Goal: Communication & Community: Answer question/provide support

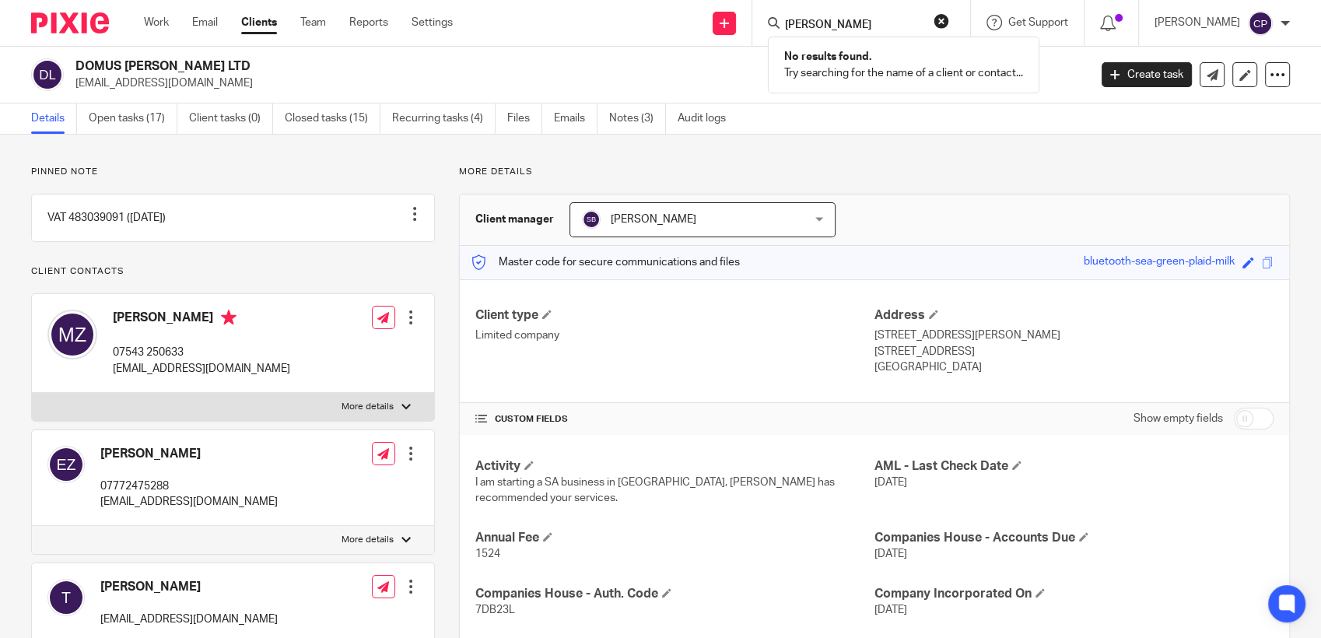
type input "jane bhisop"
drag, startPoint x: 876, startPoint y: 26, endPoint x: 728, endPoint y: 30, distance: 148.7
click at [728, 30] on div "Send new email Create task Add client jane bhisop No results found. Try searchi…" at bounding box center [898, 23] width 845 height 46
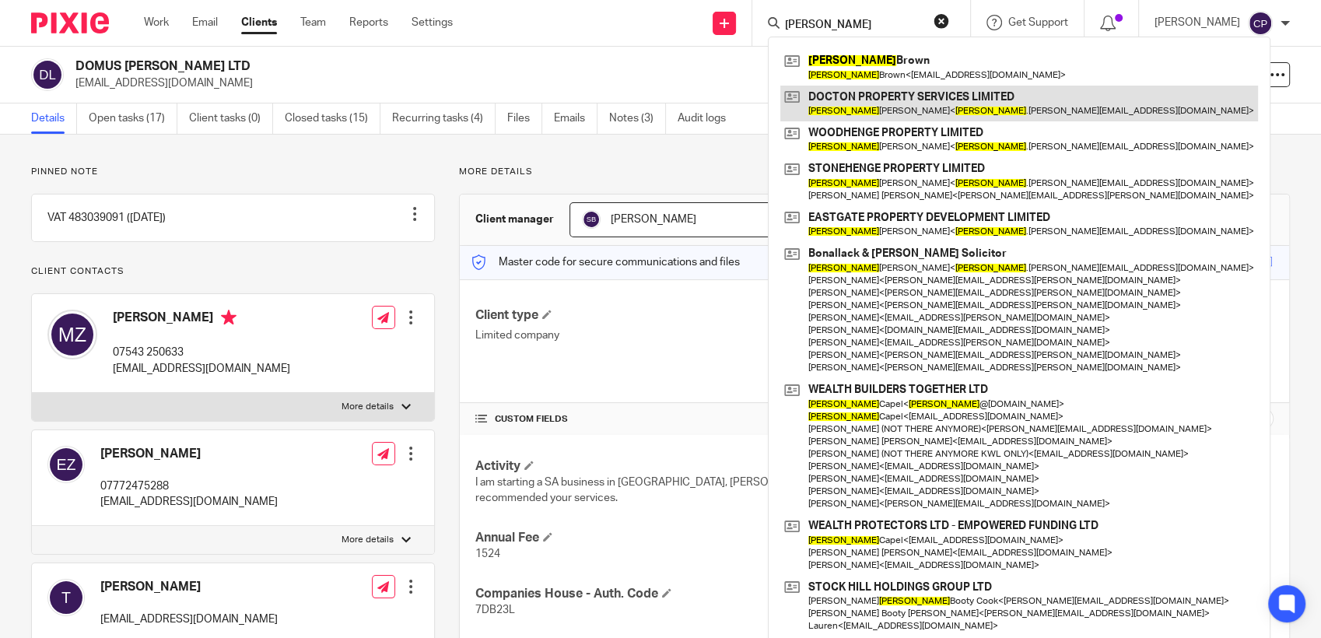
type input "jane"
click at [857, 111] on link at bounding box center [1020, 104] width 478 height 36
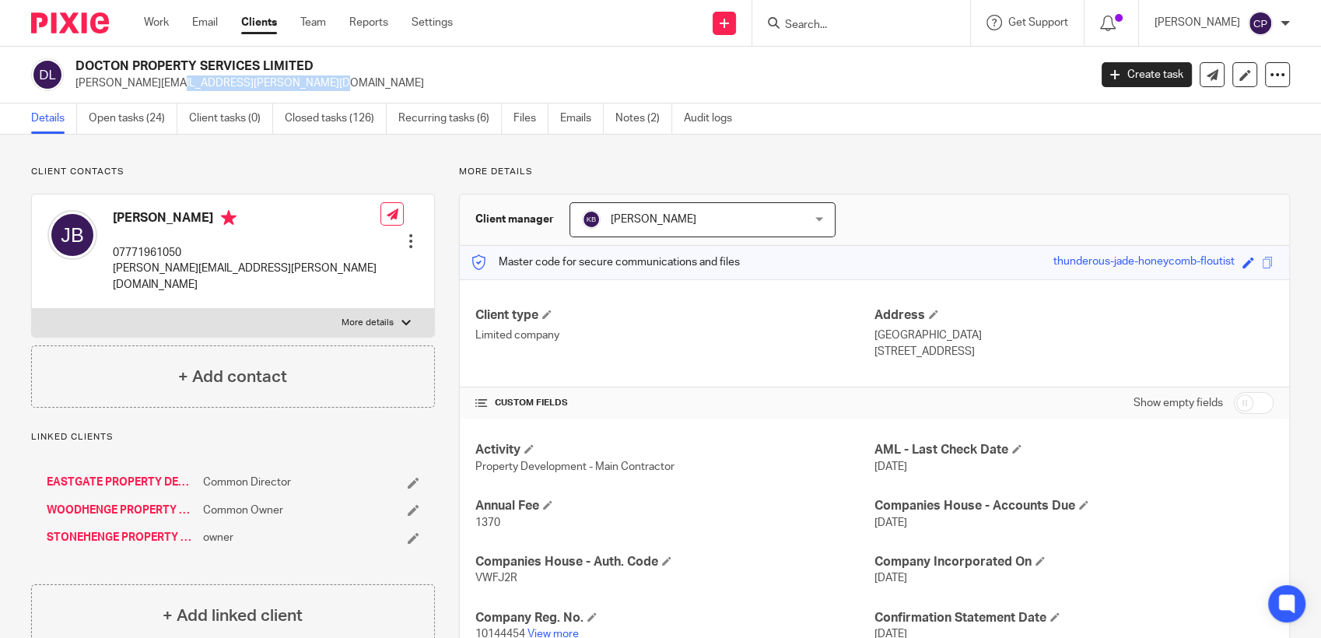
drag, startPoint x: 75, startPoint y: 86, endPoint x: 243, endPoint y: 86, distance: 168.1
click at [243, 86] on p "[PERSON_NAME][EMAIL_ADDRESS][PERSON_NAME][DOMAIN_NAME]" at bounding box center [576, 83] width 1003 height 16
drag, startPoint x: 243, startPoint y: 86, endPoint x: 201, endPoint y: 88, distance: 42.1
copy p "jane.bishop@bishopslaw.com"
click at [1150, 76] on link "Create task" at bounding box center [1147, 74] width 90 height 25
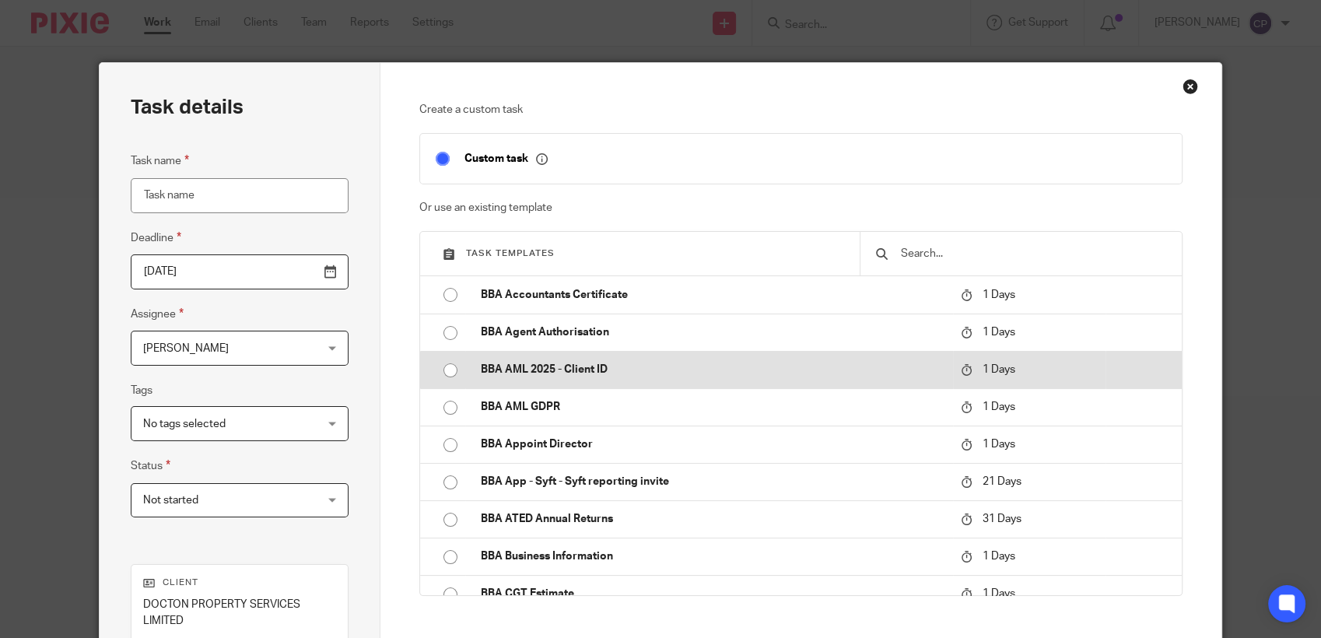
click at [443, 367] on input "radio" at bounding box center [451, 371] width 30 height 30
type input "2025-08-14"
type input "BBA AML 2025 - Client ID"
checkbox input "false"
radio input "false"
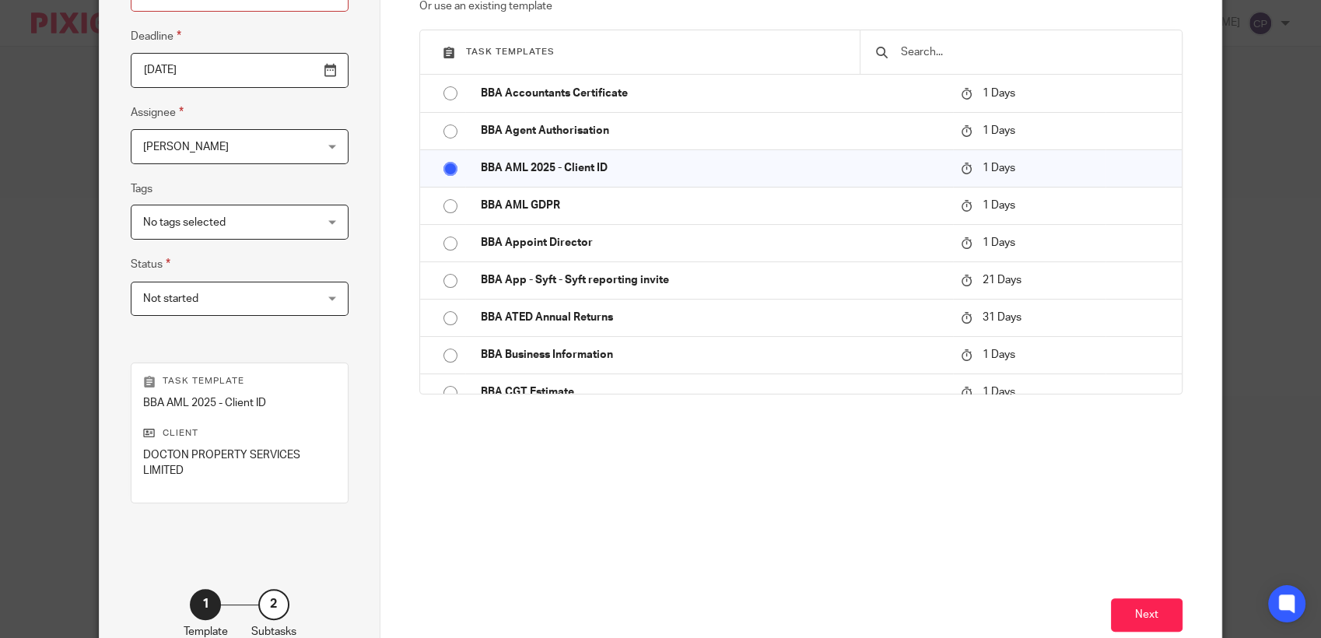
scroll to position [259, 0]
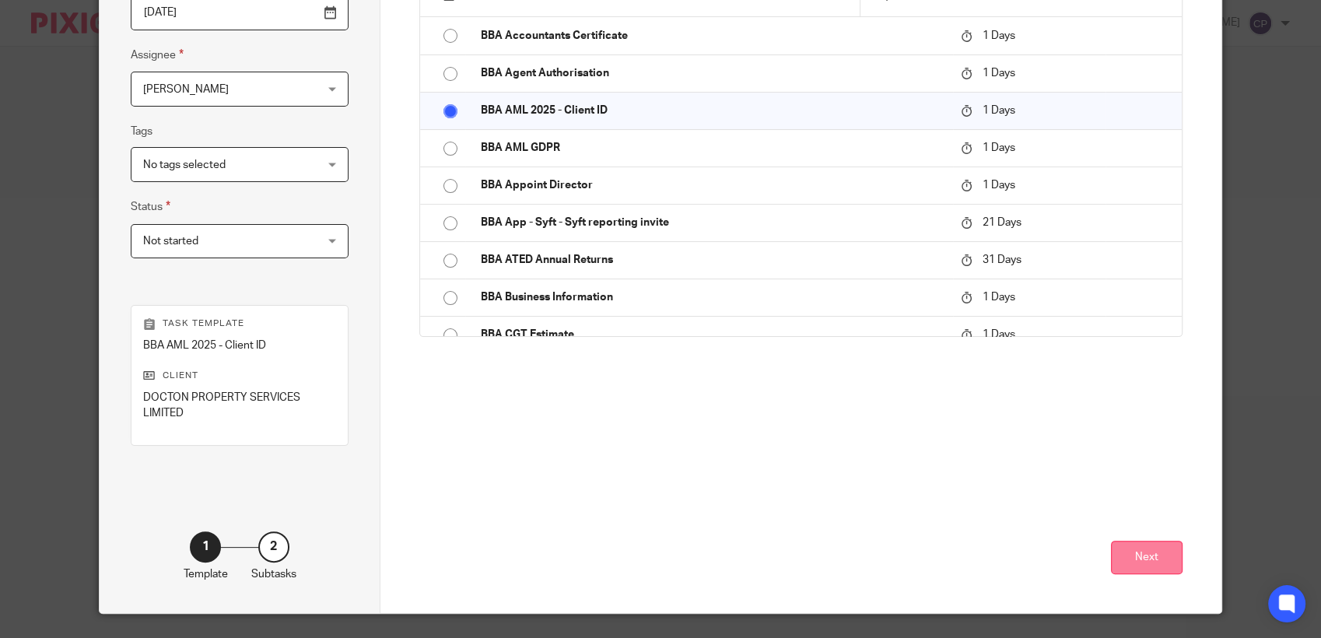
click at [1159, 560] on button "Next" at bounding box center [1147, 557] width 72 height 33
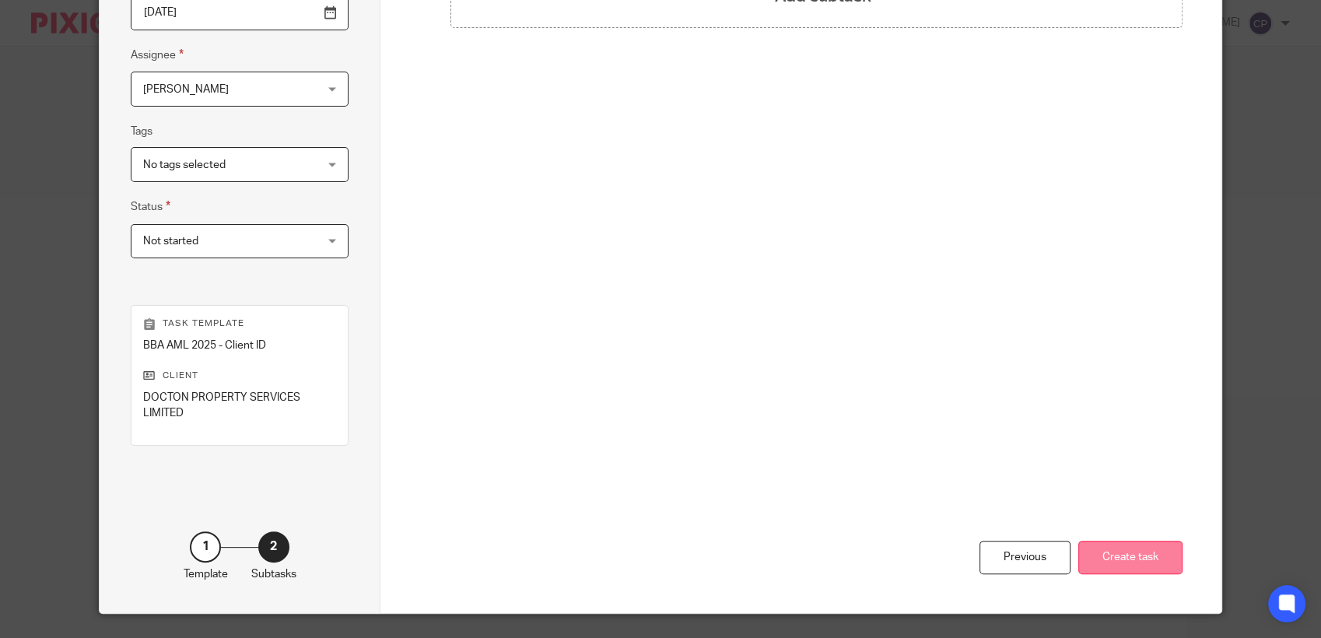
click at [1156, 557] on button "Create task" at bounding box center [1131, 557] width 104 height 33
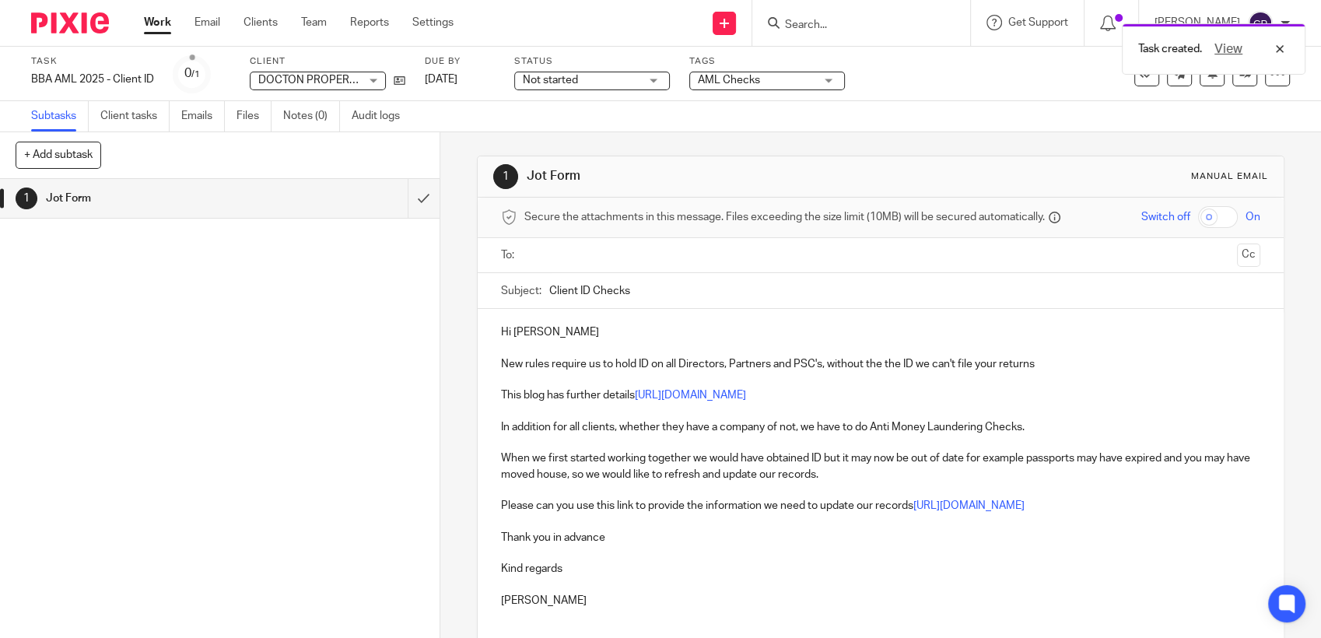
paste input "jane.bishop@bishopslaw.com"
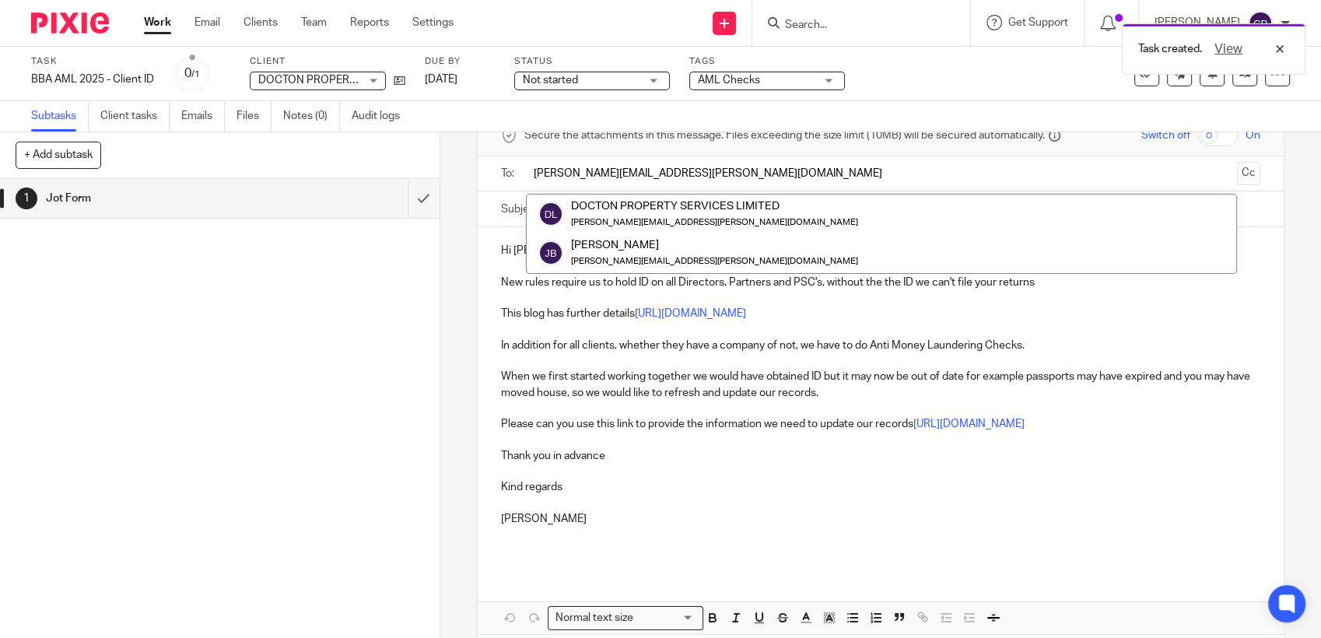
scroll to position [151, 0]
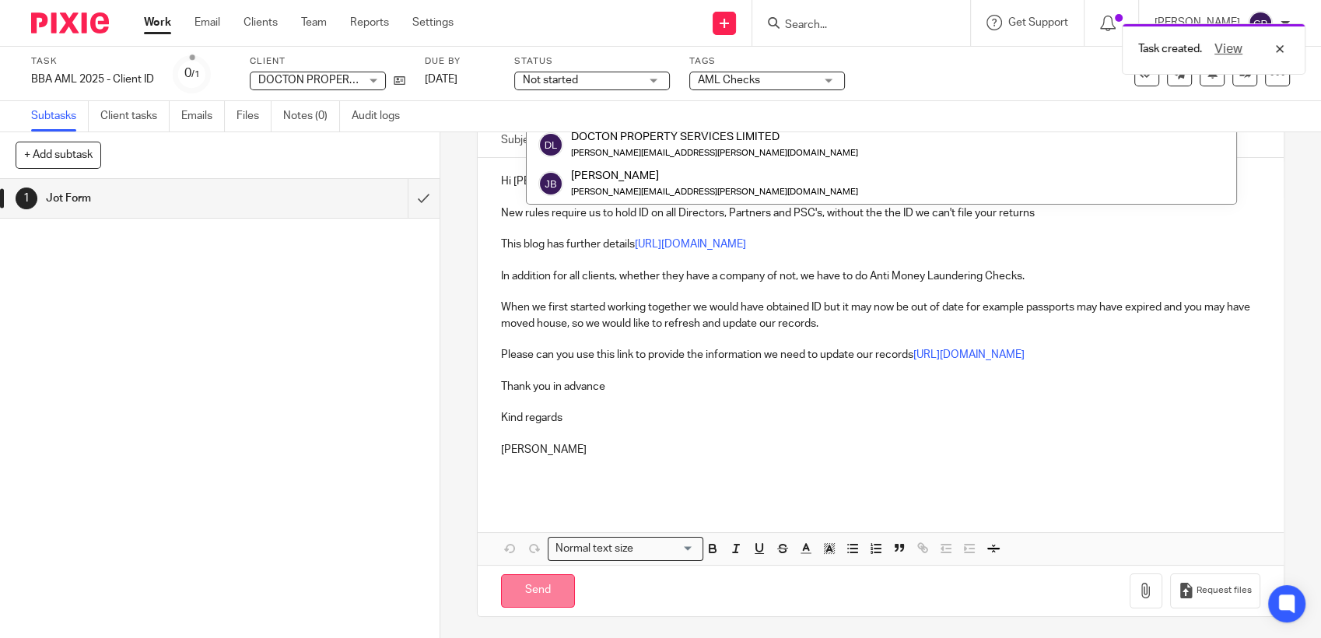
type input "jane.bishop@bishopslaw.com"
click input "Send"
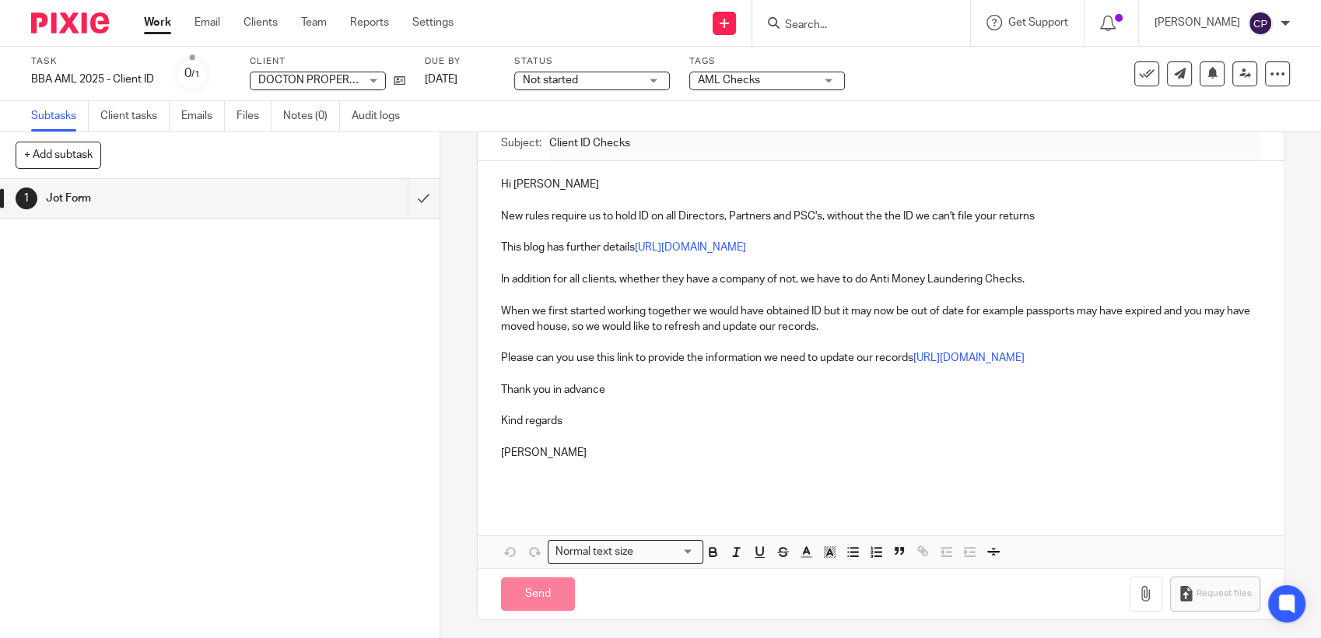
type input "Sent"
click input "Search"
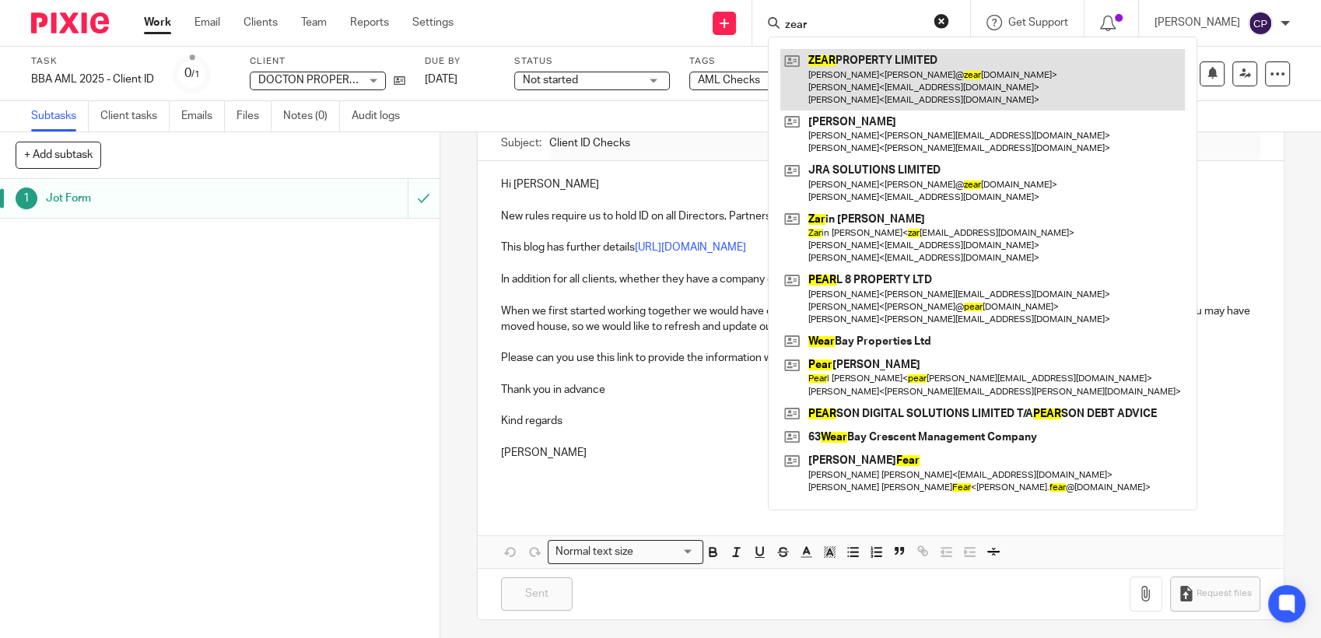
type input "zear"
click link
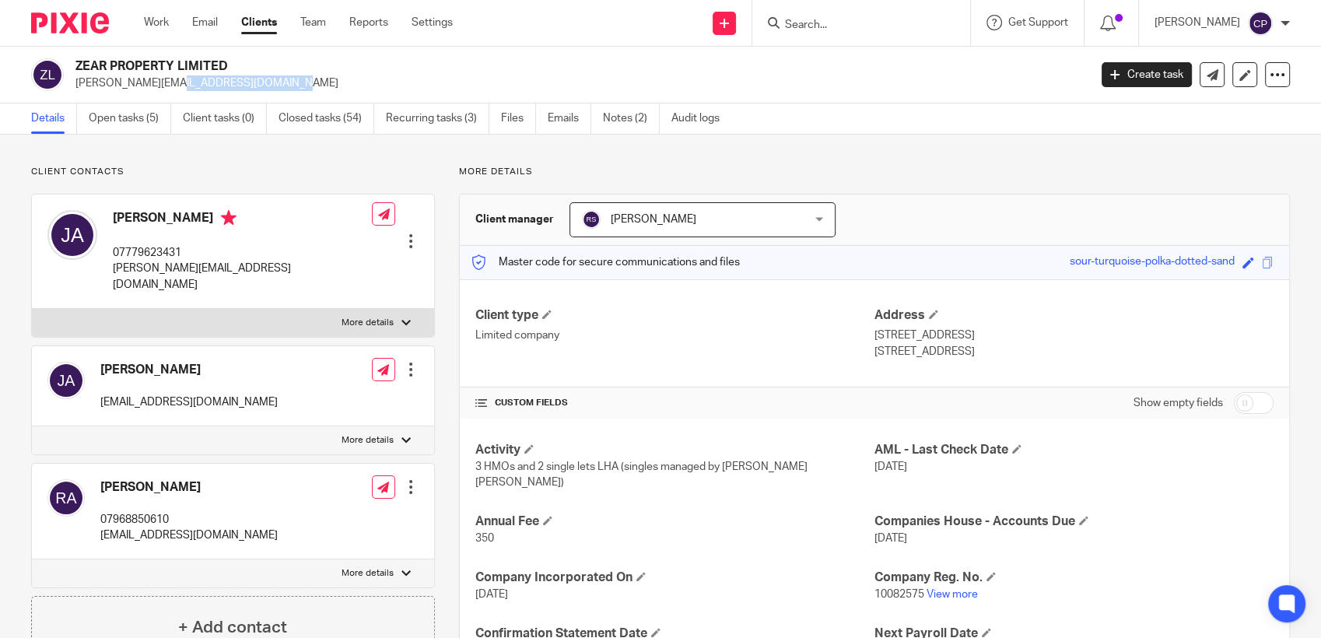
drag, startPoint x: 71, startPoint y: 85, endPoint x: 214, endPoint y: 93, distance: 143.4
click at [214, 93] on div "ZEAR PROPERTY LIMITED jay@zearproperty.com Create task Update from Companies Ho…" at bounding box center [660, 75] width 1321 height 57
drag, startPoint x: 214, startPoint y: 93, endPoint x: 158, endPoint y: 84, distance: 56.7
copy p "jay@zearproperty.com"
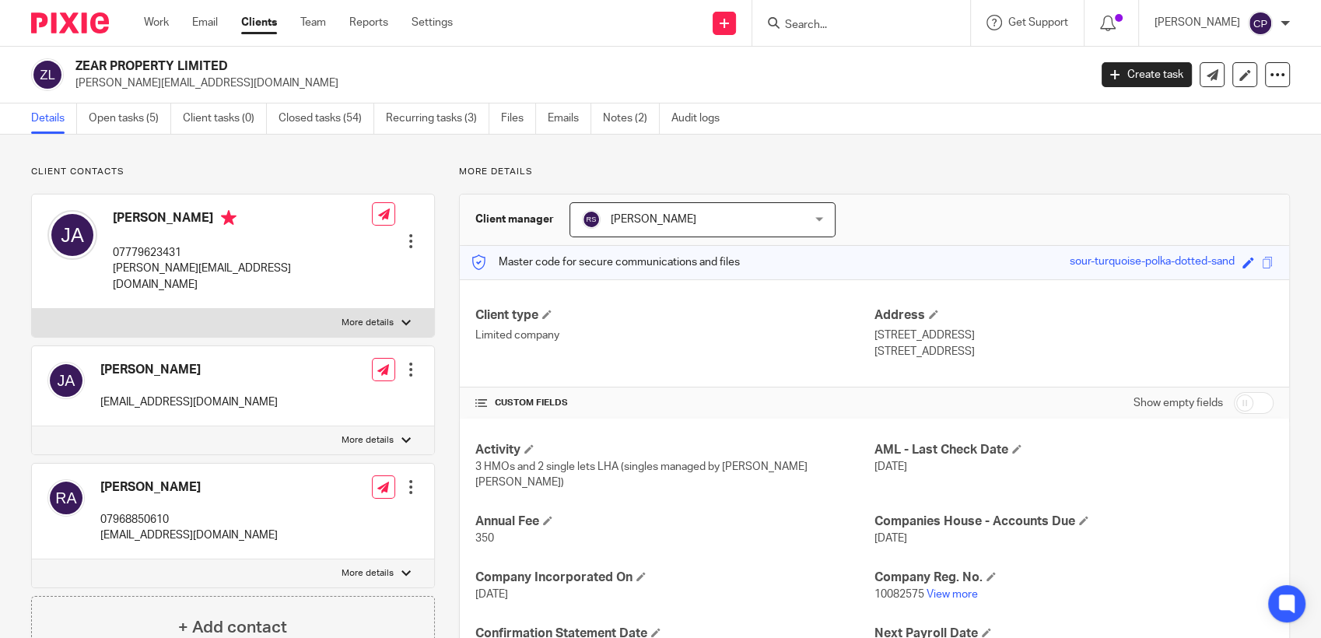
click at [823, 15] on form at bounding box center [867, 22] width 166 height 19
click at [816, 30] on input "Search" at bounding box center [854, 26] width 140 height 14
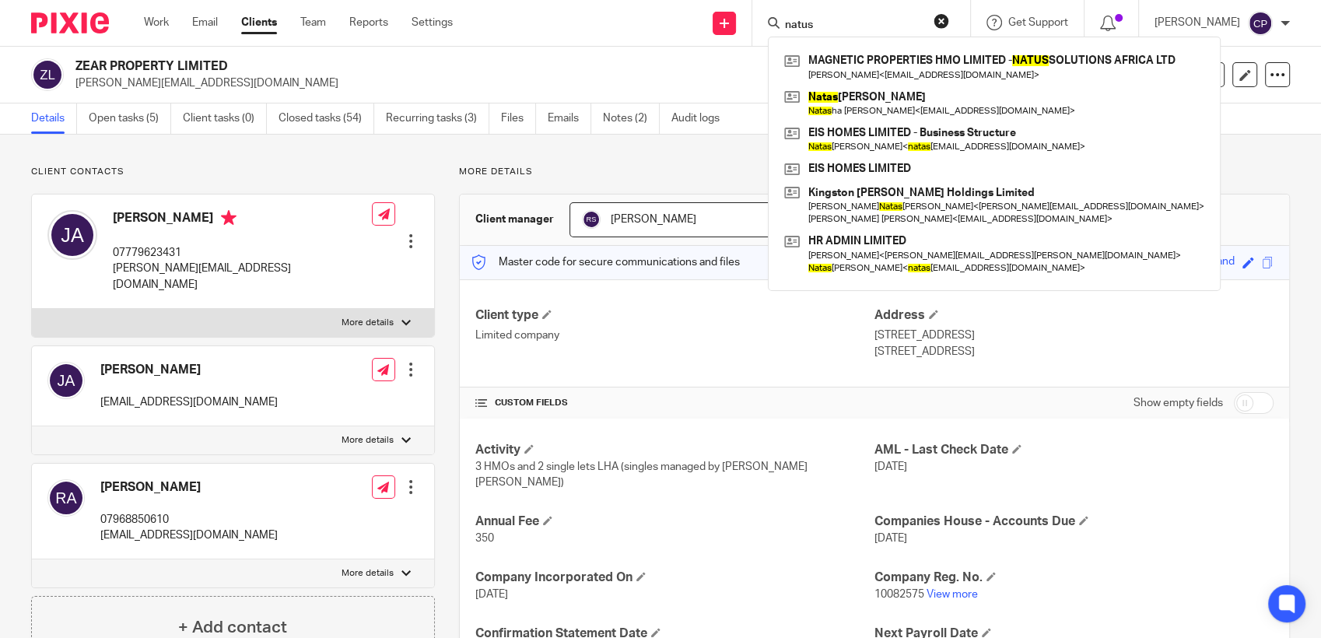
type input "natus"
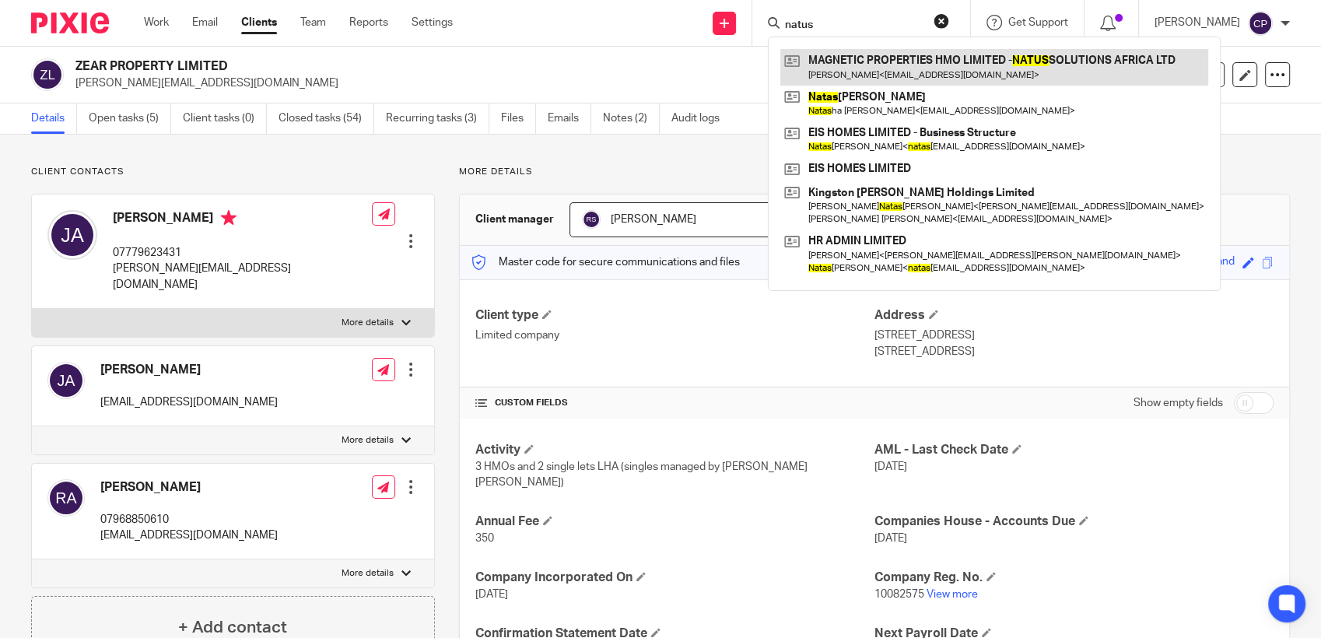
click at [865, 72] on link at bounding box center [995, 67] width 428 height 36
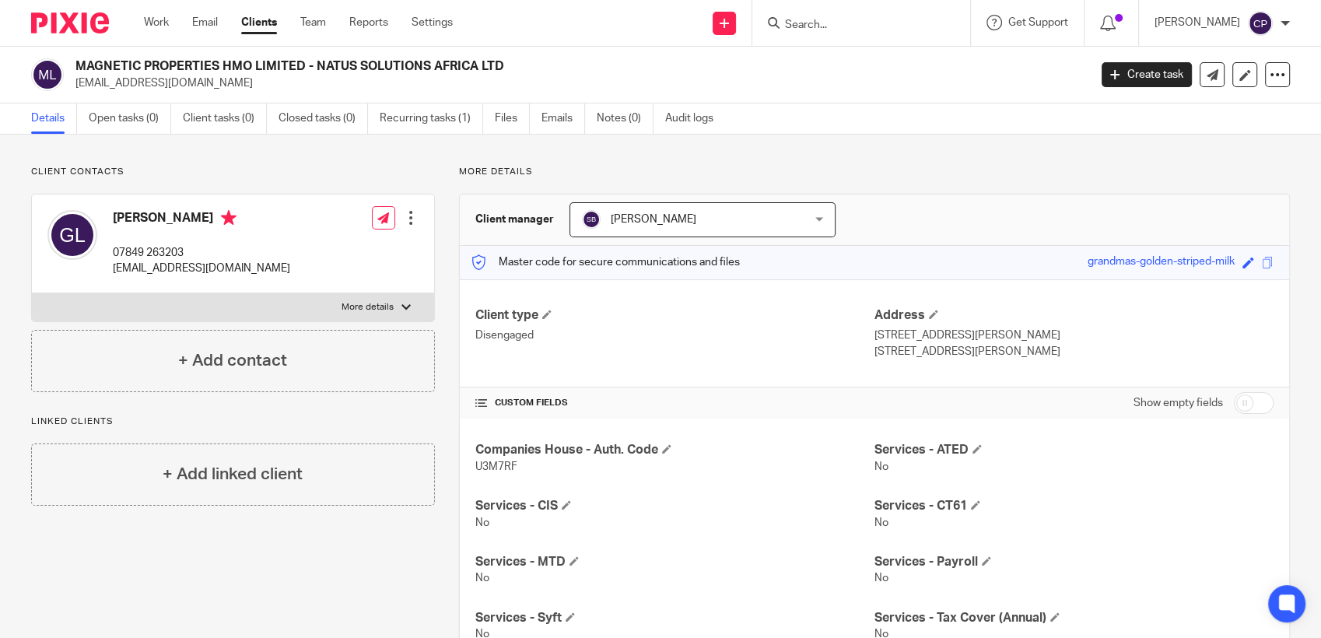
click at [803, 22] on input "Search" at bounding box center [854, 26] width 140 height 14
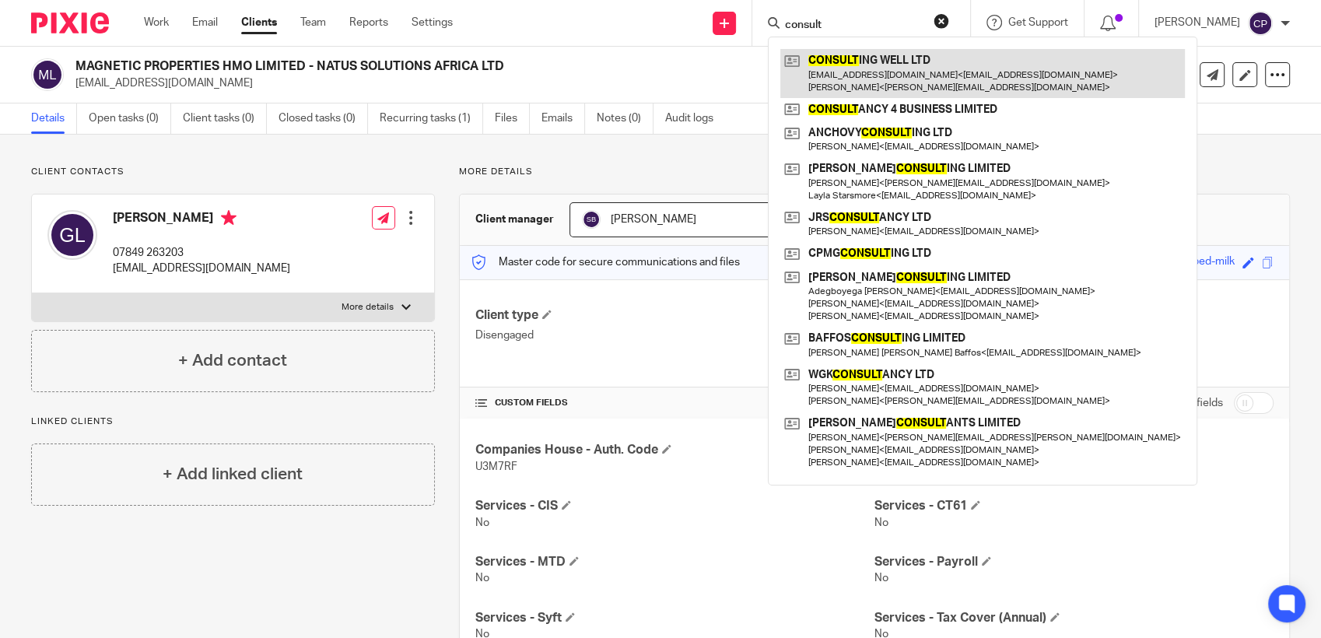
type input "consult"
click at [823, 72] on link at bounding box center [983, 73] width 405 height 48
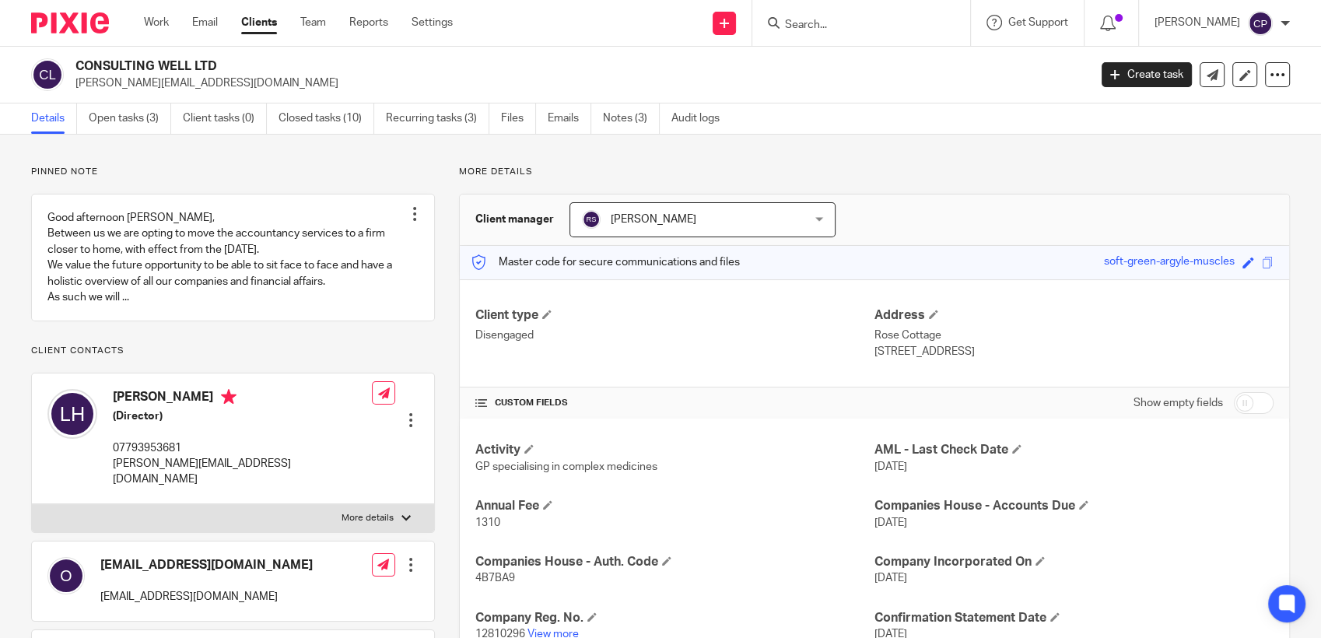
click at [835, 26] on input "Search" at bounding box center [854, 26] width 140 height 14
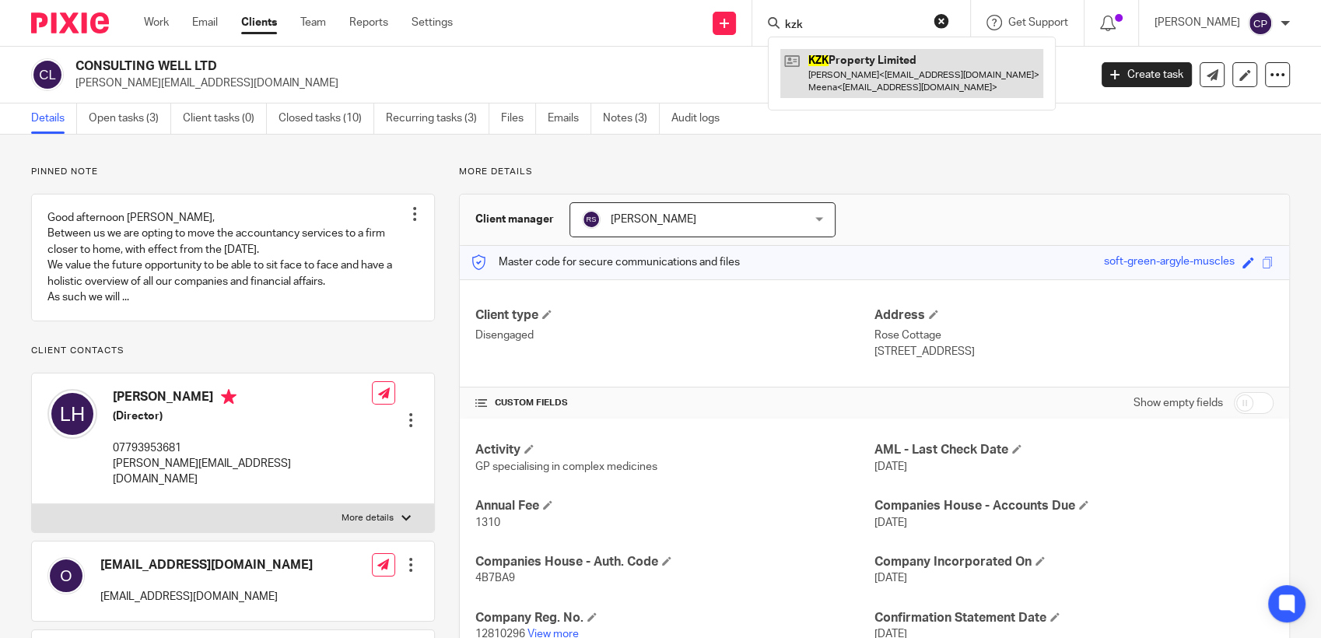
type input "kzk"
click at [864, 71] on link at bounding box center [912, 73] width 263 height 48
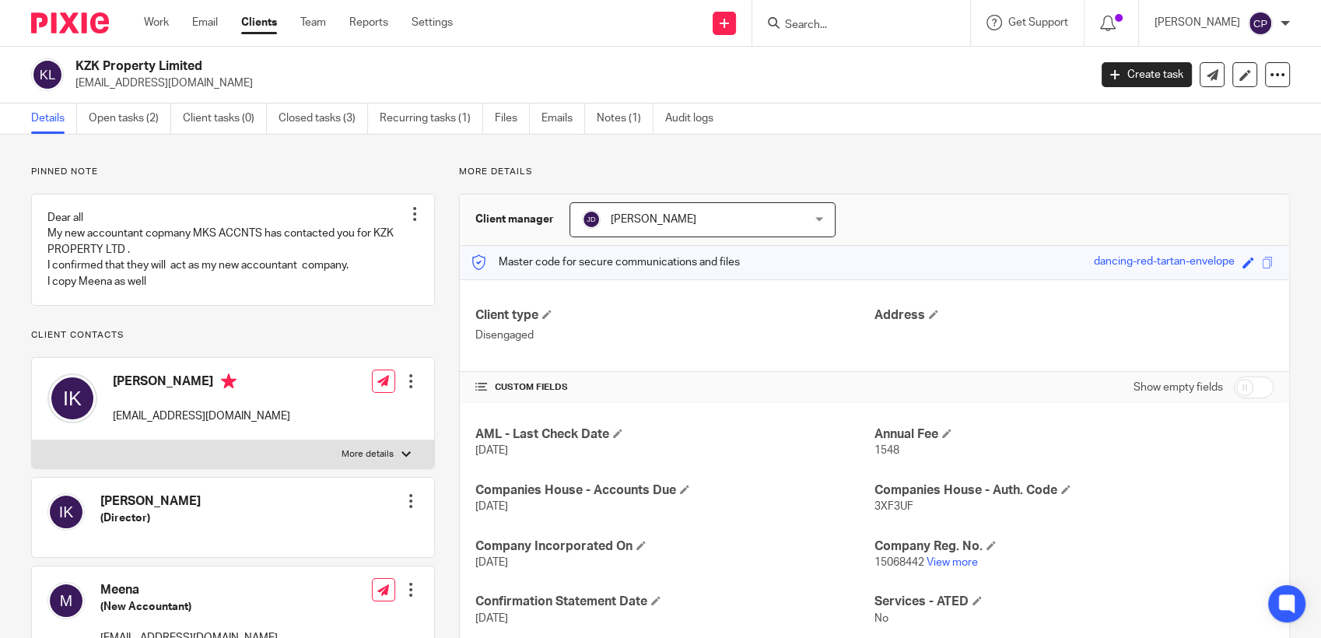
click at [832, 27] on input "Search" at bounding box center [854, 26] width 140 height 14
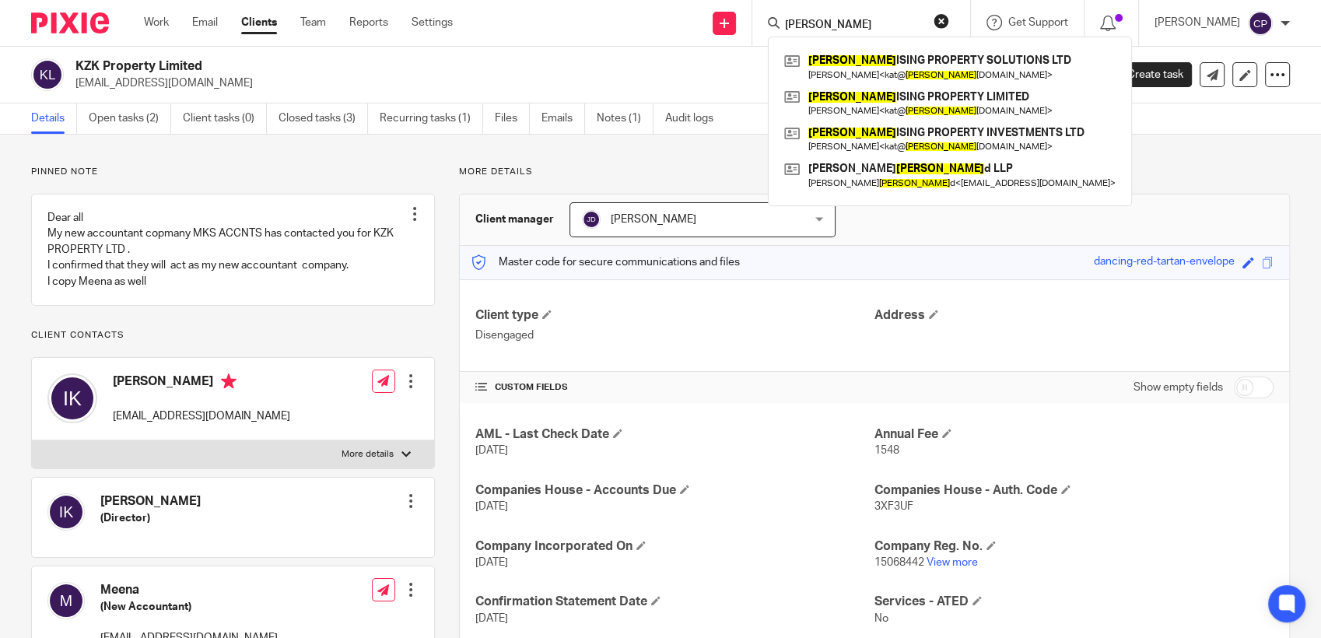
type input "[PERSON_NAME]"
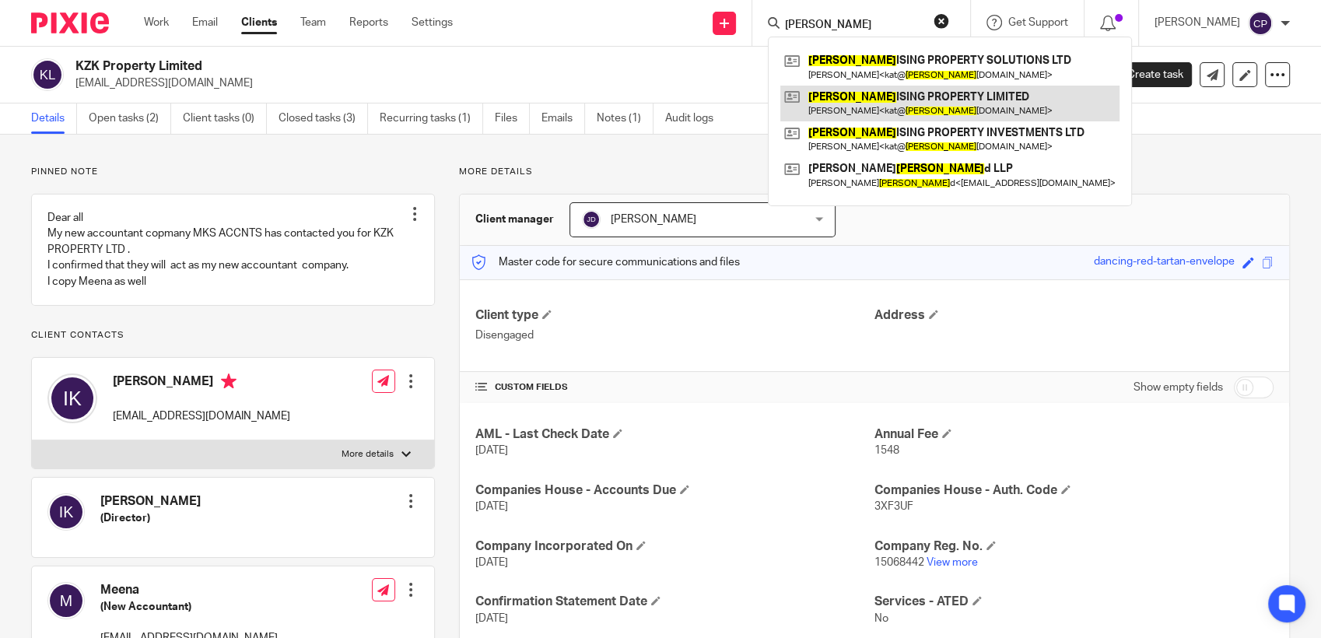
click at [936, 119] on link at bounding box center [950, 104] width 339 height 36
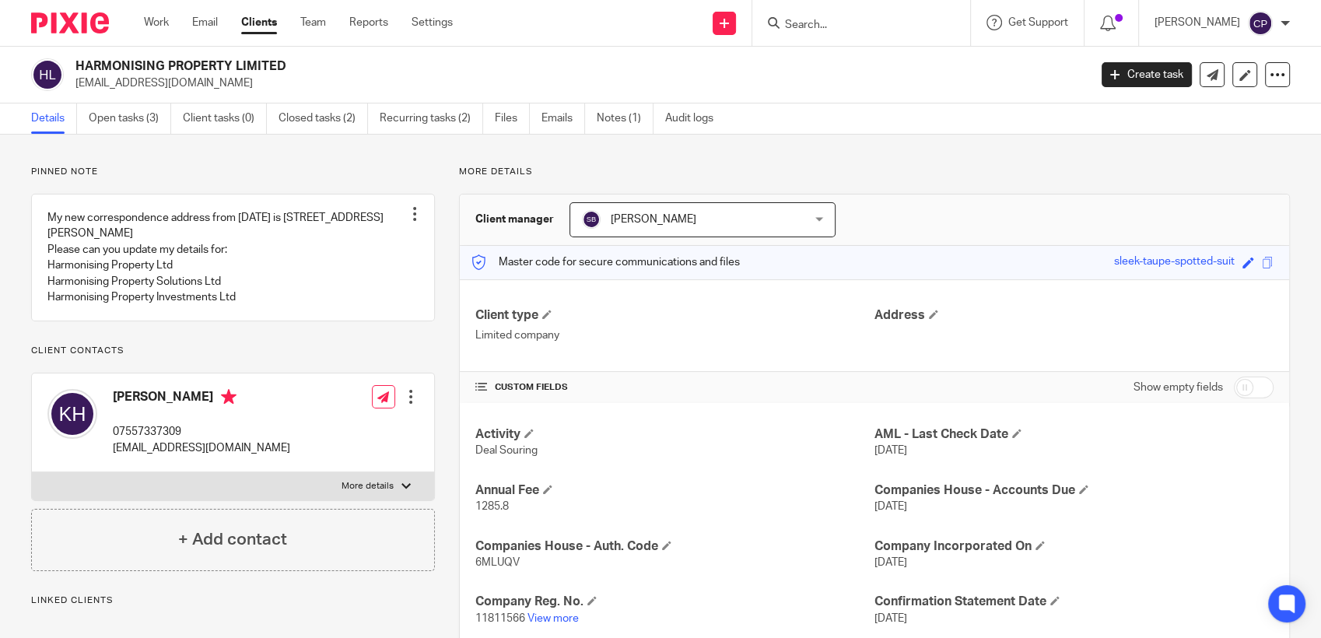
drag, startPoint x: 76, startPoint y: 86, endPoint x: 248, endPoint y: 86, distance: 172.0
click at [248, 86] on p "kat@harmonisingproperty.co.uk" at bounding box center [576, 83] width 1003 height 16
drag, startPoint x: 248, startPoint y: 86, endPoint x: 201, endPoint y: 85, distance: 47.5
copy p "kat@harmonisingproperty.co.uk"
click at [815, 23] on input "Search" at bounding box center [854, 26] width 140 height 14
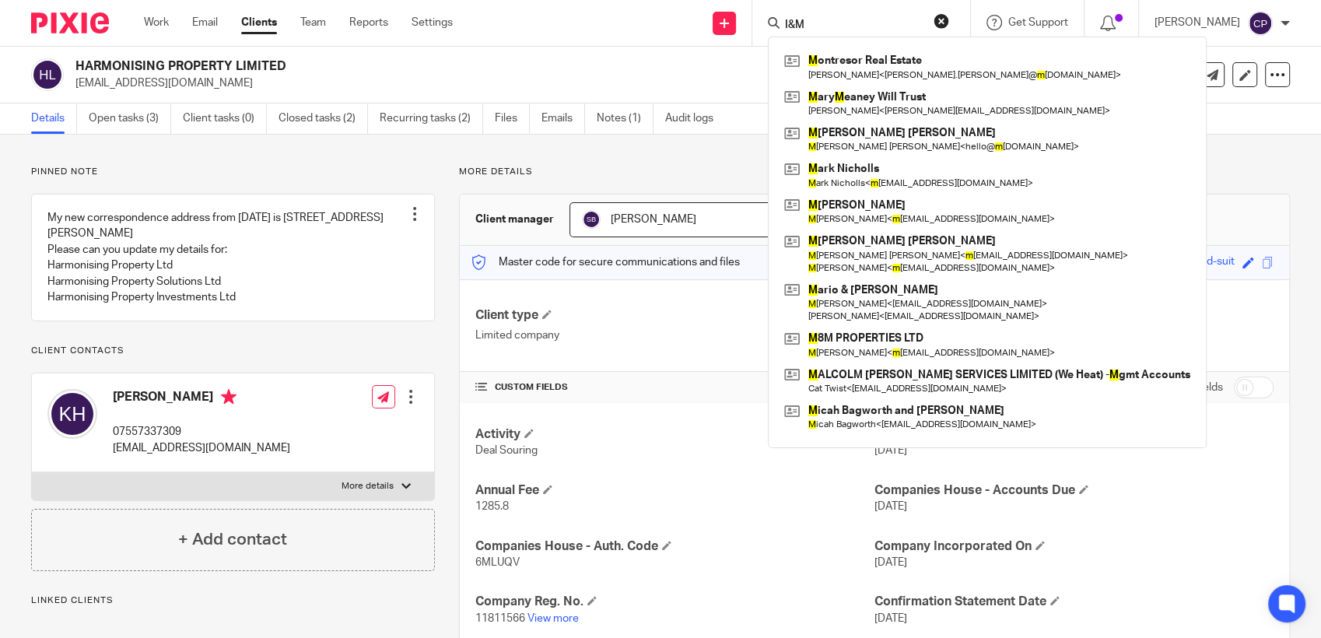
click at [796, 24] on input "I&M" at bounding box center [854, 26] width 140 height 14
click at [805, 23] on input "I &M" at bounding box center [854, 26] width 140 height 14
type input "I & M"
click at [728, 86] on p "kat@harmonisingproperty.co.uk" at bounding box center [576, 83] width 1003 height 16
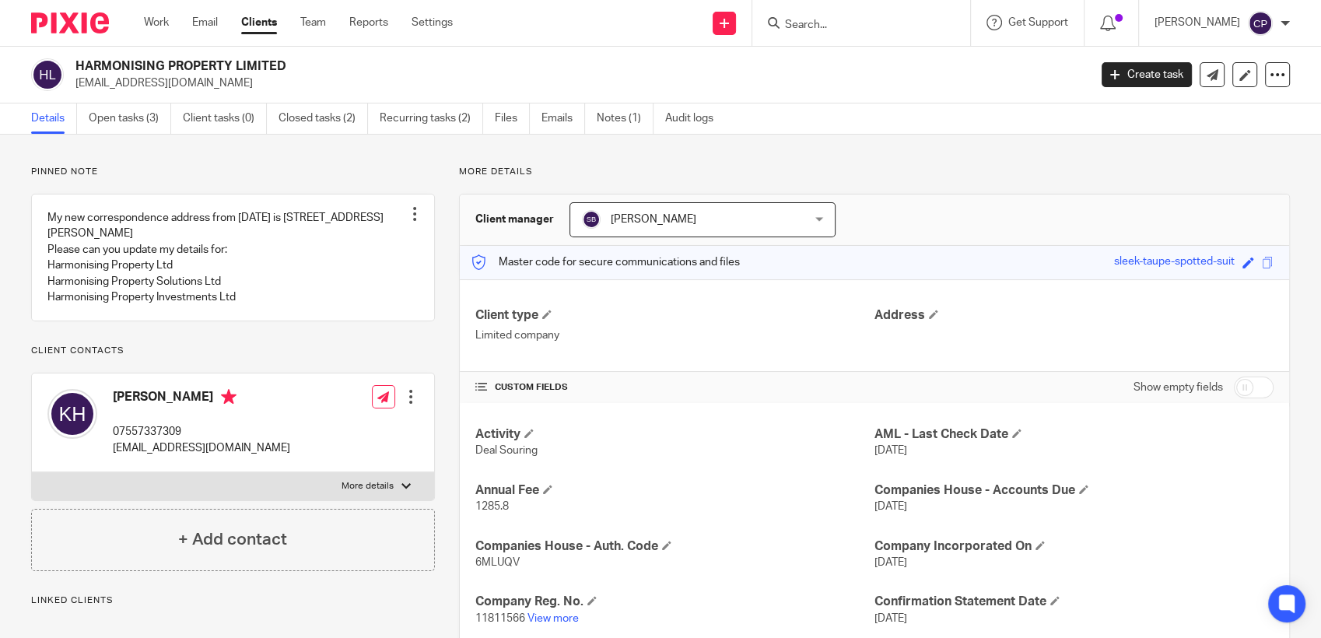
click at [807, 28] on input "Search" at bounding box center [854, 26] width 140 height 14
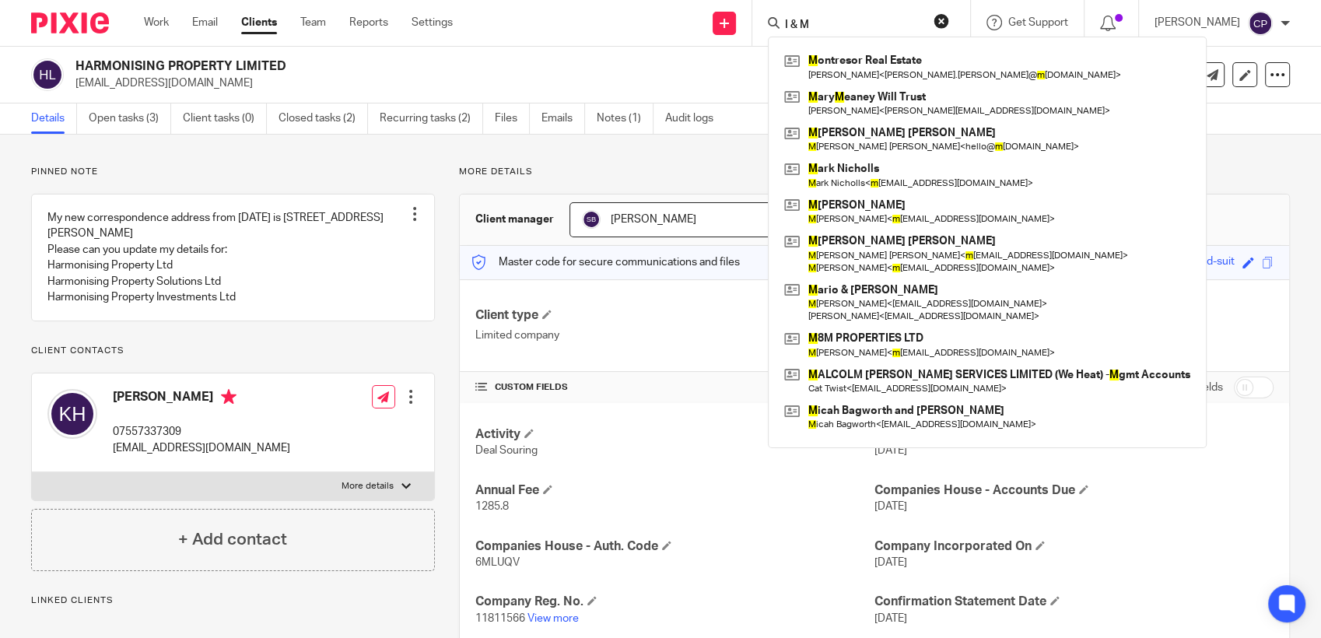
drag, startPoint x: 824, startPoint y: 26, endPoint x: 796, endPoint y: 31, distance: 28.4
click at [771, 23] on div "I & M M ontresor Real Estate Tom Balmer < tom.balmer@ m ontresorrealestate.com …" at bounding box center [862, 23] width 218 height 46
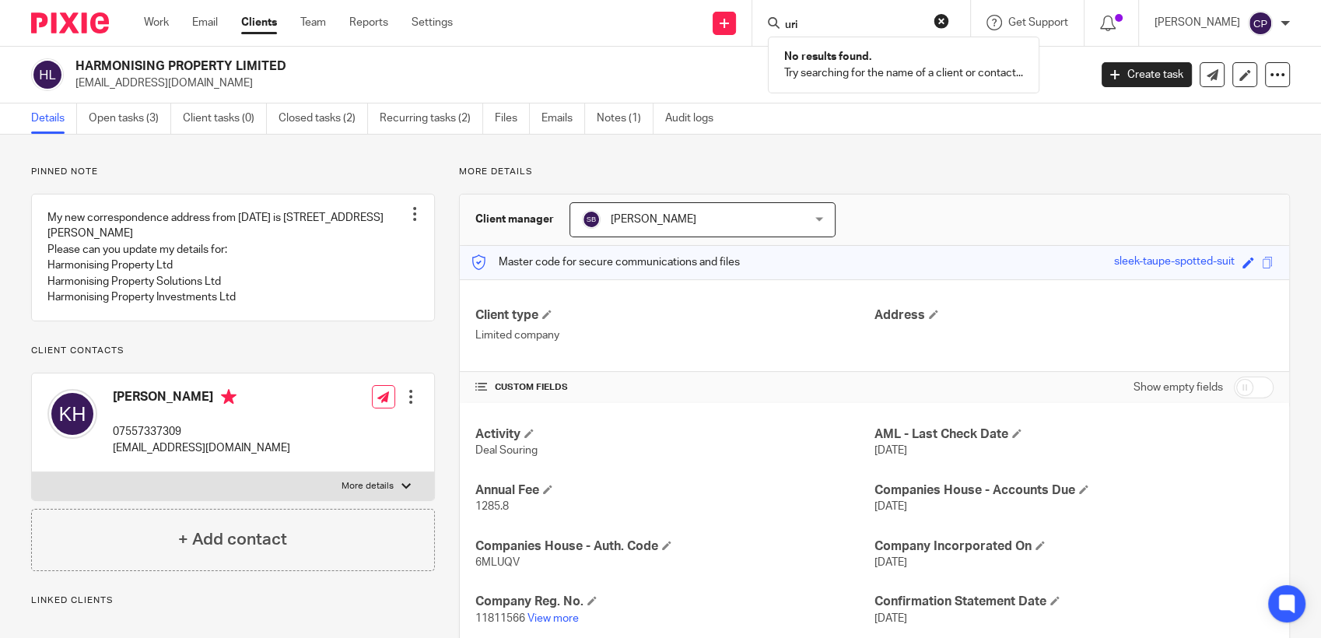
drag, startPoint x: 810, startPoint y: 26, endPoint x: 802, endPoint y: 29, distance: 8.9
click at [802, 29] on input "uri" at bounding box center [854, 26] width 140 height 14
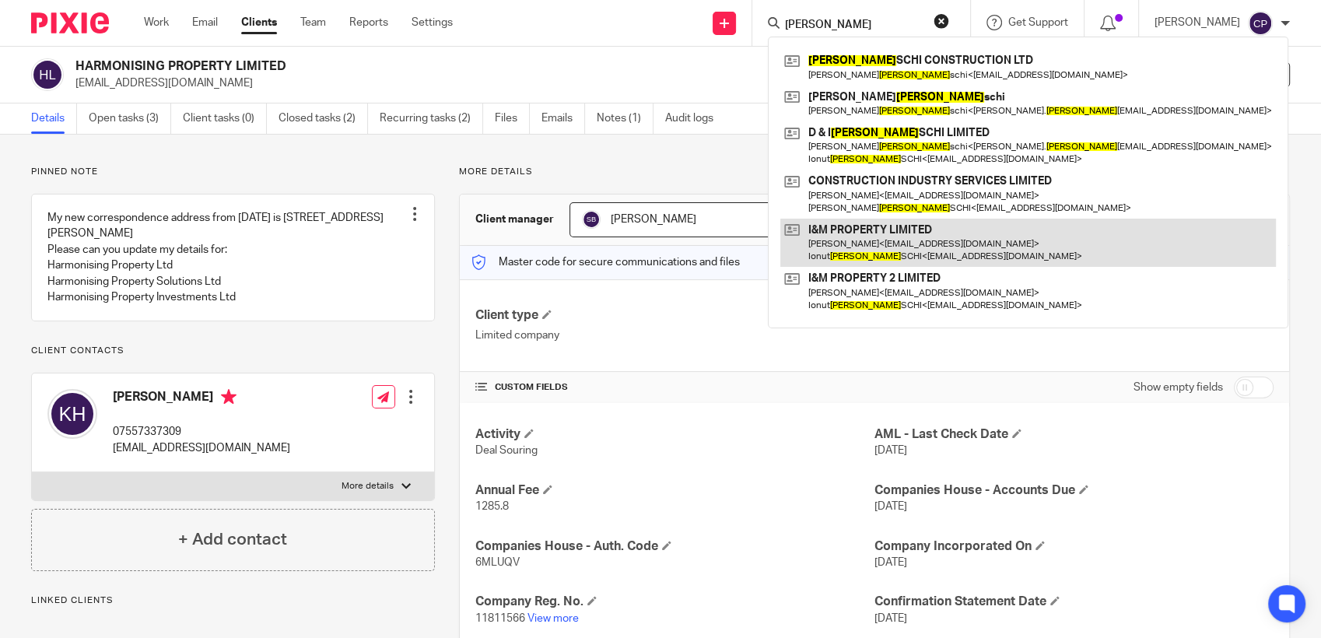
type input "ursin"
click at [872, 246] on link at bounding box center [1029, 243] width 496 height 48
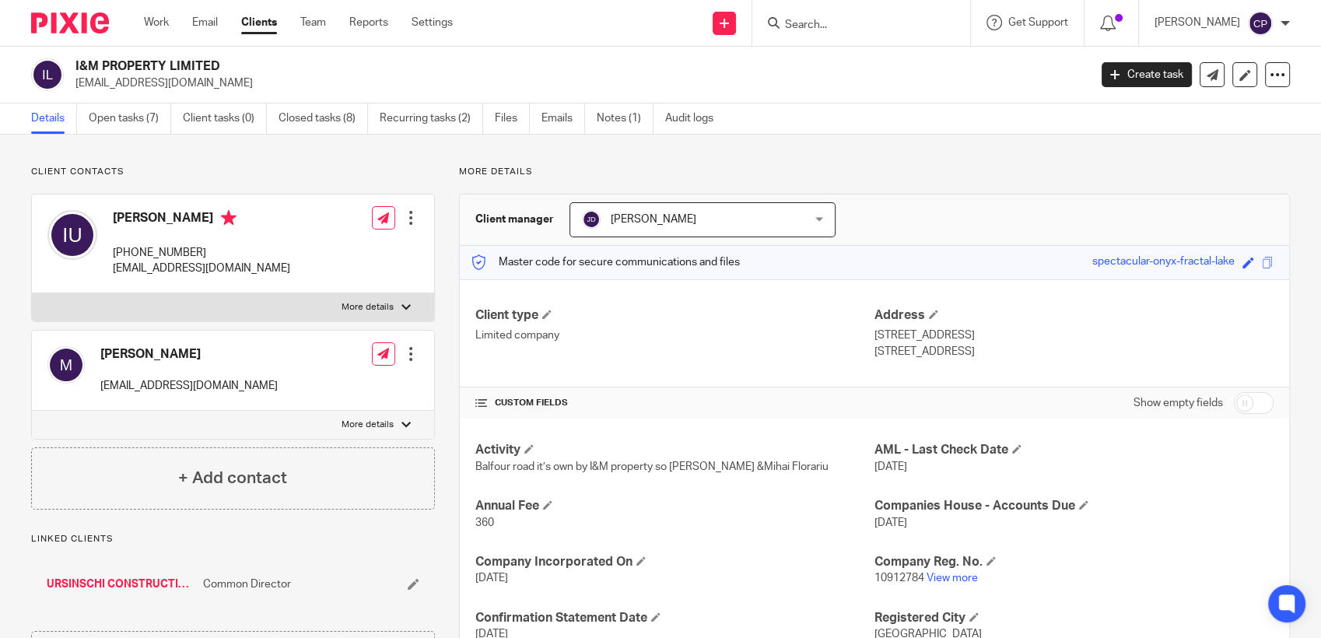
drag, startPoint x: 72, startPoint y: 82, endPoint x: 229, endPoint y: 87, distance: 157.3
click at [229, 87] on div "I&M PROPERTY LIMITED [EMAIL_ADDRESS][DOMAIN_NAME]" at bounding box center [555, 74] width 1048 height 33
drag, startPoint x: 229, startPoint y: 87, endPoint x: 173, endPoint y: 84, distance: 56.1
copy p "[EMAIL_ADDRESS][DOMAIN_NAME]"
click at [176, 83] on p "[EMAIL_ADDRESS][DOMAIN_NAME]" at bounding box center [576, 83] width 1003 height 16
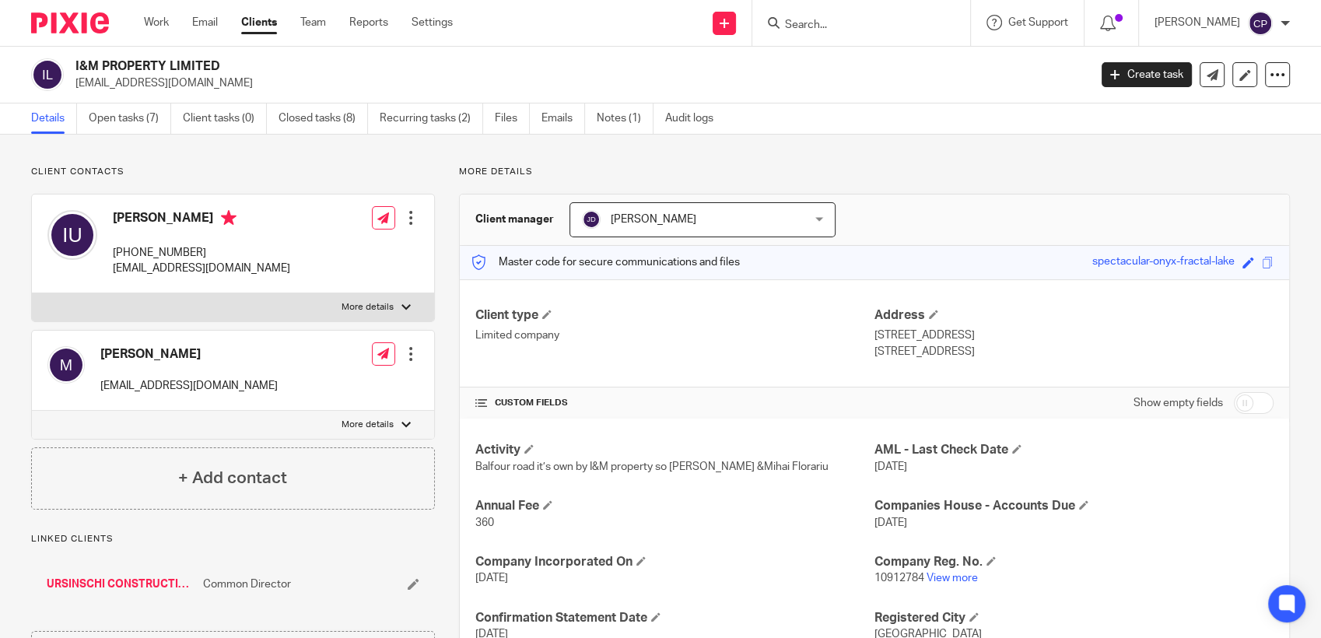
drag, startPoint x: 76, startPoint y: 82, endPoint x: 191, endPoint y: 82, distance: 114.4
click at [191, 82] on p "[EMAIL_ADDRESS][DOMAIN_NAME]" at bounding box center [576, 83] width 1003 height 16
drag, startPoint x: 191, startPoint y: 82, endPoint x: 170, endPoint y: 84, distance: 20.3
copy p "[EMAIL_ADDRESS][DOMAIN_NAME]"
click at [826, 23] on input "Search" at bounding box center [854, 26] width 140 height 14
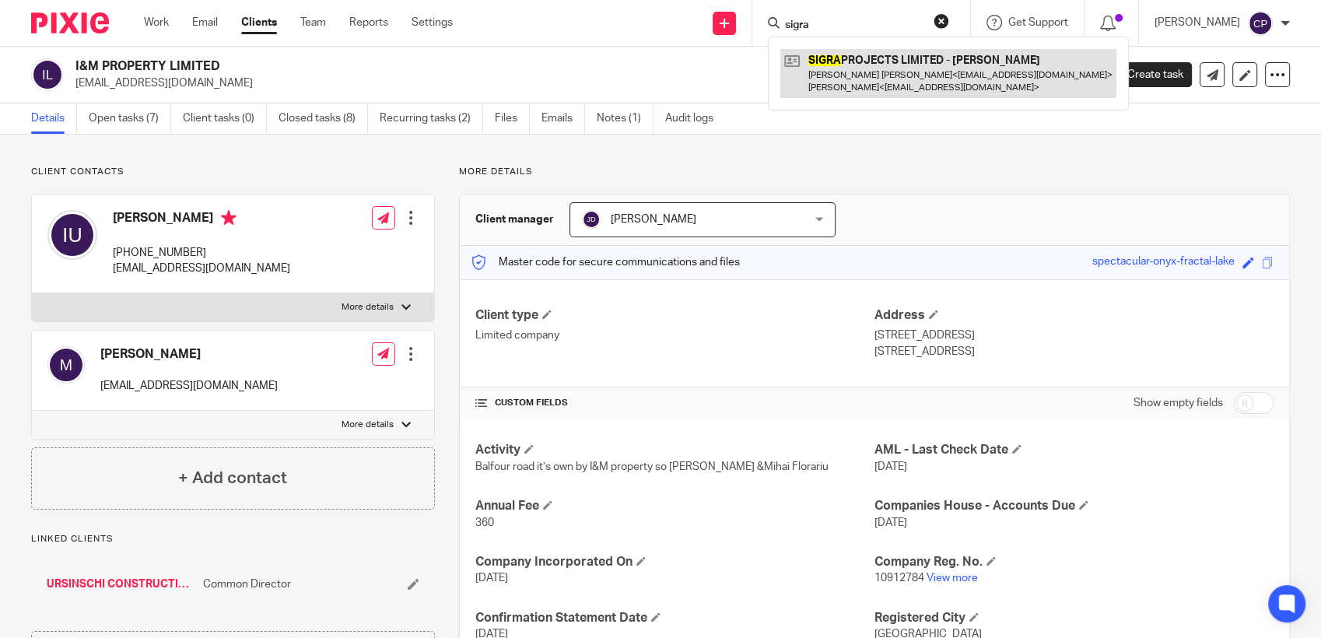
type input "sigra"
click at [831, 87] on link at bounding box center [949, 73] width 336 height 48
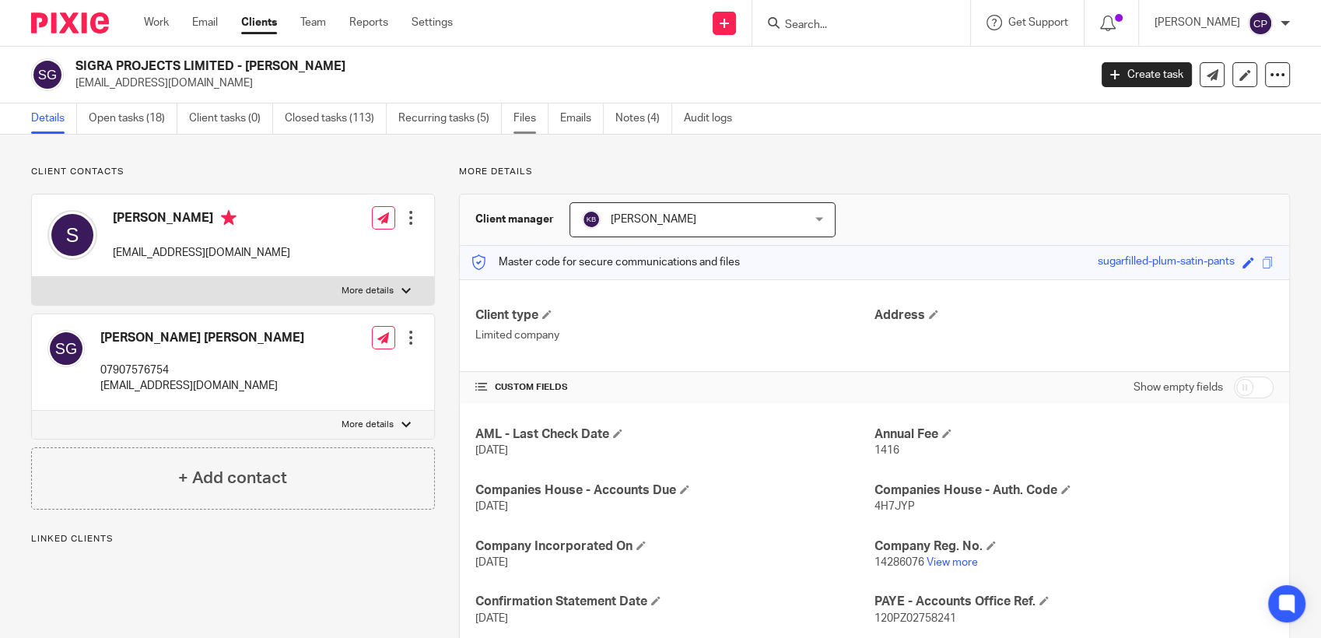
click at [522, 118] on link "Files" at bounding box center [531, 119] width 35 height 30
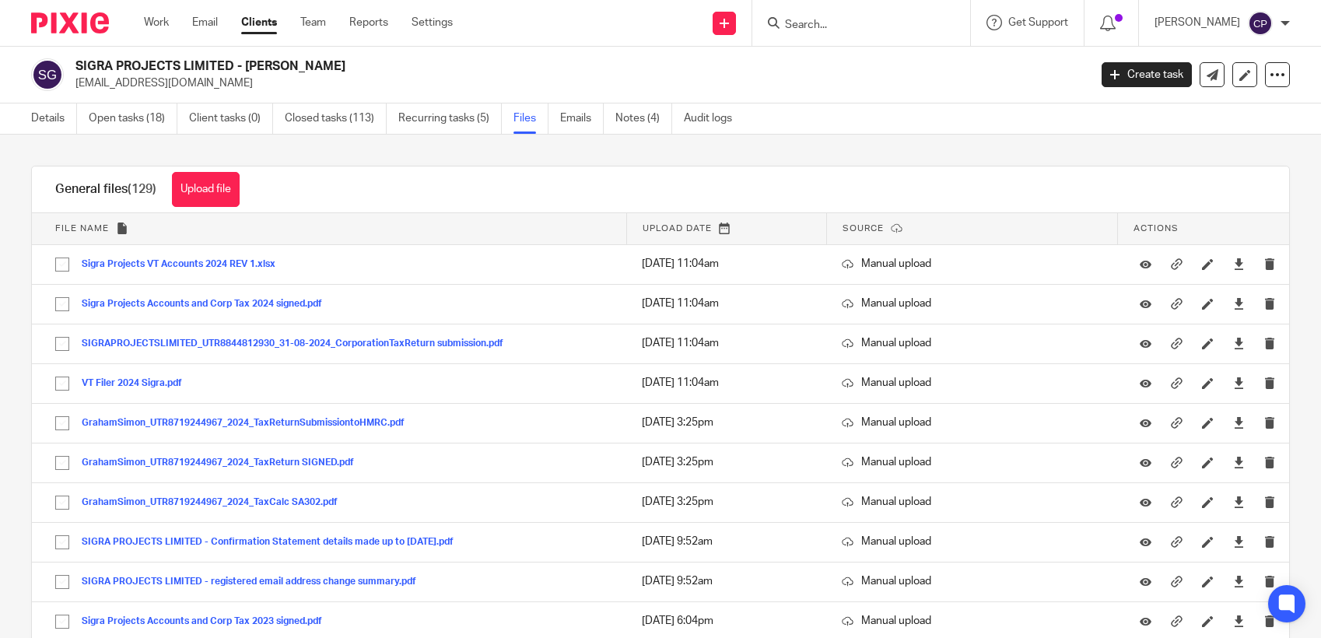
click at [182, 188] on button "Upload file" at bounding box center [206, 189] width 68 height 35
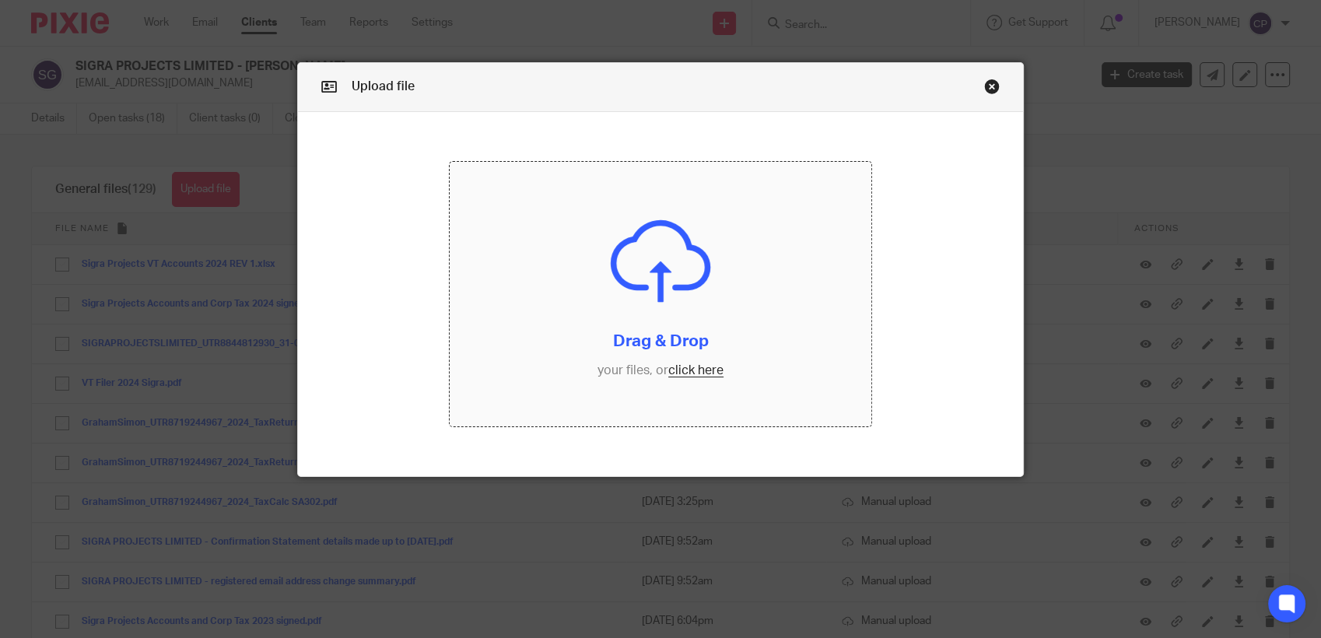
click at [672, 370] on input "file" at bounding box center [661, 294] width 422 height 265
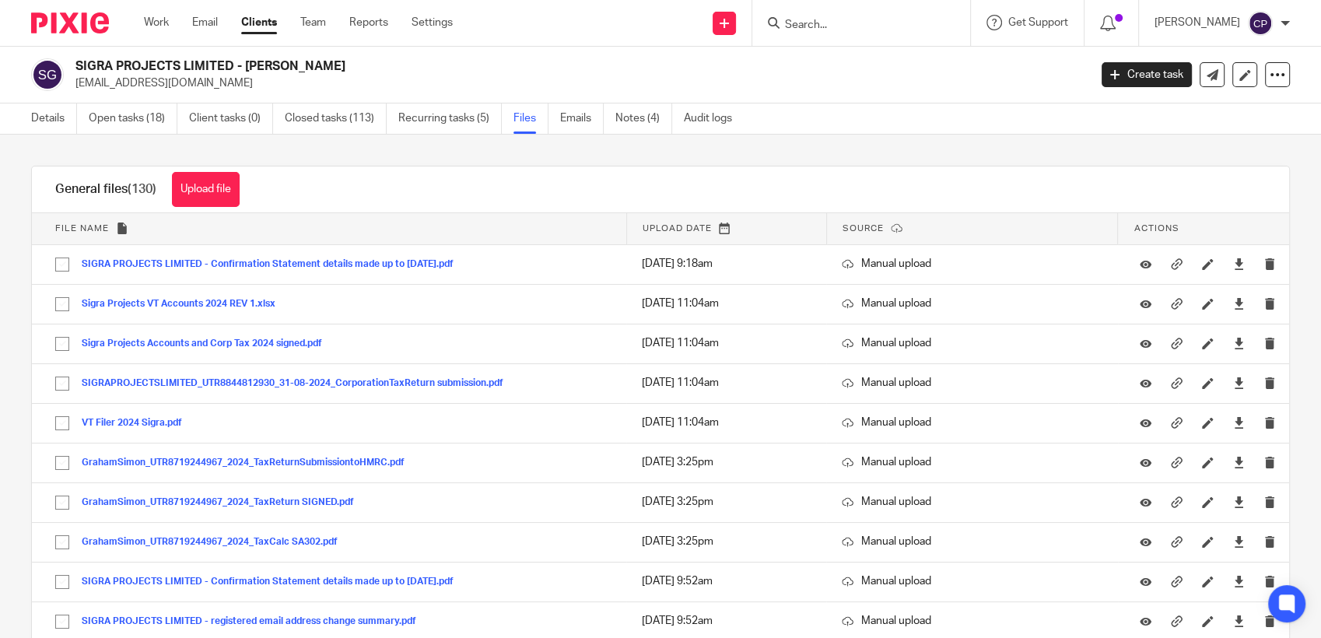
drag, startPoint x: 75, startPoint y: 84, endPoint x: 201, endPoint y: 91, distance: 125.5
click at [201, 91] on div "SIGRA PROJECTS LIMITED - [PERSON_NAME] [EMAIL_ADDRESS][DOMAIN_NAME] Create task…" at bounding box center [660, 75] width 1321 height 57
drag, startPoint x: 201, startPoint y: 91, endPoint x: 187, endPoint y: 89, distance: 14.2
copy p "[EMAIL_ADDRESS][DOMAIN_NAME]"
click at [820, 28] on input "Search" at bounding box center [854, 26] width 140 height 14
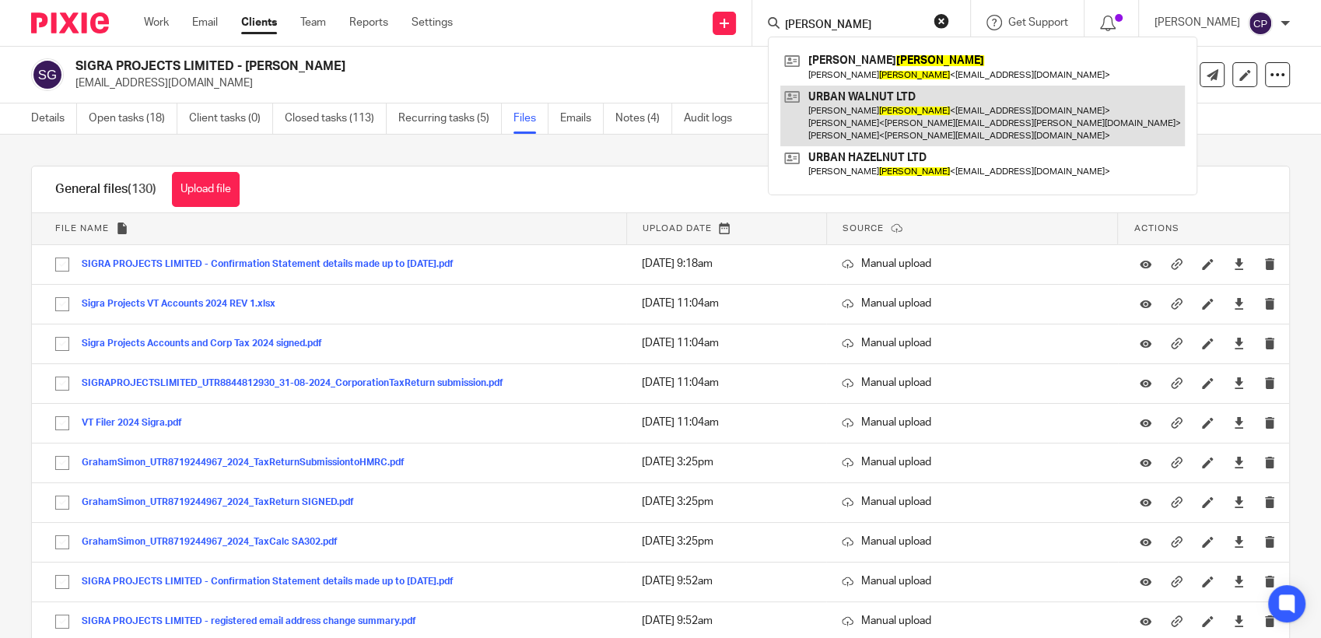
type input "bailey"
click at [871, 124] on link at bounding box center [983, 116] width 405 height 61
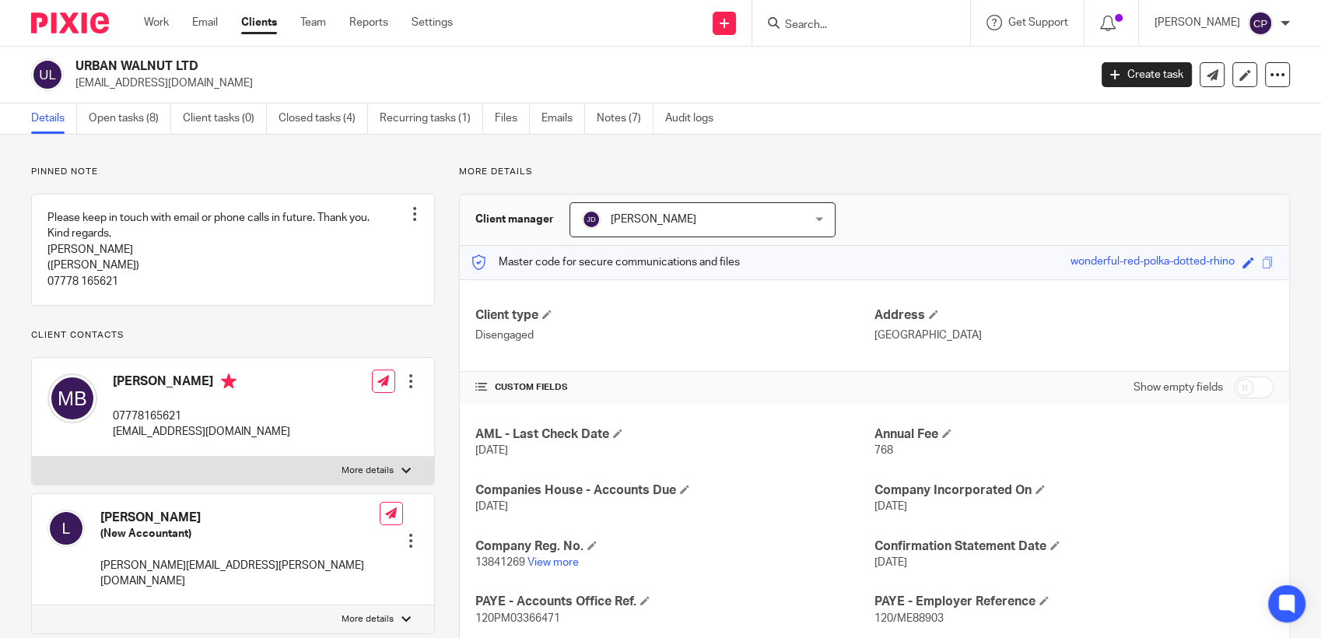
scroll to position [346, 0]
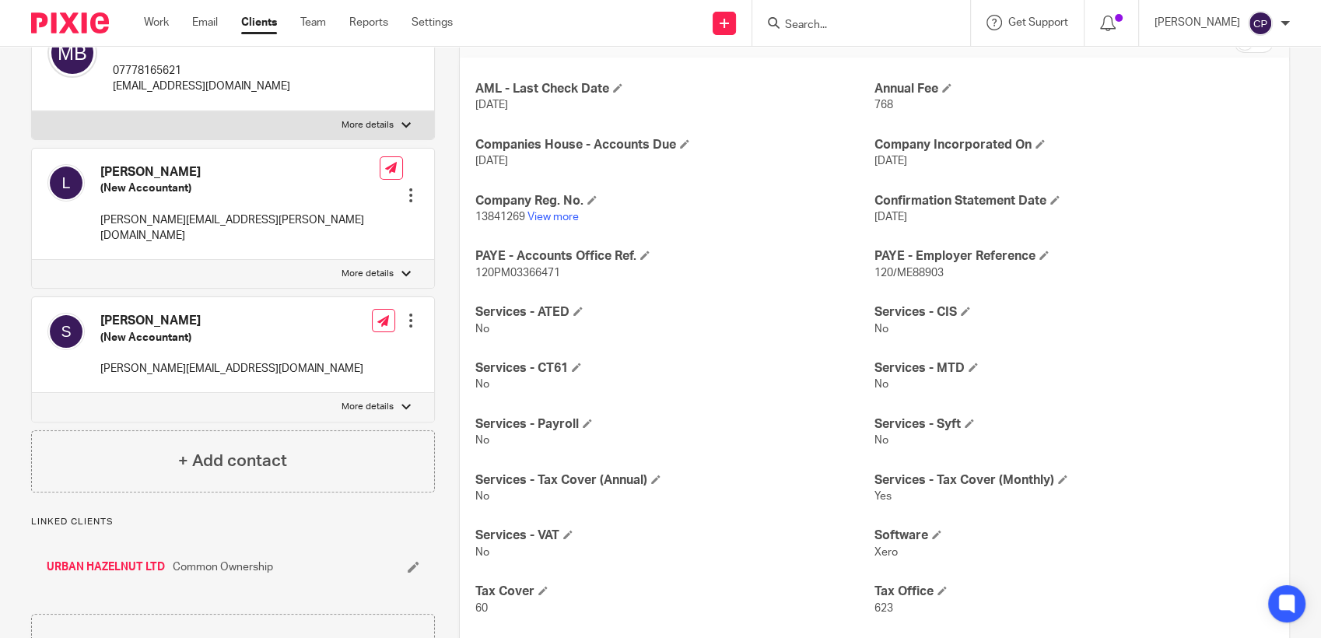
click at [121, 570] on link "URBAN HAZELNUT LTD" at bounding box center [106, 568] width 118 height 16
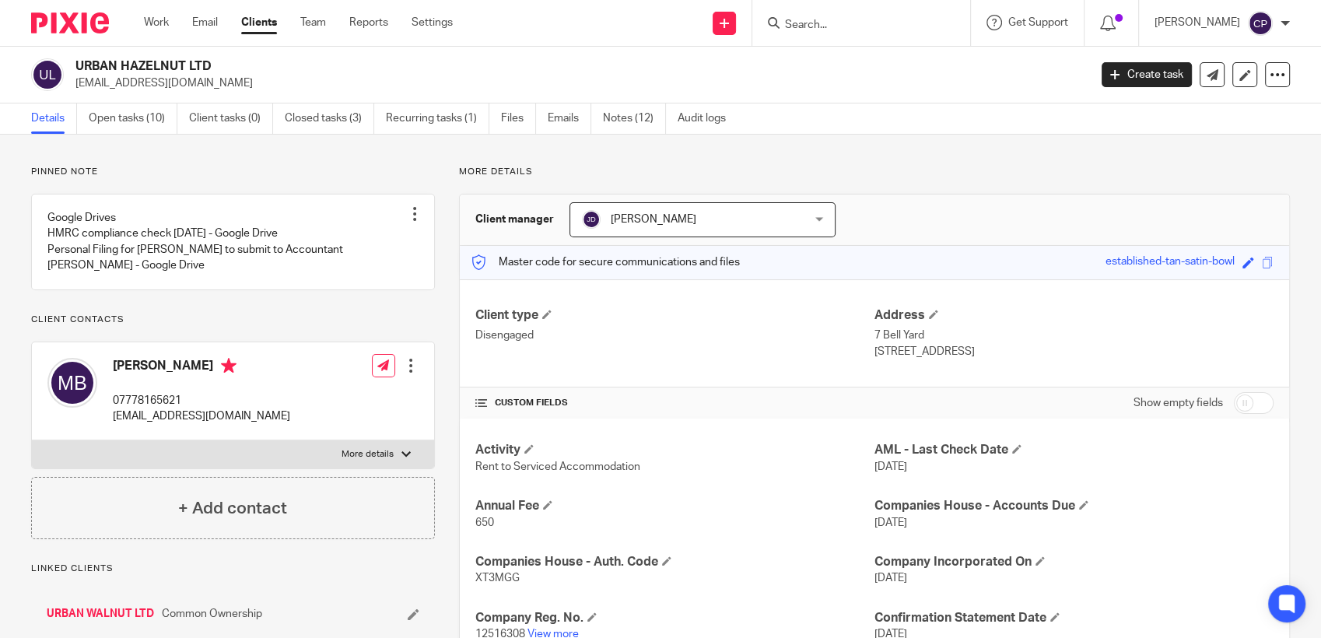
click at [805, 26] on input "Search" at bounding box center [854, 26] width 140 height 14
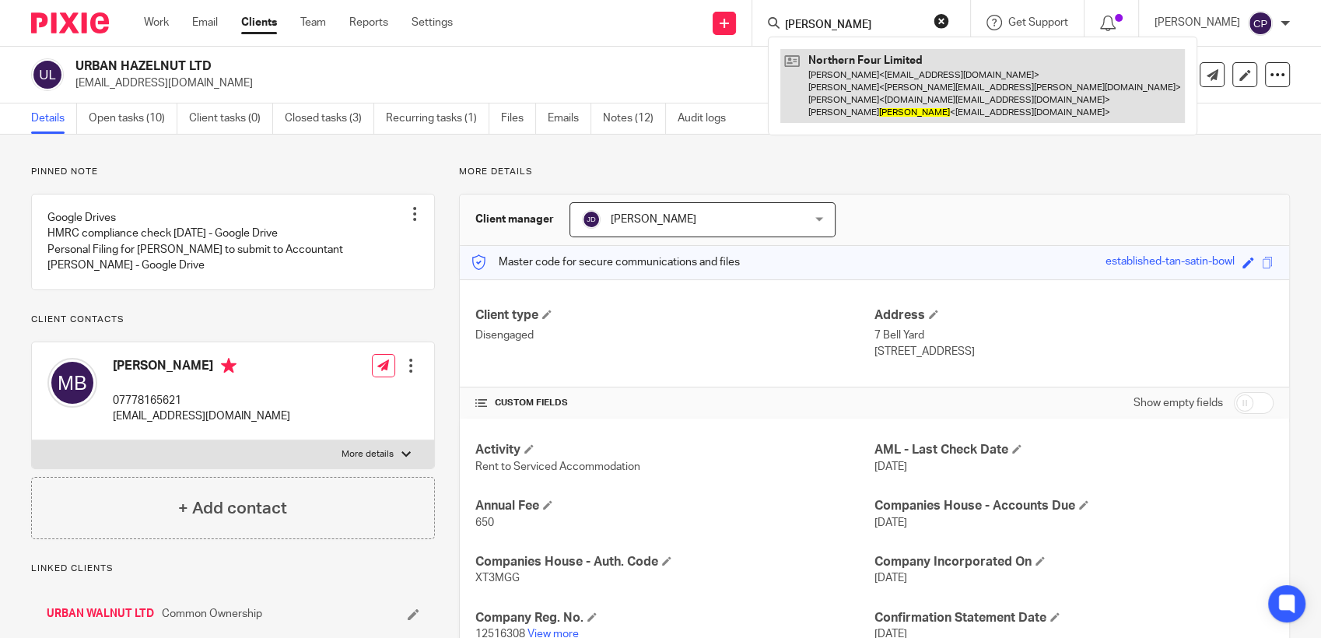
type input "bowker"
click at [868, 93] on link at bounding box center [983, 86] width 405 height 74
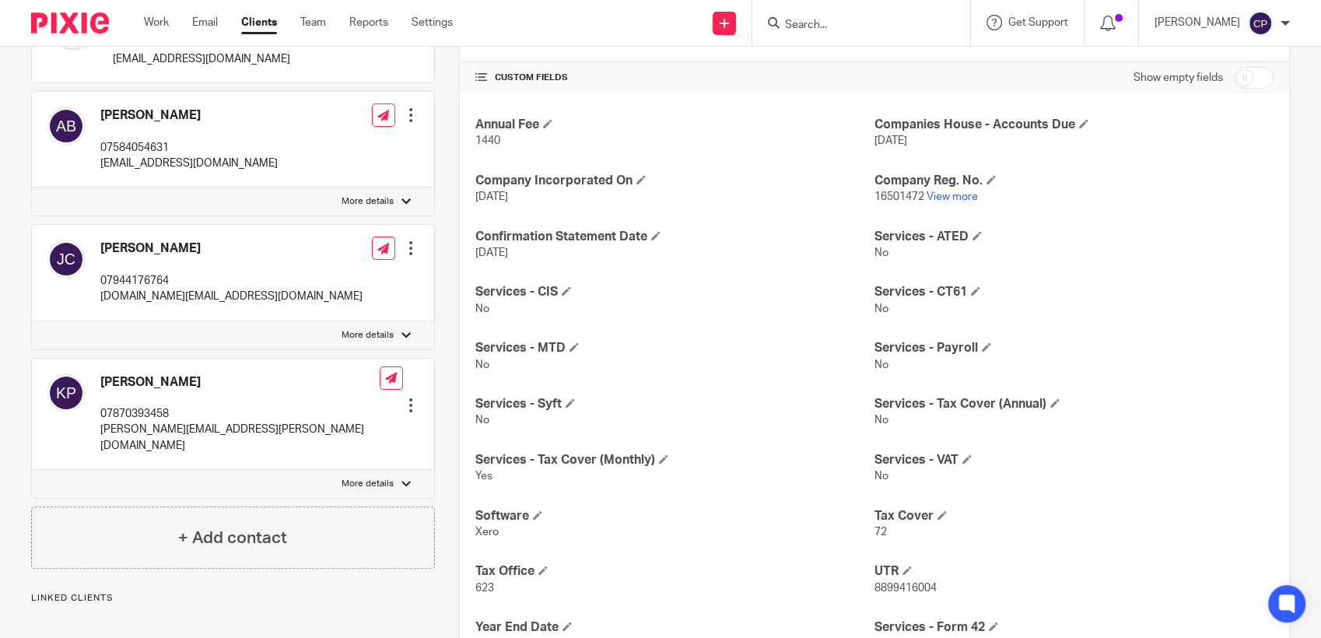
scroll to position [259, 0]
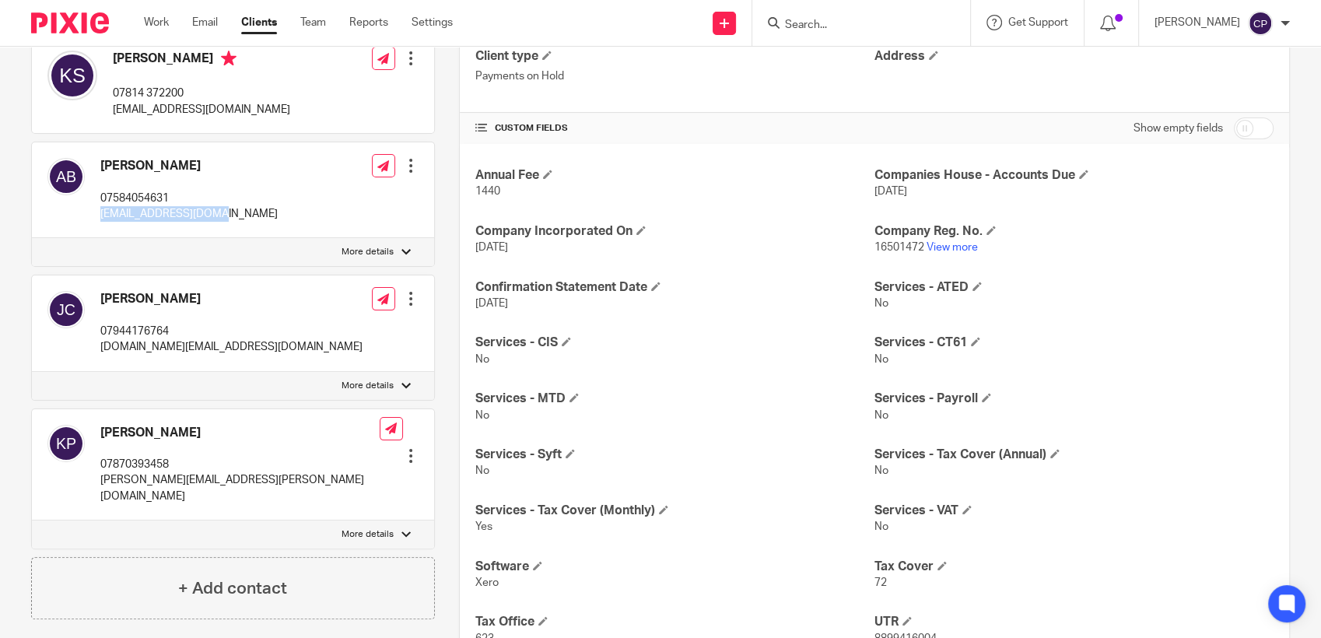
drag, startPoint x: 98, startPoint y: 232, endPoint x: 247, endPoint y: 230, distance: 149.4
click at [247, 230] on div "Anthony Bowker 07584054631 antbow91@yahoo.co.uk Edit contact Create client from…" at bounding box center [233, 190] width 402 height 96
drag, startPoint x: 247, startPoint y: 230, endPoint x: 198, endPoint y: 228, distance: 49.1
copy p "[EMAIL_ADDRESS][DOMAIN_NAME]"
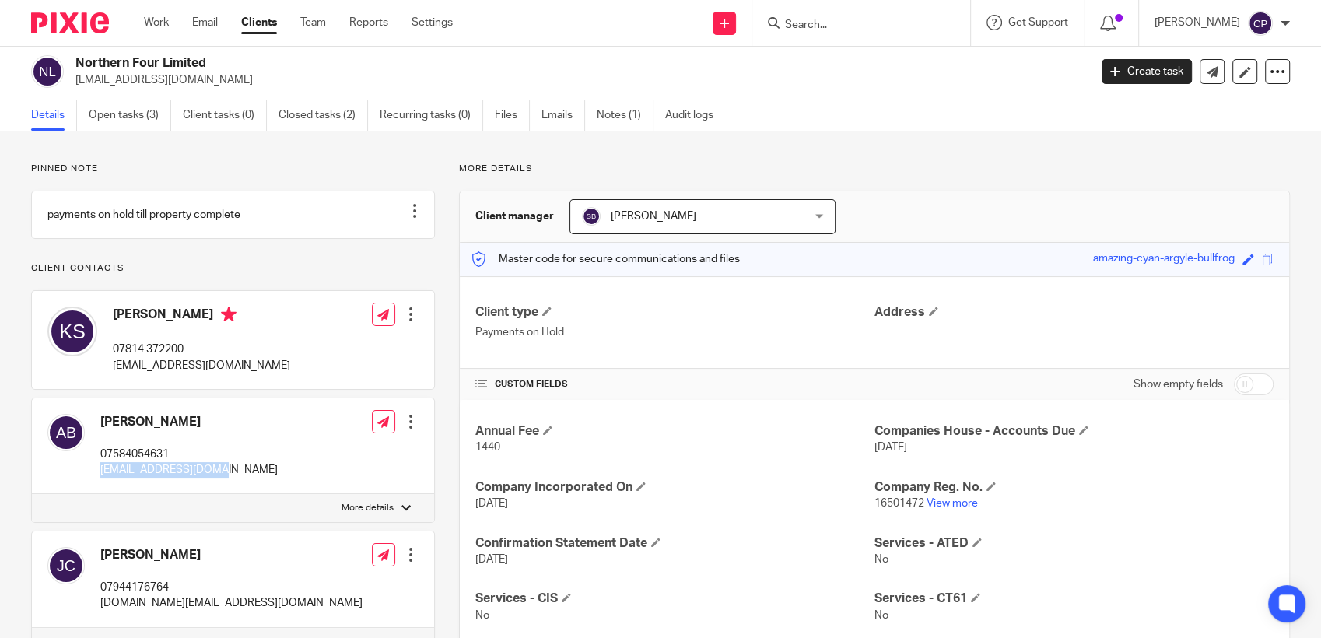
scroll to position [0, 0]
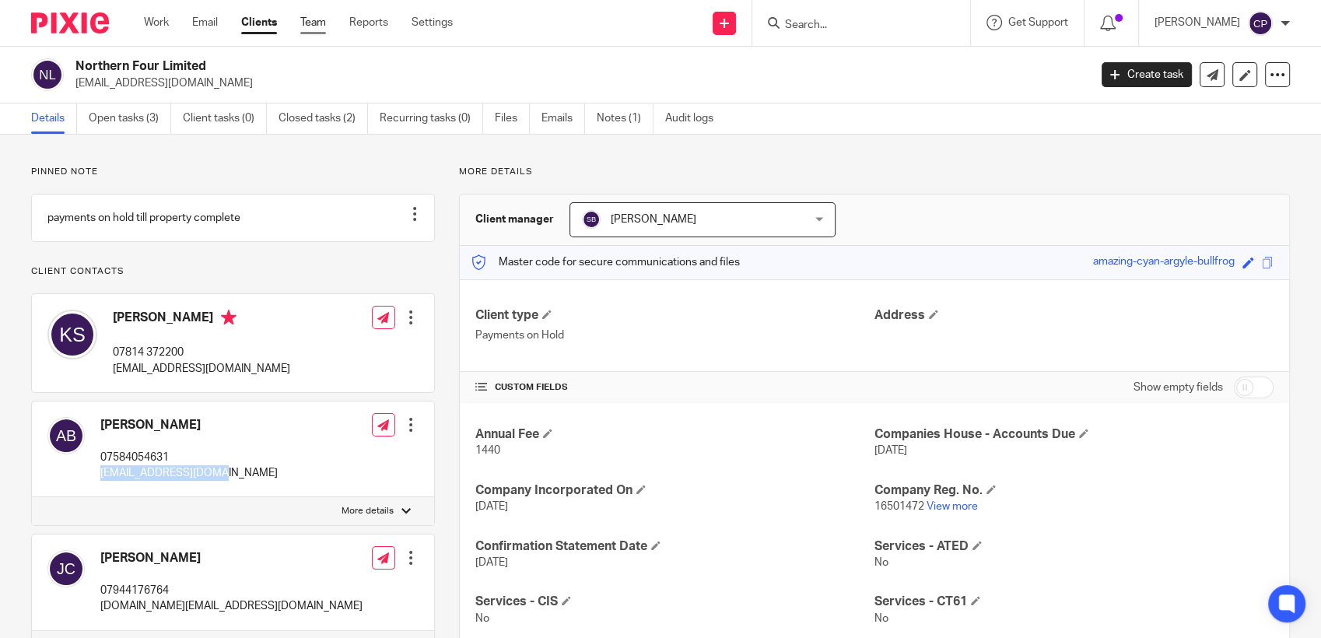
click at [314, 21] on link "Team" at bounding box center [313, 23] width 26 height 16
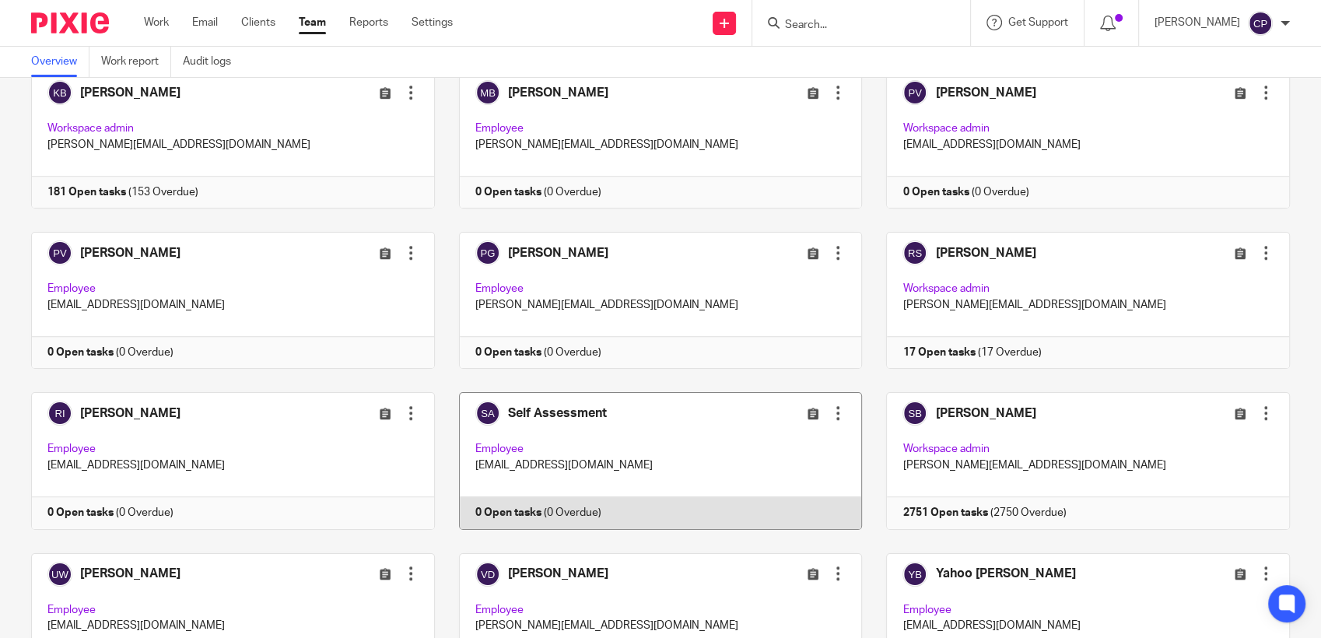
scroll to position [1160, 0]
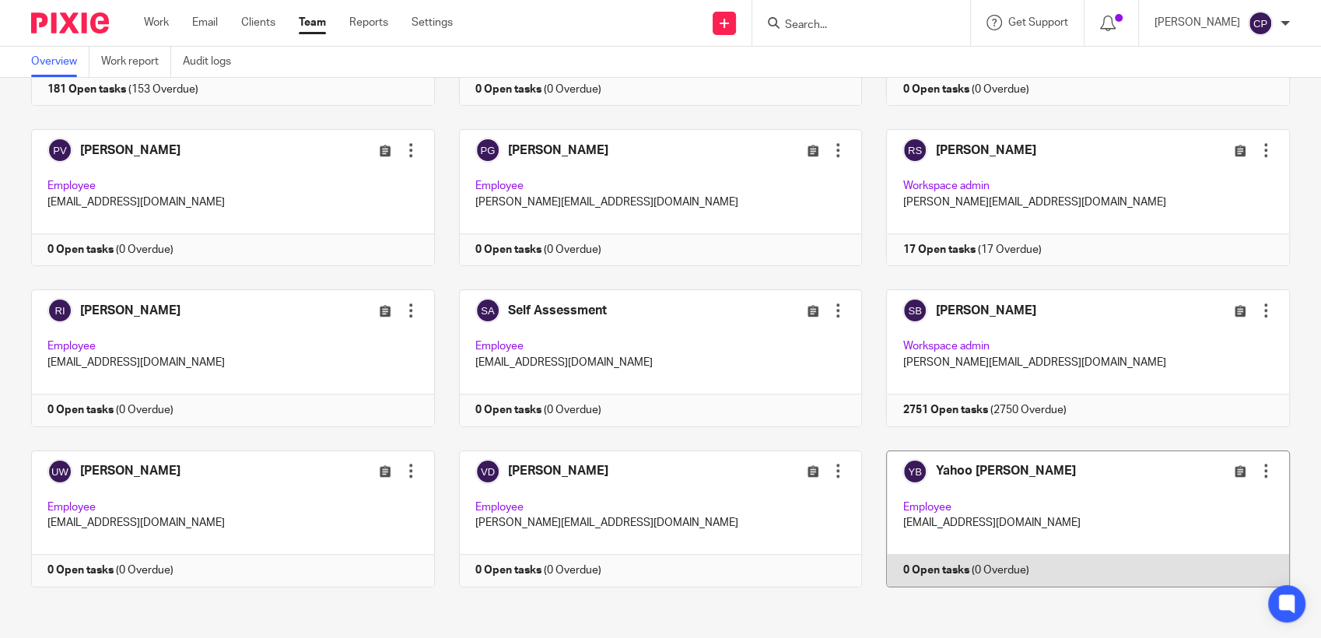
click at [1092, 507] on link at bounding box center [1076, 519] width 428 height 137
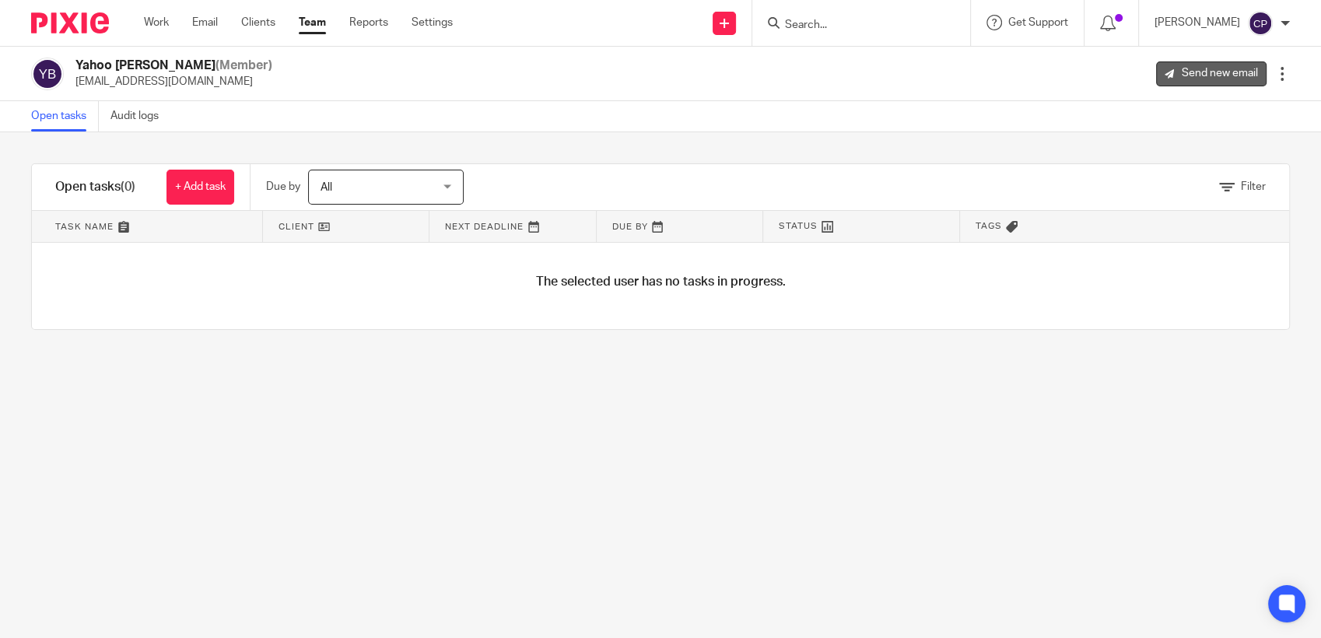
click at [1189, 75] on link "Send new email" at bounding box center [1211, 73] width 111 height 25
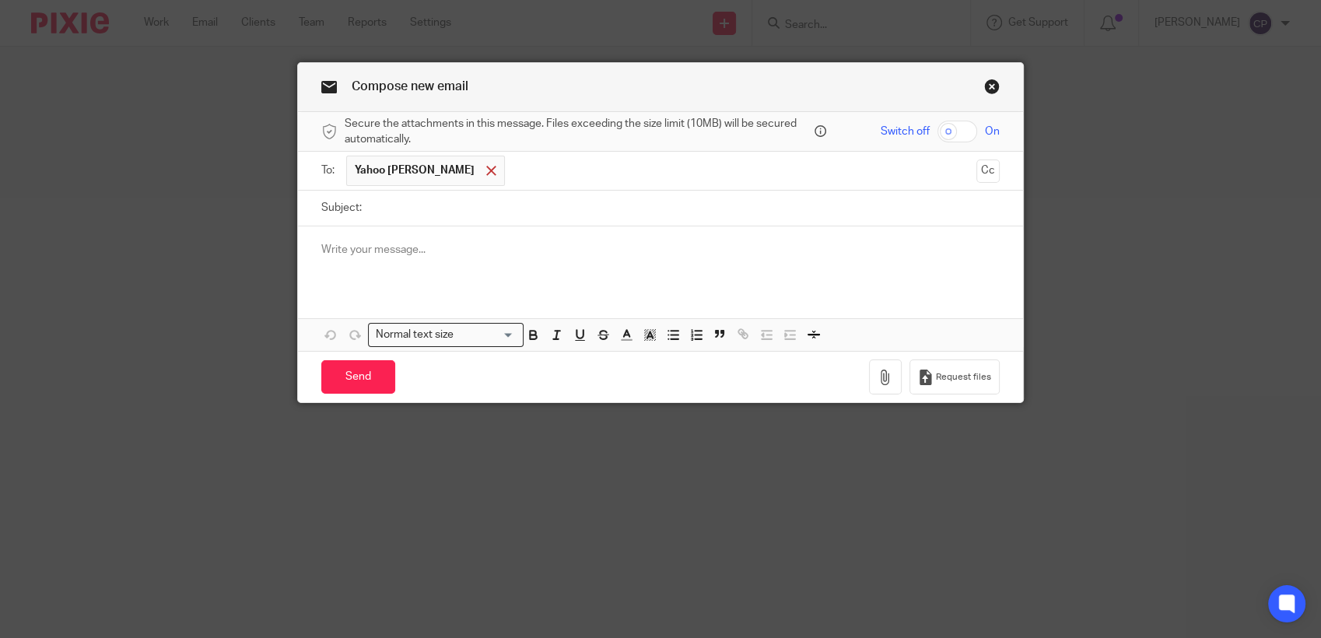
click at [486, 171] on span at bounding box center [491, 171] width 10 height 10
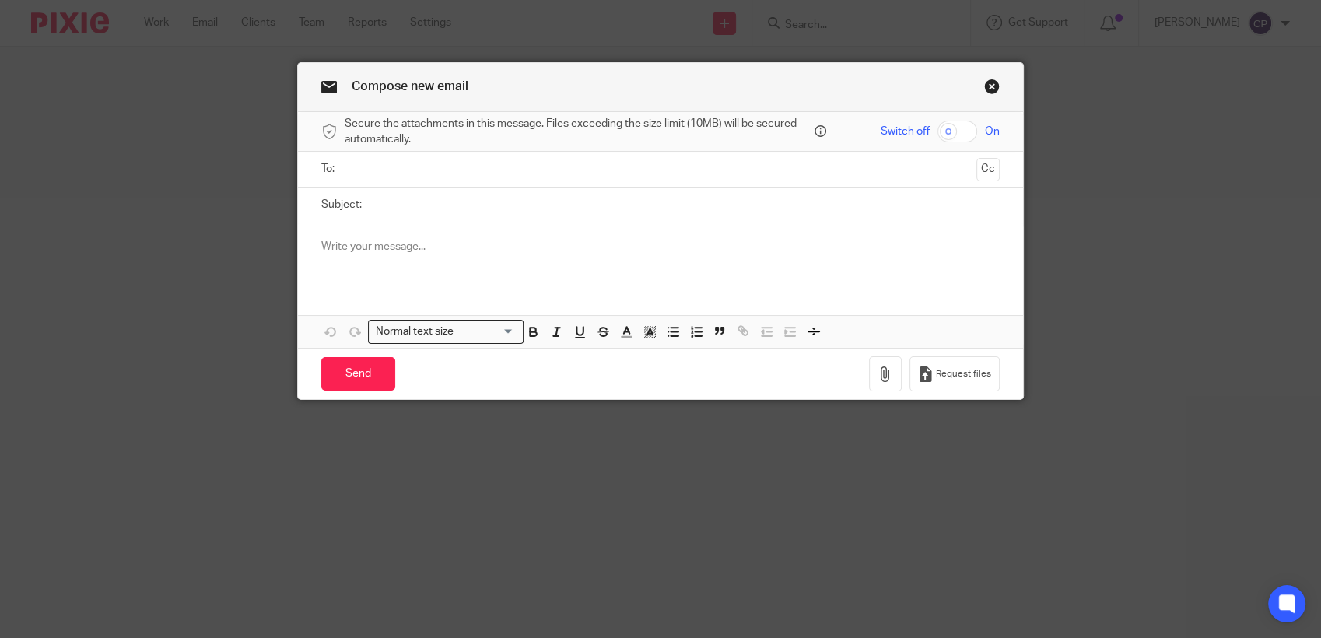
paste input "[EMAIL_ADDRESS][DOMAIN_NAME]"
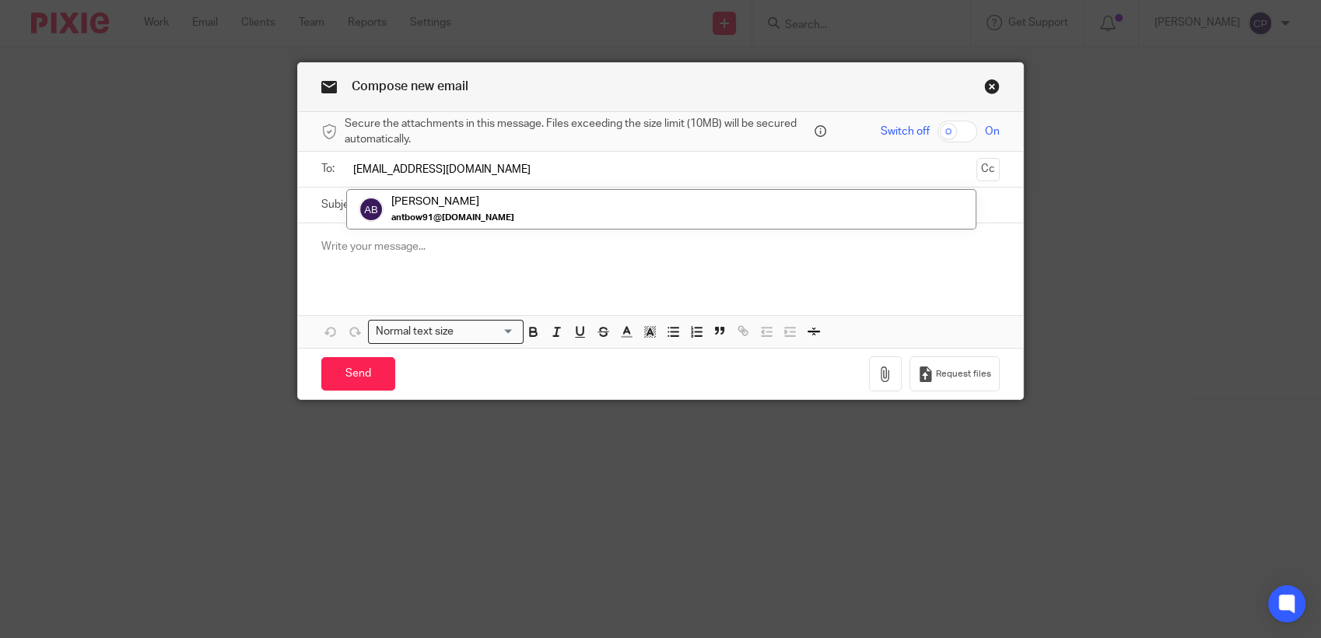
type input "[EMAIL_ADDRESS][DOMAIN_NAME]"
click at [444, 272] on div at bounding box center [660, 253] width 725 height 61
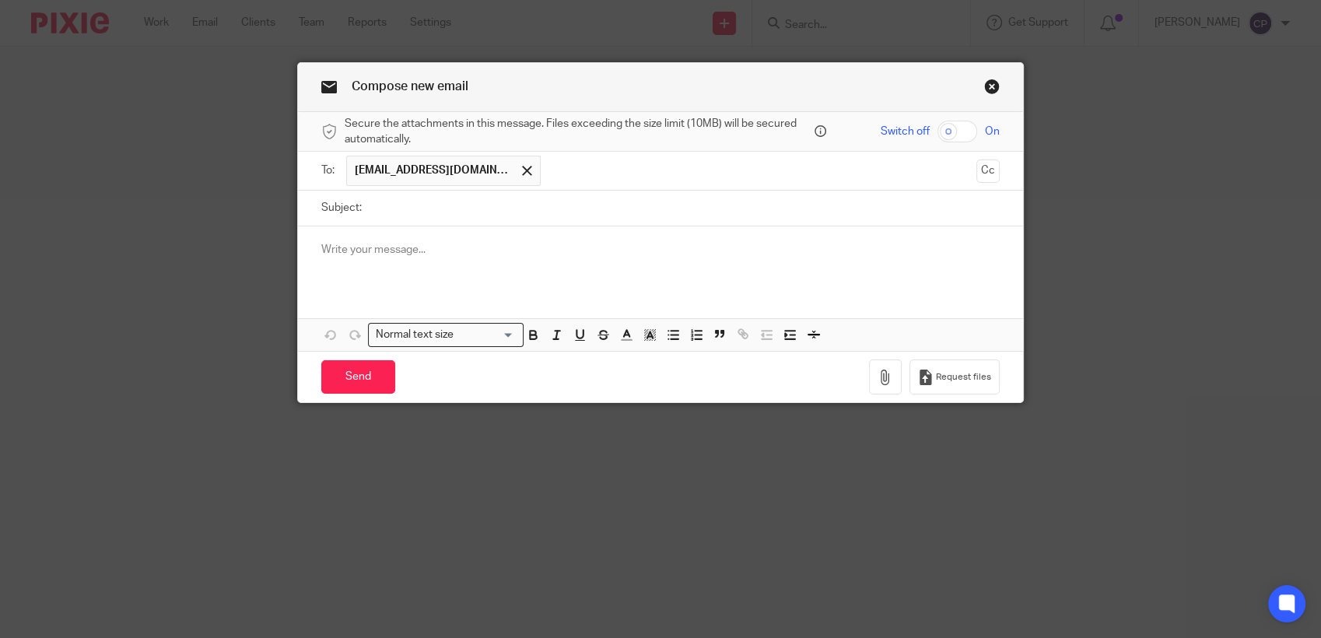
click at [404, 216] on input "Subject:" at bounding box center [685, 208] width 630 height 35
type input "Urgent"
click at [389, 252] on p at bounding box center [660, 250] width 679 height 16
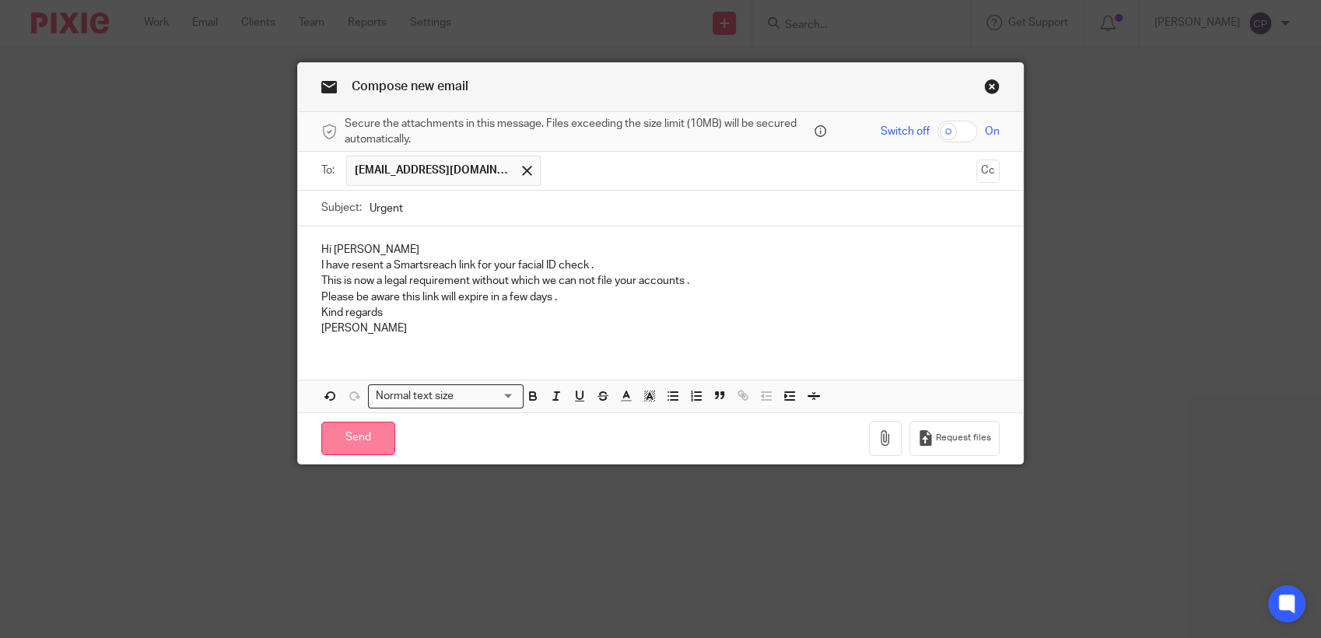
click at [366, 428] on input "Send" at bounding box center [358, 438] width 74 height 33
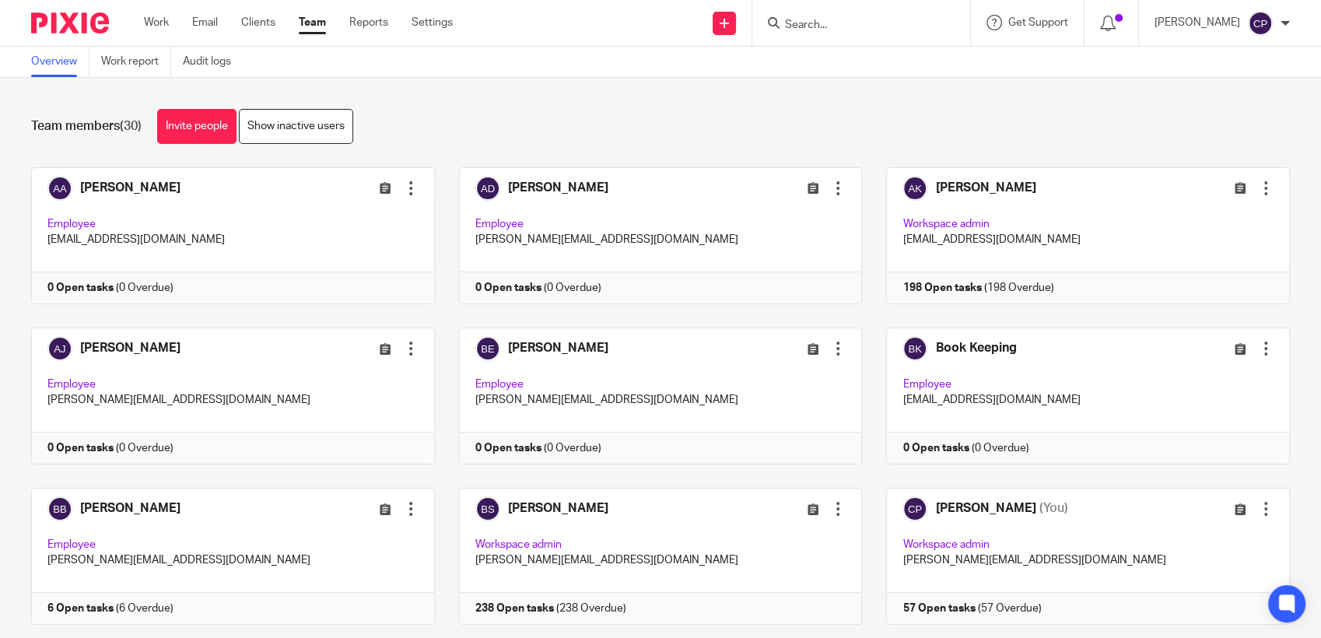
click at [803, 23] on input "Search" at bounding box center [854, 26] width 140 height 14
click at [825, 22] on input "Search" at bounding box center [854, 26] width 140 height 14
type input "sallyann cronk"
drag, startPoint x: 874, startPoint y: 19, endPoint x: 706, endPoint y: 24, distance: 168.2
click at [707, 23] on div "Send new email Create task Add client sallyann cronk No results found. Try sear…" at bounding box center [898, 23] width 845 height 46
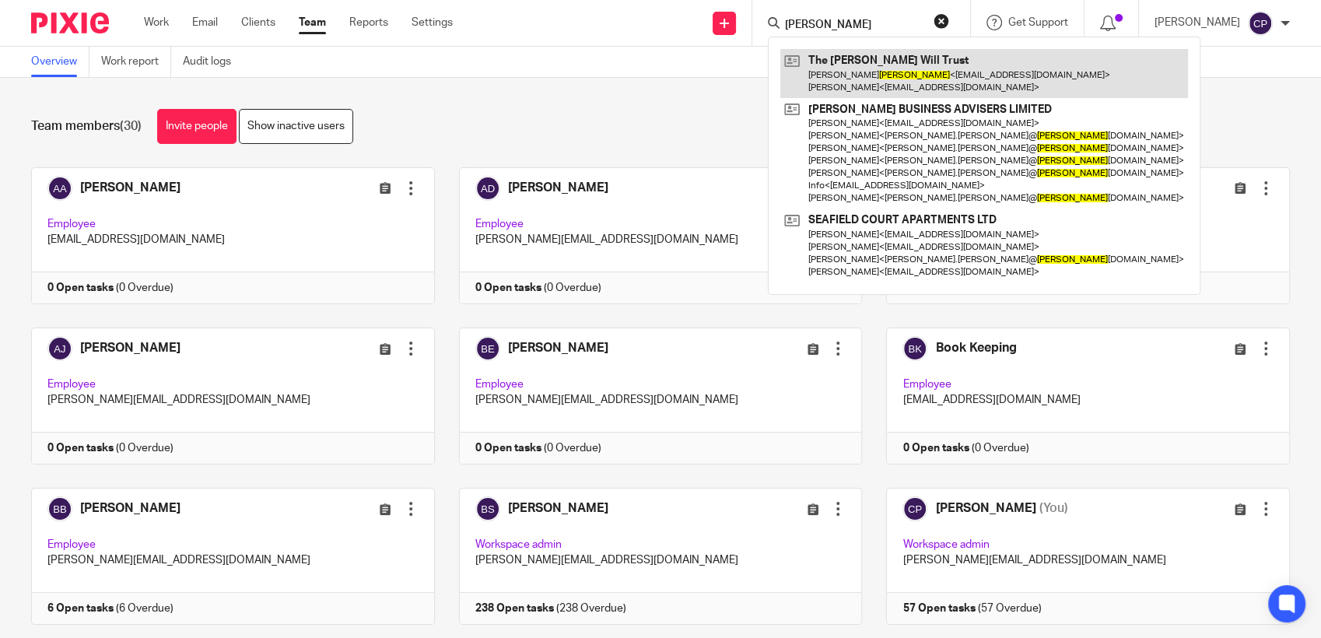
type input "cronk"
click at [808, 79] on link at bounding box center [985, 73] width 408 height 48
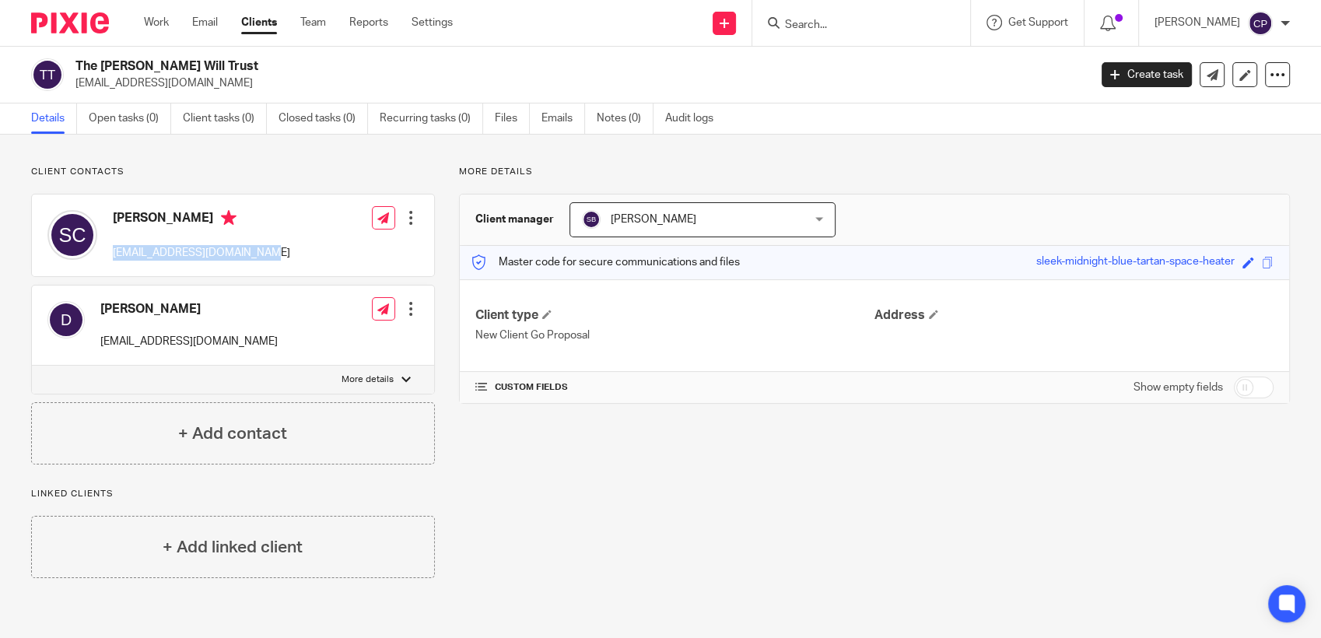
click at [269, 255] on div "[PERSON_NAME] [EMAIL_ADDRESS][DOMAIN_NAME] Edit contact Create client from cont…" at bounding box center [233, 236] width 402 height 82
drag, startPoint x: 269, startPoint y: 255, endPoint x: 240, endPoint y: 257, distance: 28.8
copy p "thecronks86@btinternet.com"
click at [821, 22] on input "Search" at bounding box center [854, 26] width 140 height 14
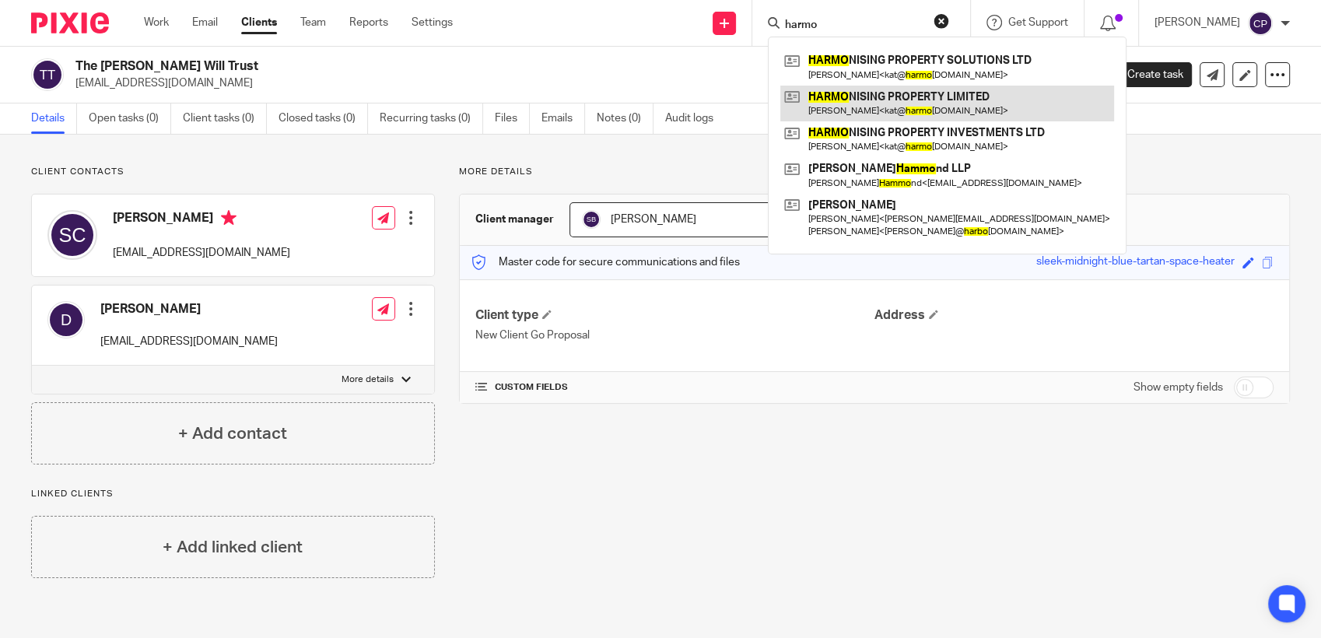
type input "harmo"
click at [860, 102] on link at bounding box center [948, 104] width 334 height 36
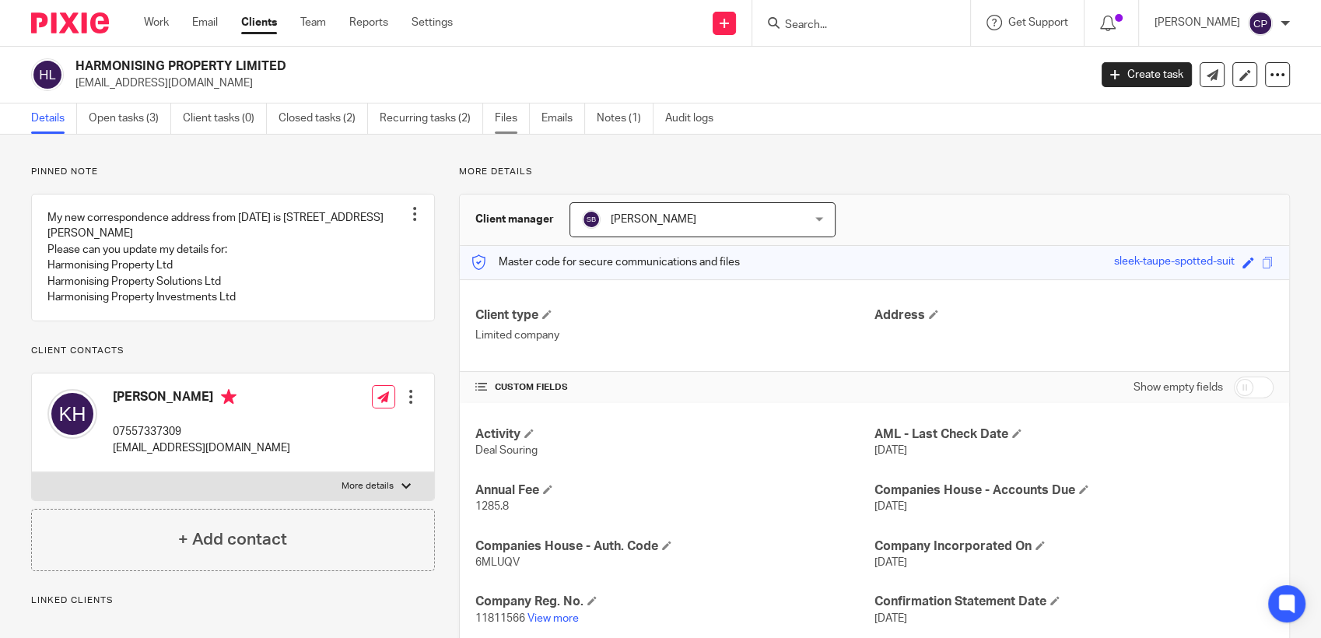
click at [511, 115] on link "Files" at bounding box center [512, 119] width 35 height 30
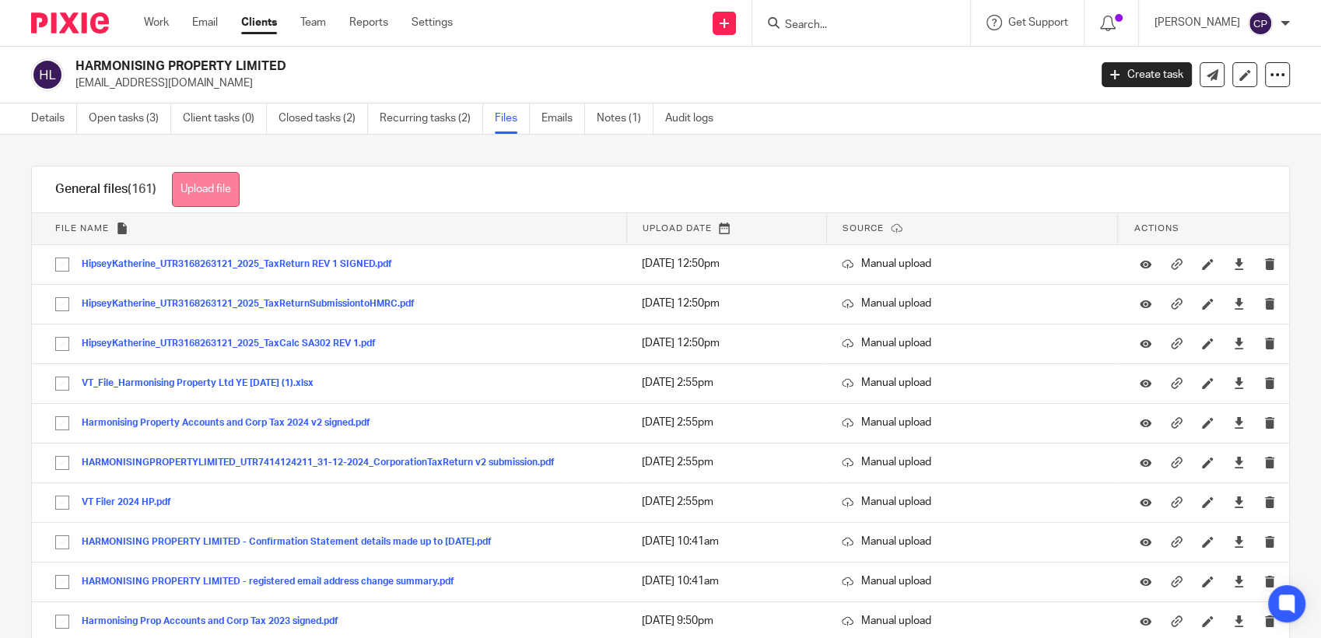
click at [205, 184] on button "Upload file" at bounding box center [206, 189] width 68 height 35
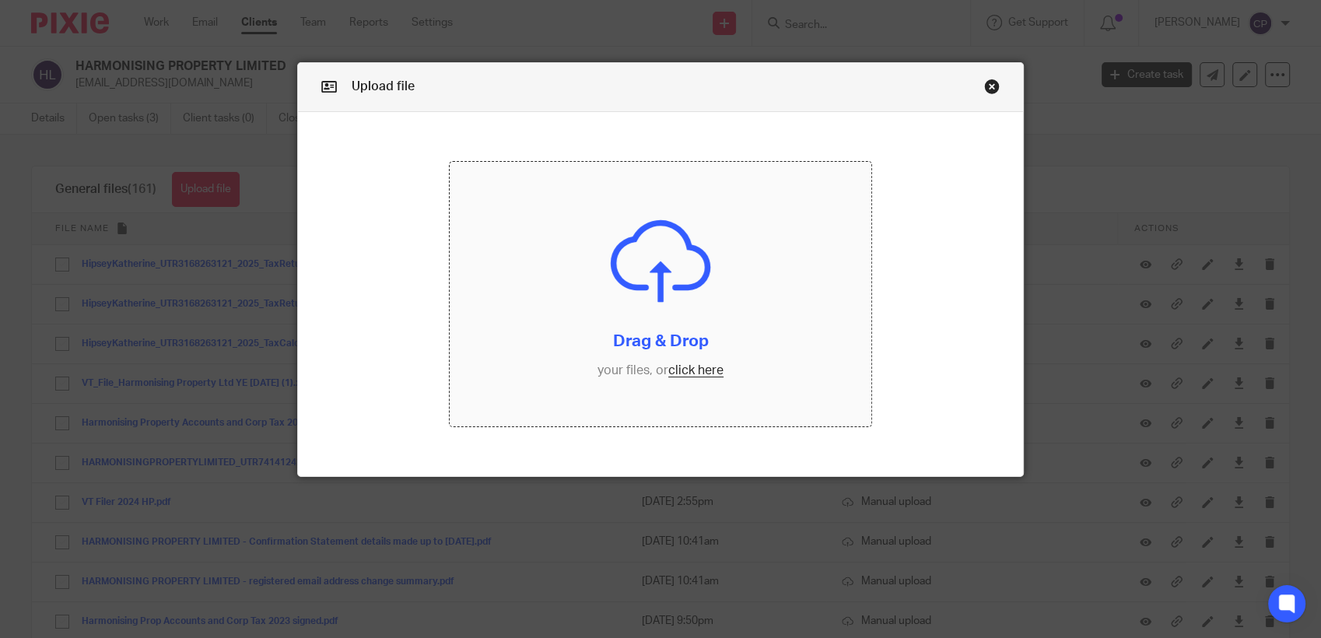
click at [683, 374] on input "file" at bounding box center [661, 294] width 422 height 265
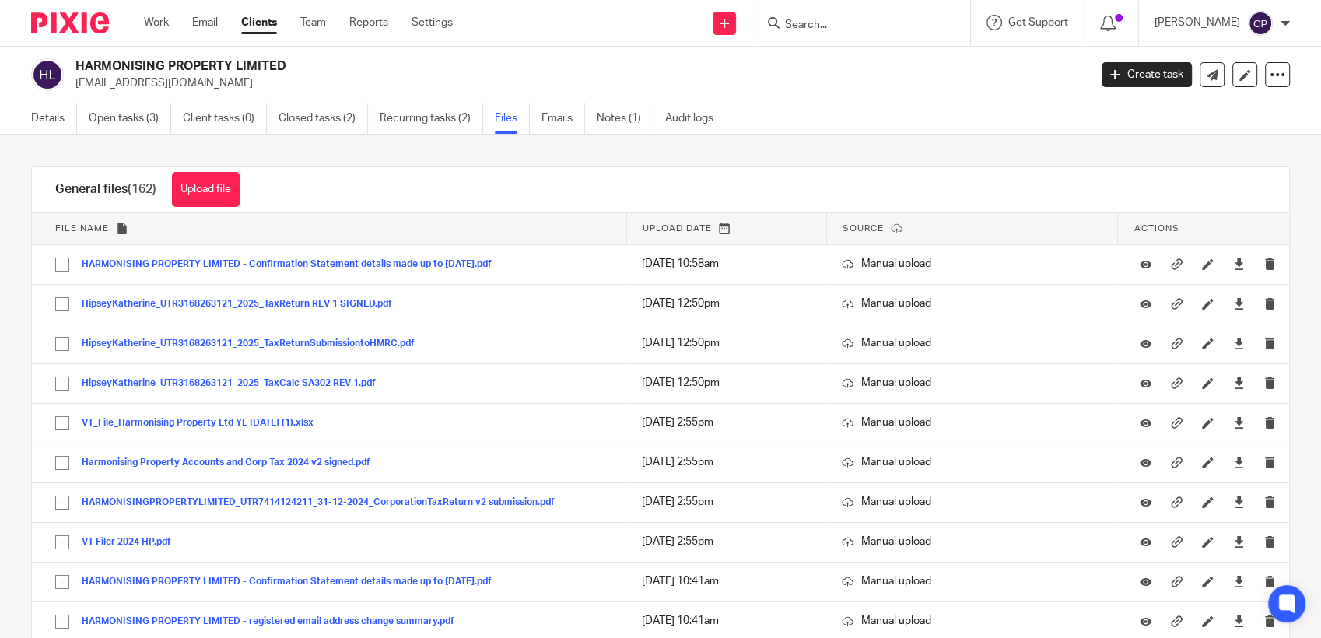
click at [798, 26] on input "Search" at bounding box center [854, 26] width 140 height 14
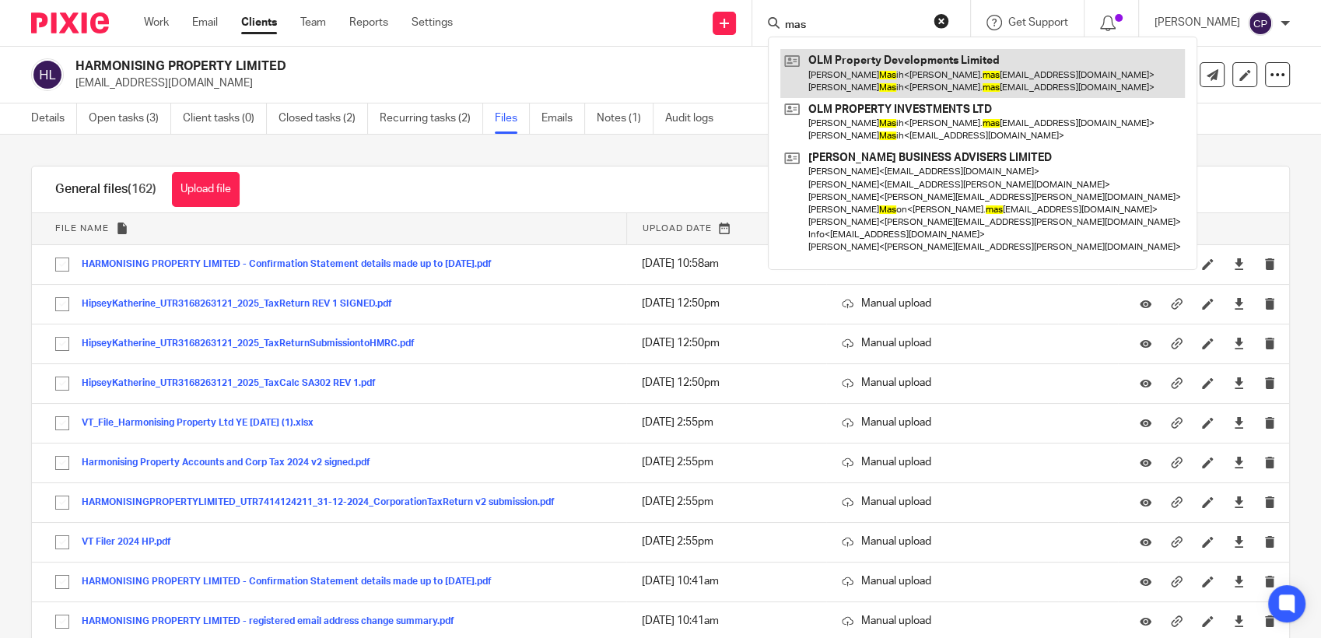
type input "mas"
click at [851, 82] on link at bounding box center [983, 73] width 405 height 48
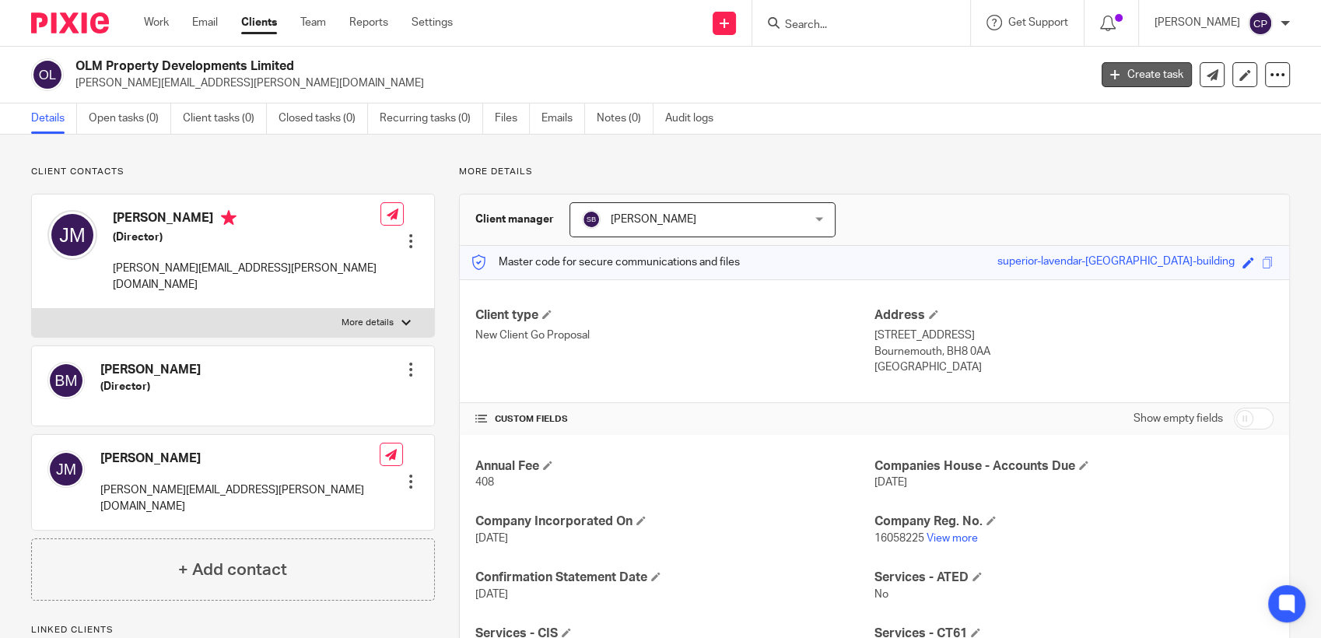
click at [1155, 76] on link "Create task" at bounding box center [1147, 74] width 90 height 25
click at [314, 18] on link "Team" at bounding box center [313, 23] width 26 height 16
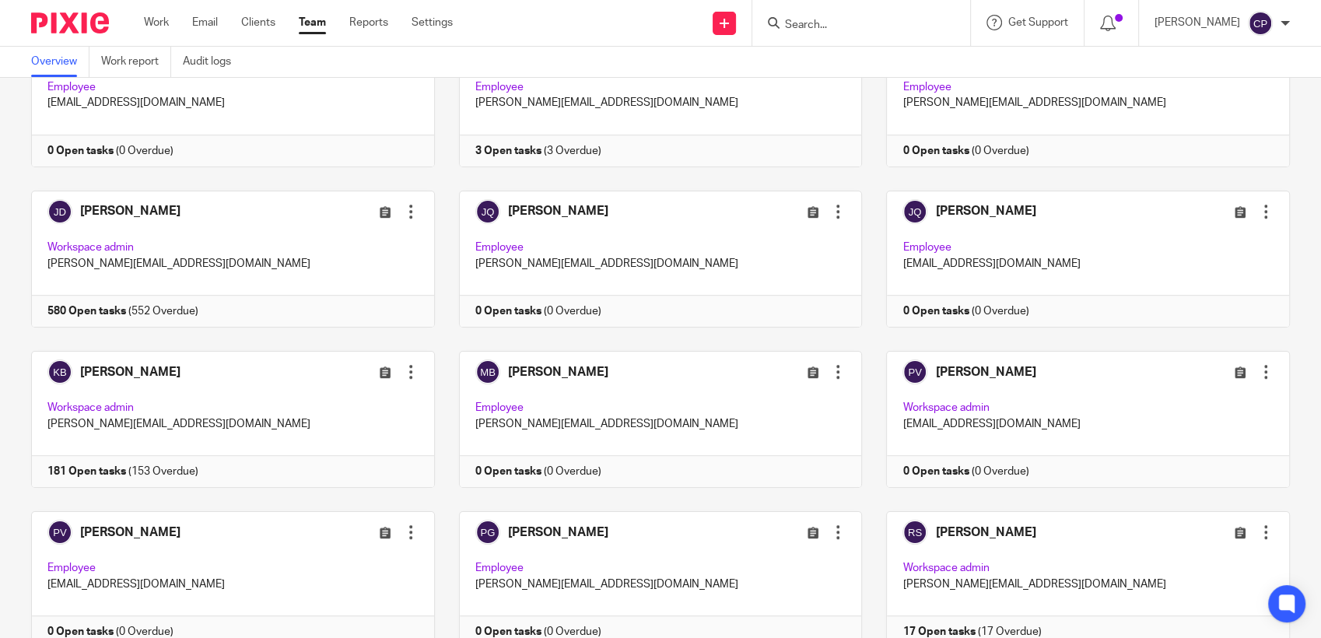
scroll to position [1160, 0]
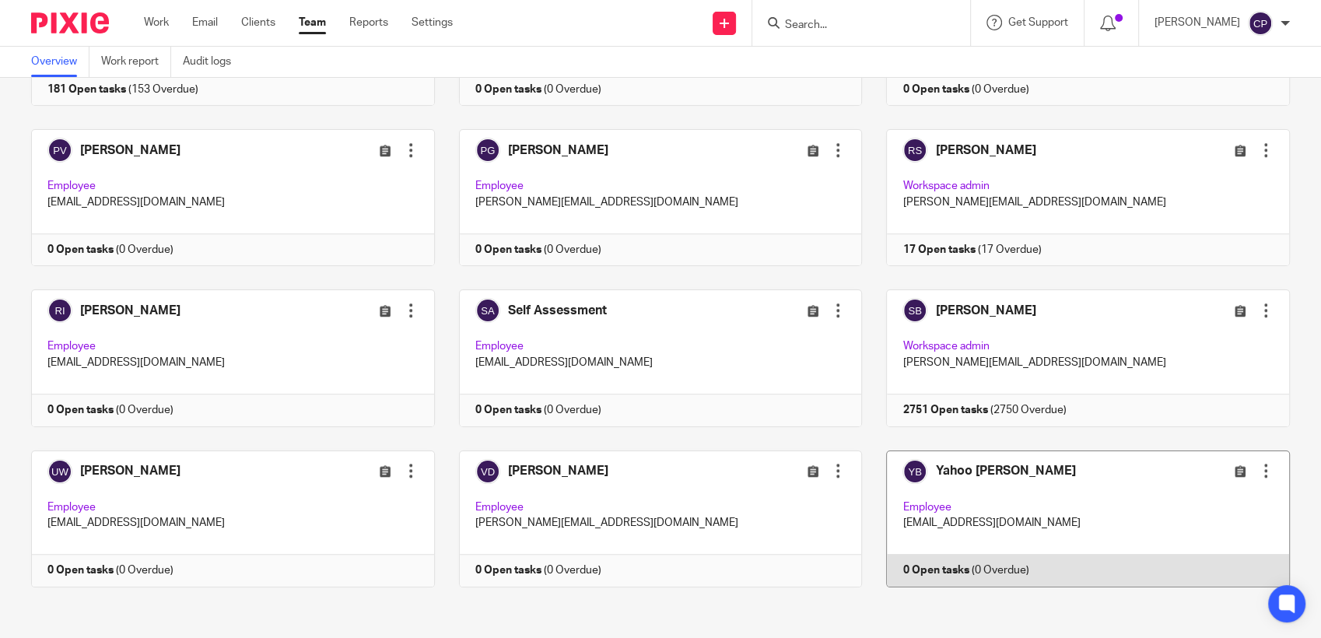
click at [1084, 504] on link at bounding box center [1076, 519] width 428 height 137
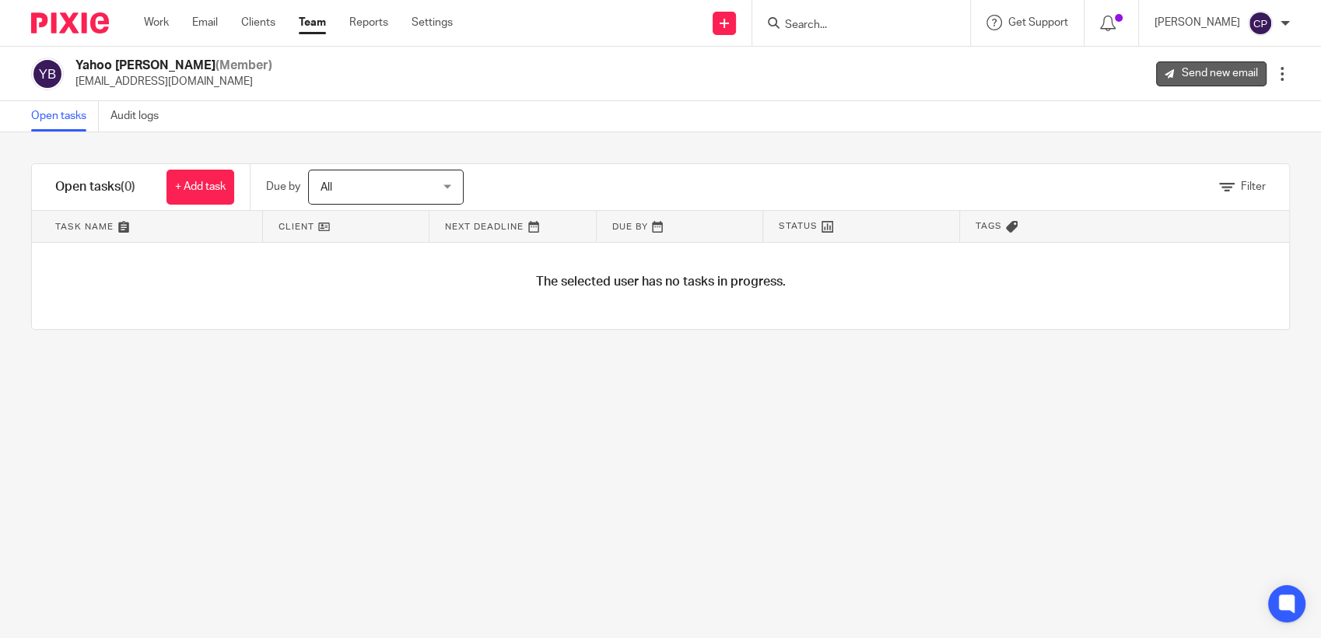
click at [1204, 72] on link "Send new email" at bounding box center [1211, 73] width 111 height 25
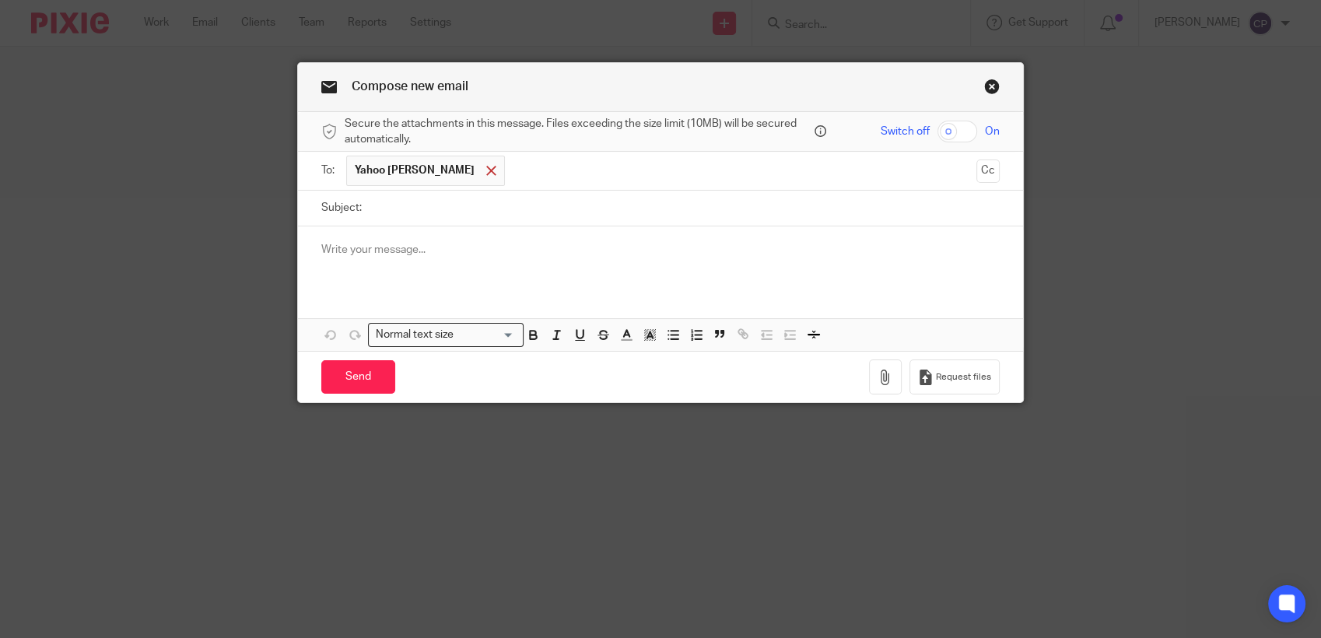
click at [486, 169] on span at bounding box center [491, 171] width 10 height 10
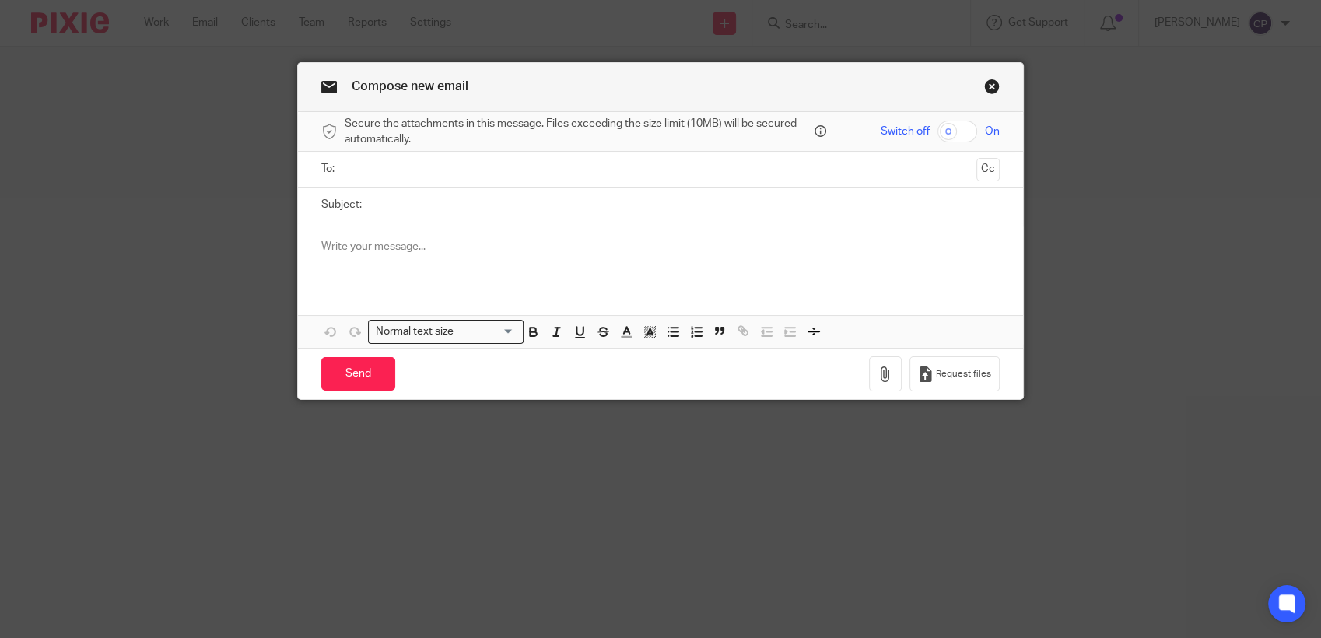
paste input "[PERSON_NAME][EMAIL_ADDRESS][PERSON_NAME][DOMAIN_NAME]"
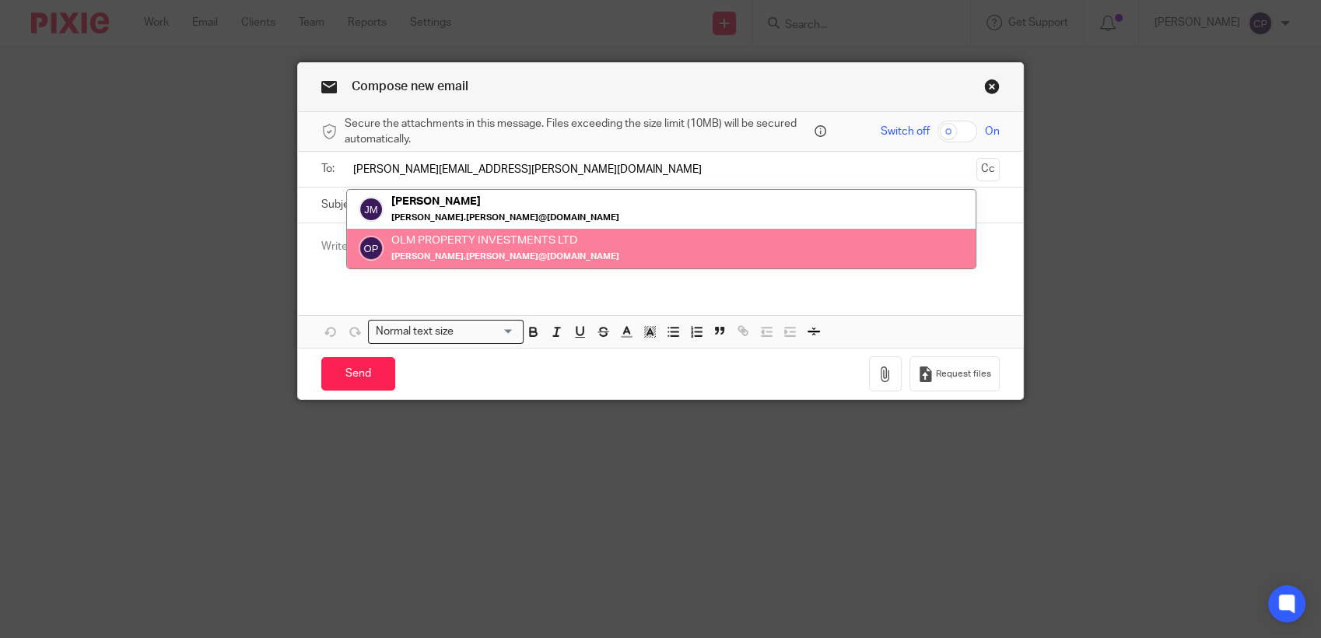
type input "[PERSON_NAME][EMAIL_ADDRESS][PERSON_NAME][DOMAIN_NAME]"
click at [333, 209] on label "Subject:" at bounding box center [341, 205] width 40 height 16
click at [370, 209] on input "Subject:" at bounding box center [685, 205] width 630 height 35
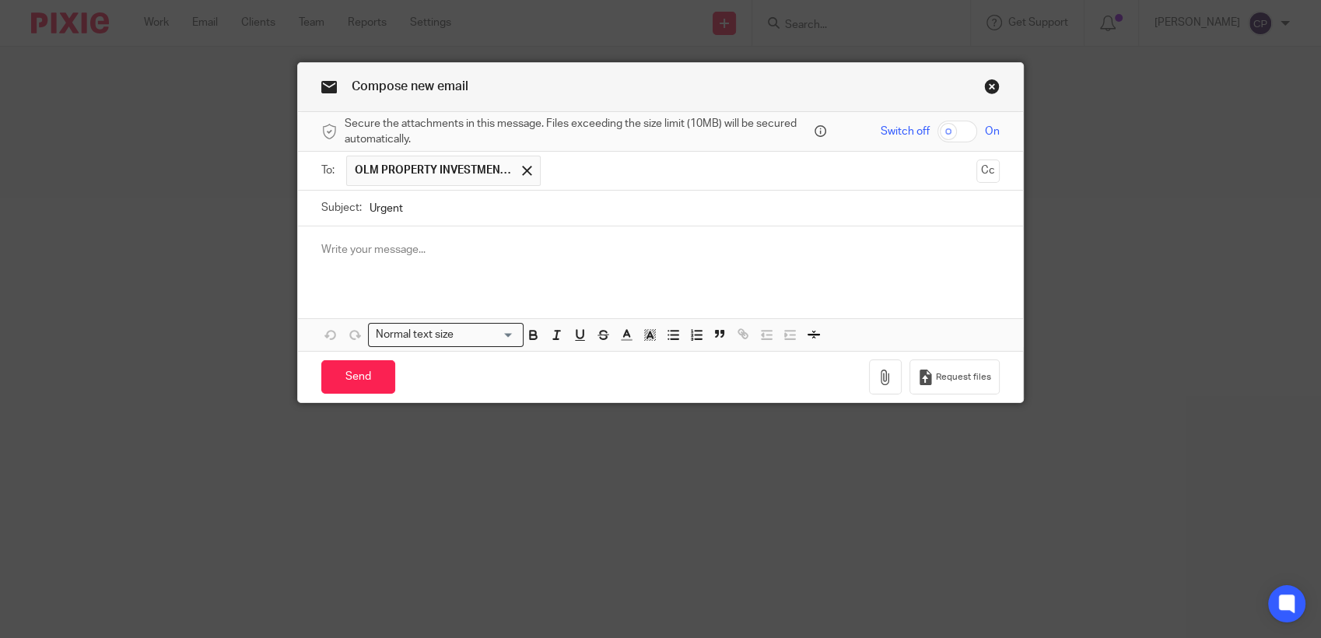
type input "Urgent"
click at [359, 251] on p at bounding box center [660, 250] width 679 height 16
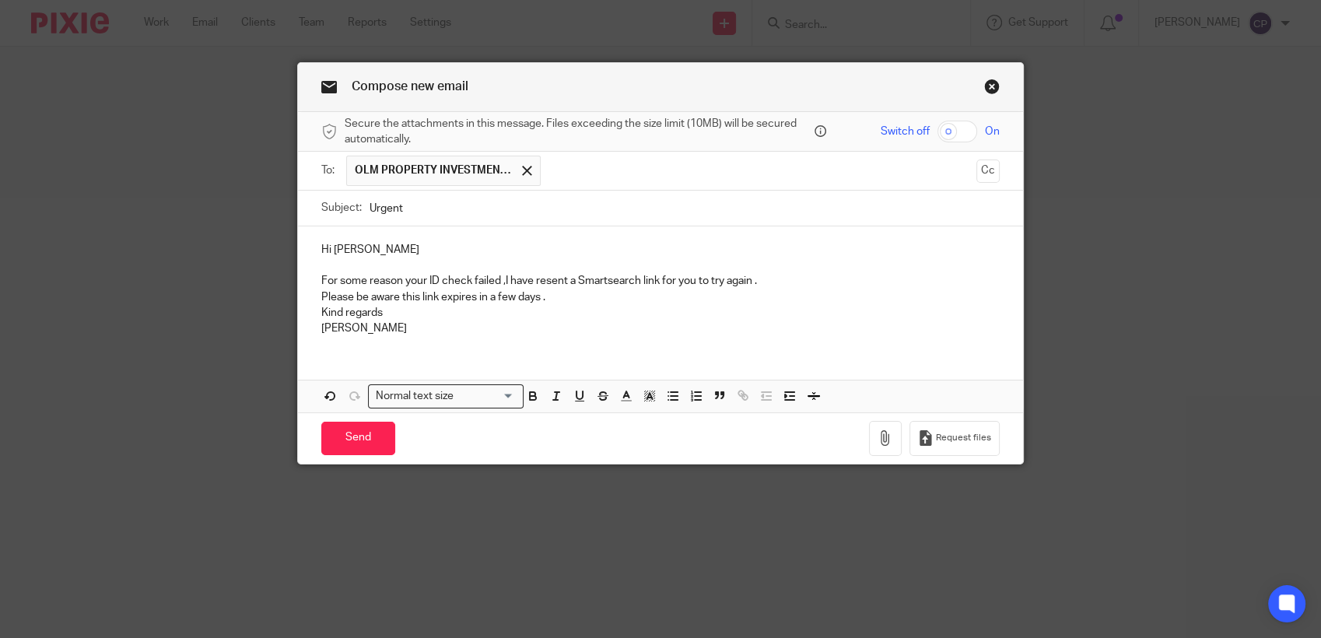
click at [545, 298] on p "Please be aware this link expires in a few days ." at bounding box center [660, 298] width 679 height 16
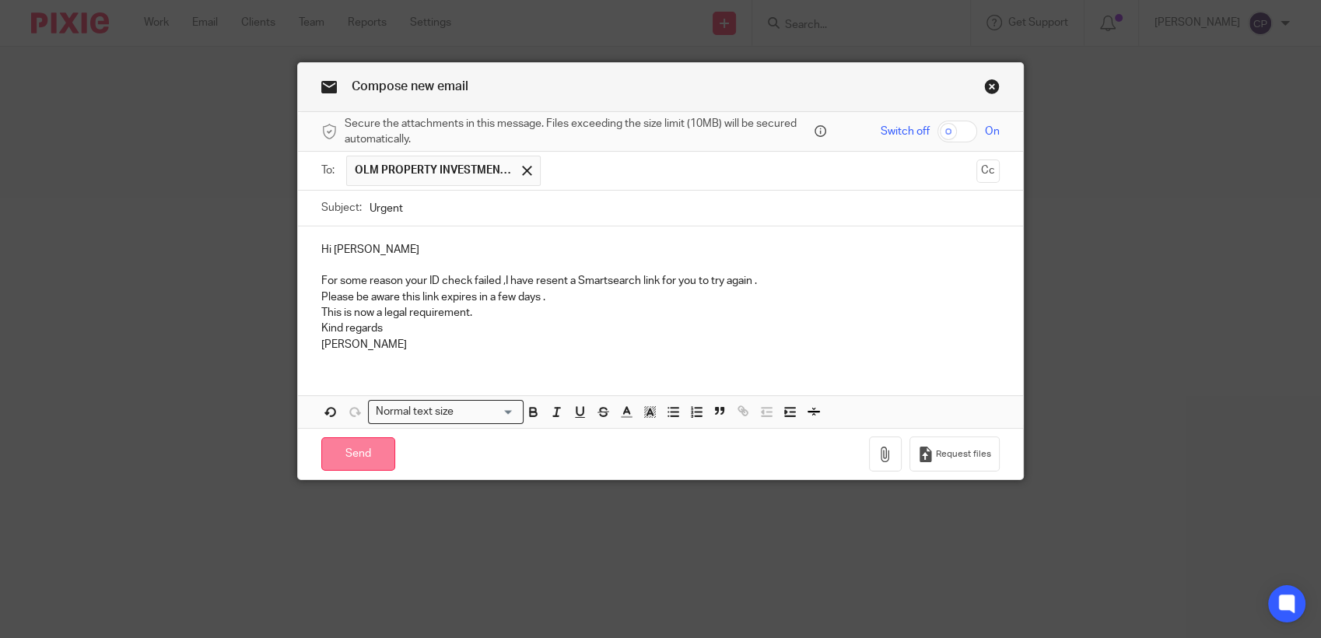
click at [363, 461] on input "Send" at bounding box center [358, 453] width 74 height 33
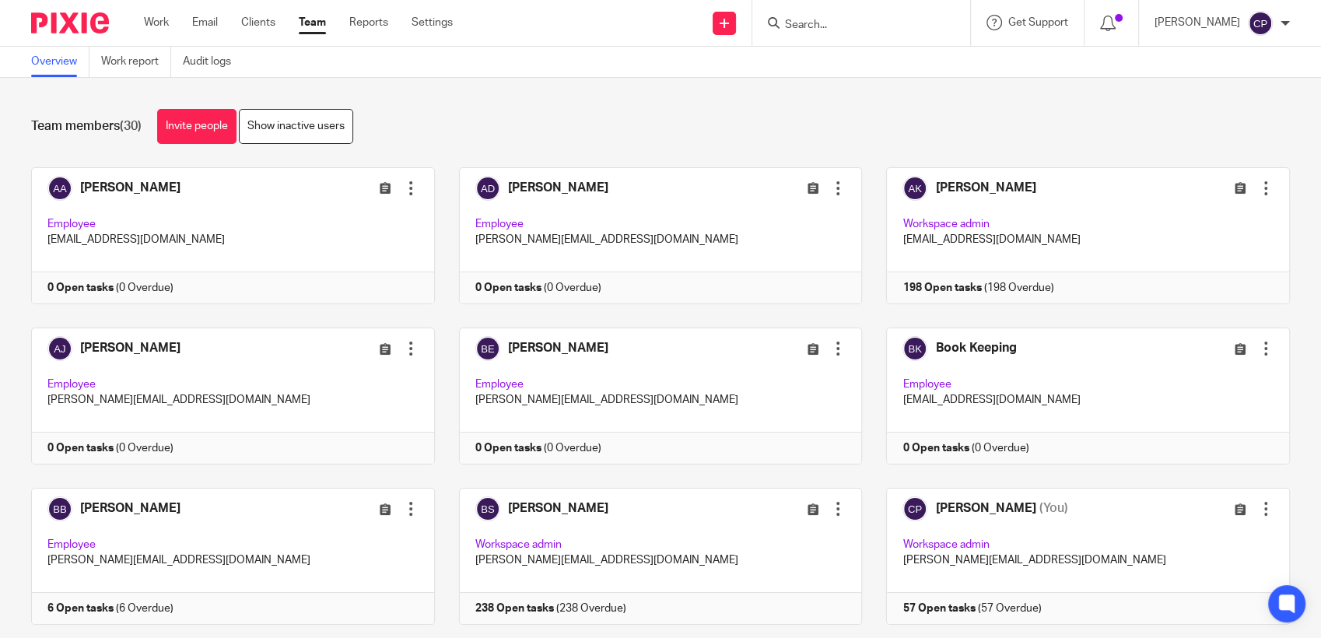
click at [813, 20] on input "Search" at bounding box center [854, 26] width 140 height 14
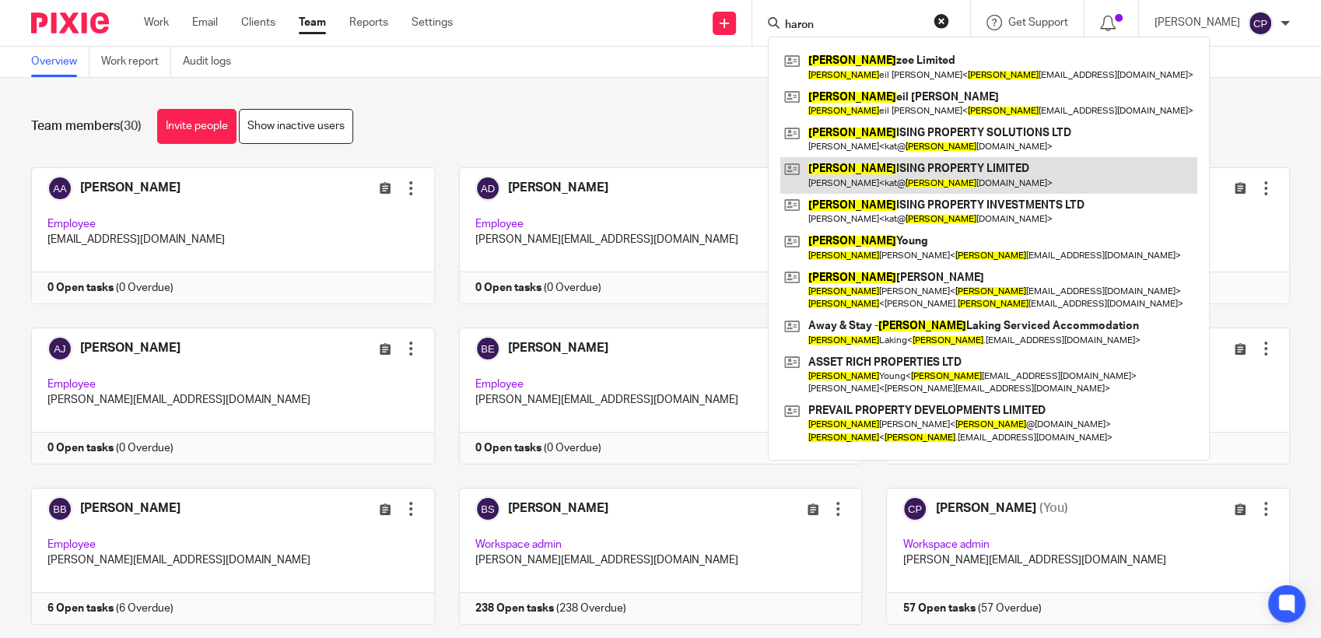
type input "haron"
click at [830, 174] on link at bounding box center [989, 175] width 417 height 36
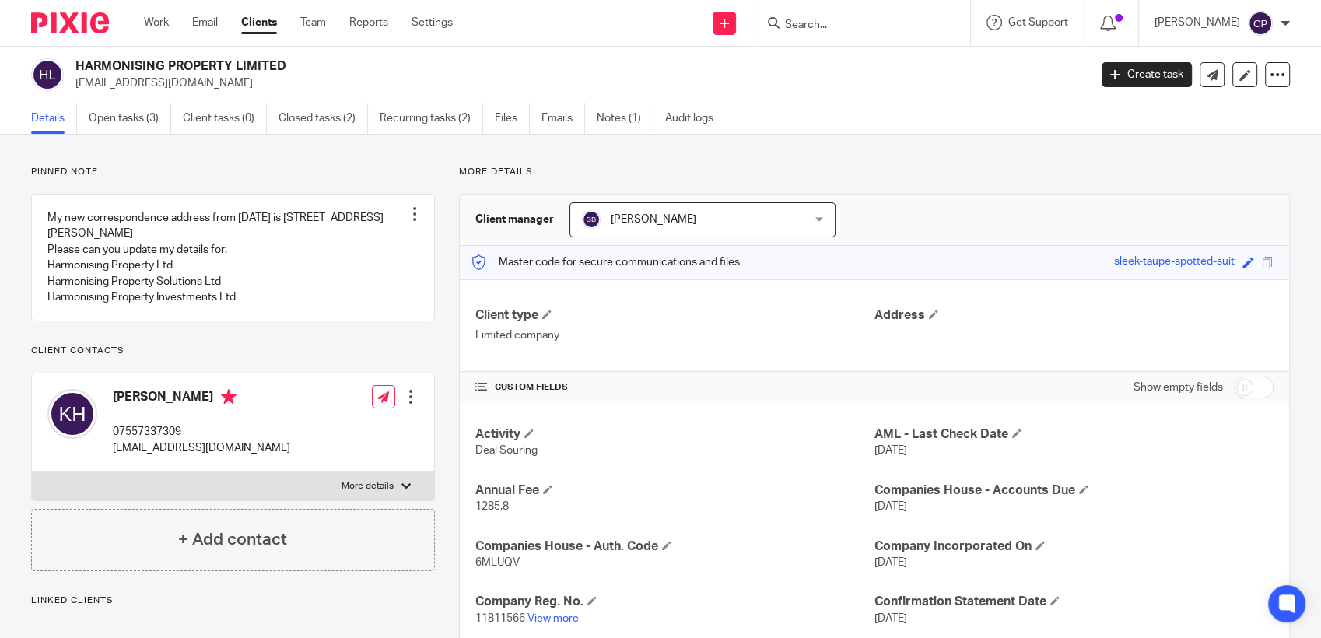
drag, startPoint x: 75, startPoint y: 86, endPoint x: 263, endPoint y: 81, distance: 188.4
click at [263, 81] on div "HARMONISING PROPERTY LIMITED [EMAIL_ADDRESS][DOMAIN_NAME]" at bounding box center [555, 74] width 1048 height 33
drag, startPoint x: 263, startPoint y: 81, endPoint x: 205, endPoint y: 81, distance: 58.4
copy p "[EMAIL_ADDRESS][DOMAIN_NAME]"
click at [811, 22] on input "Search" at bounding box center [854, 26] width 140 height 14
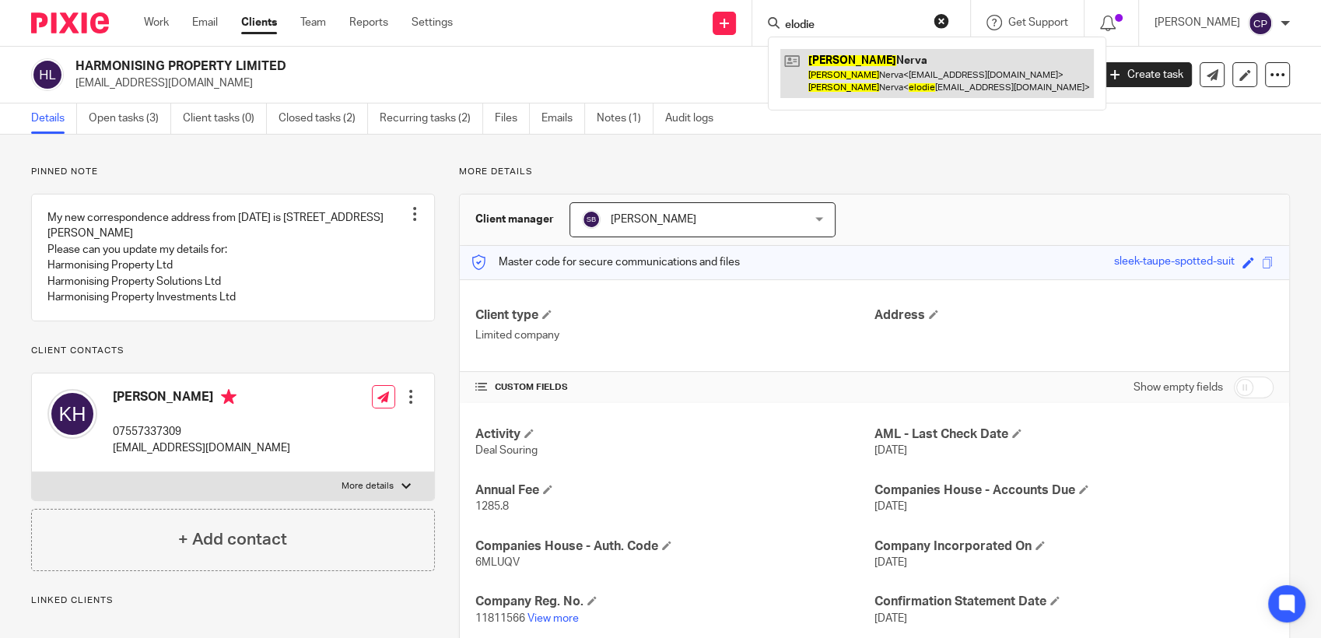
type input "elodie"
click at [825, 78] on link at bounding box center [938, 73] width 314 height 48
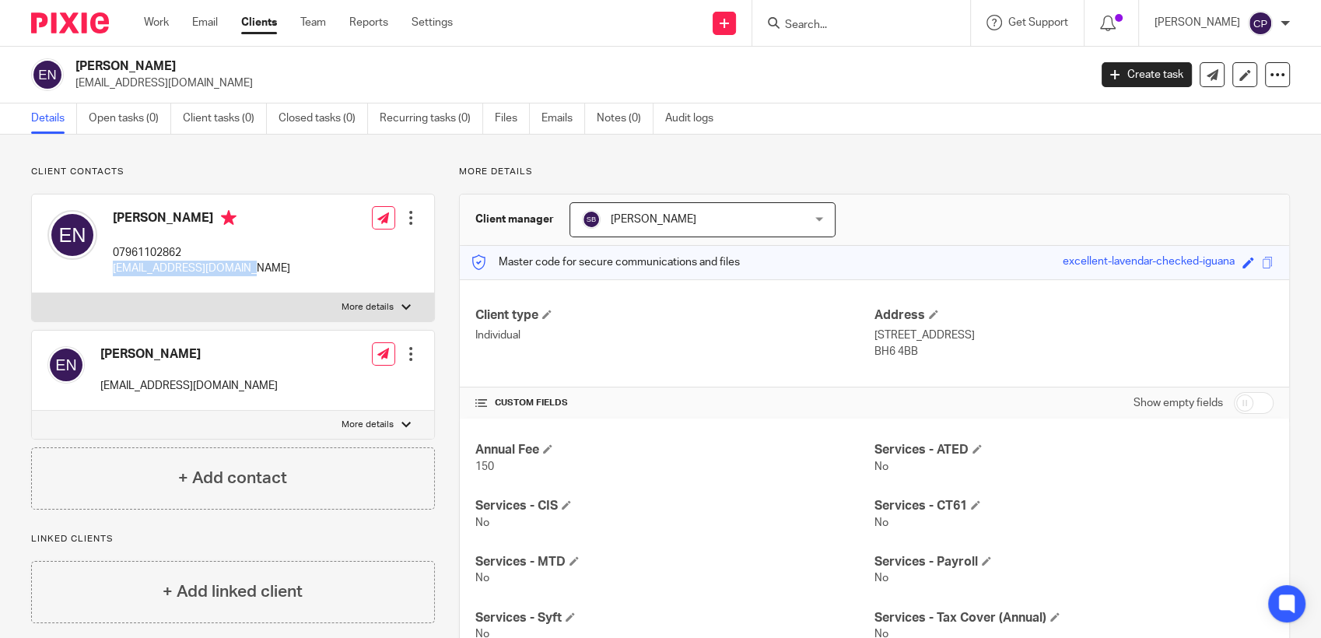
click at [288, 272] on div "Elodie Nerva 07961102862 elodienerva@hotmail.com Edit contact Create client fro…" at bounding box center [233, 244] width 402 height 99
drag, startPoint x: 288, startPoint y: 272, endPoint x: 198, endPoint y: 271, distance: 89.5
copy p "elodienerva@hotmail.com"
click at [812, 26] on input "Search" at bounding box center [854, 26] width 140 height 14
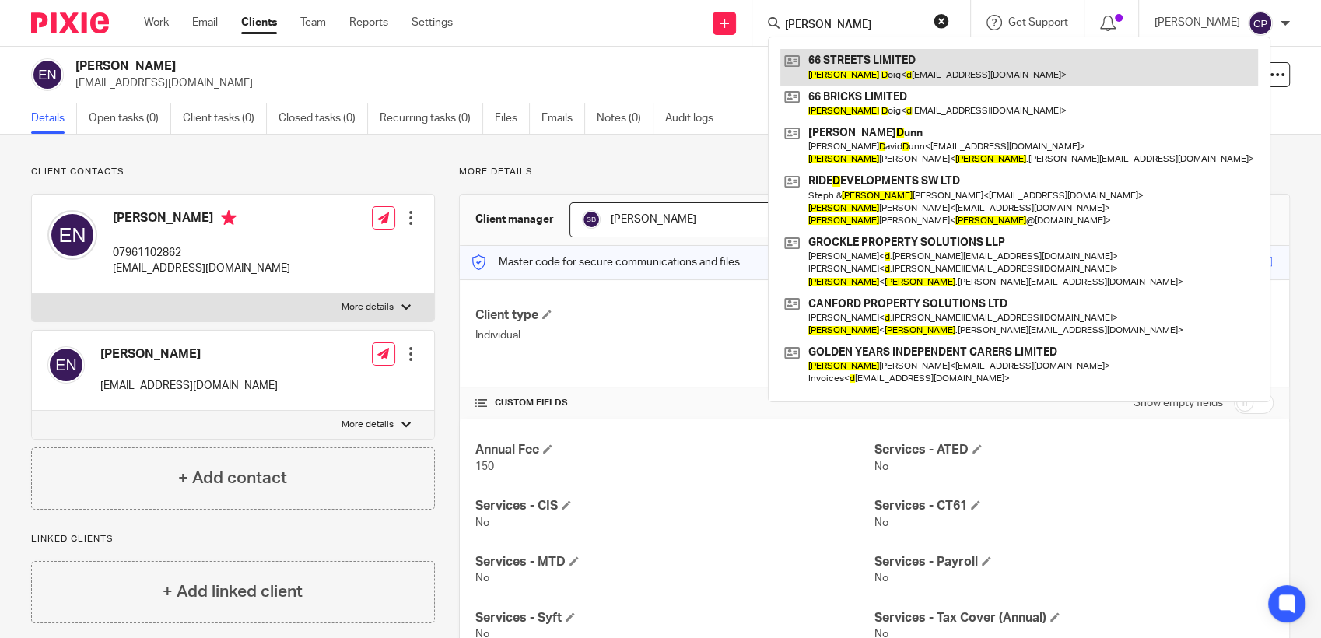
type input "lucy d"
click at [861, 75] on link at bounding box center [1020, 67] width 478 height 36
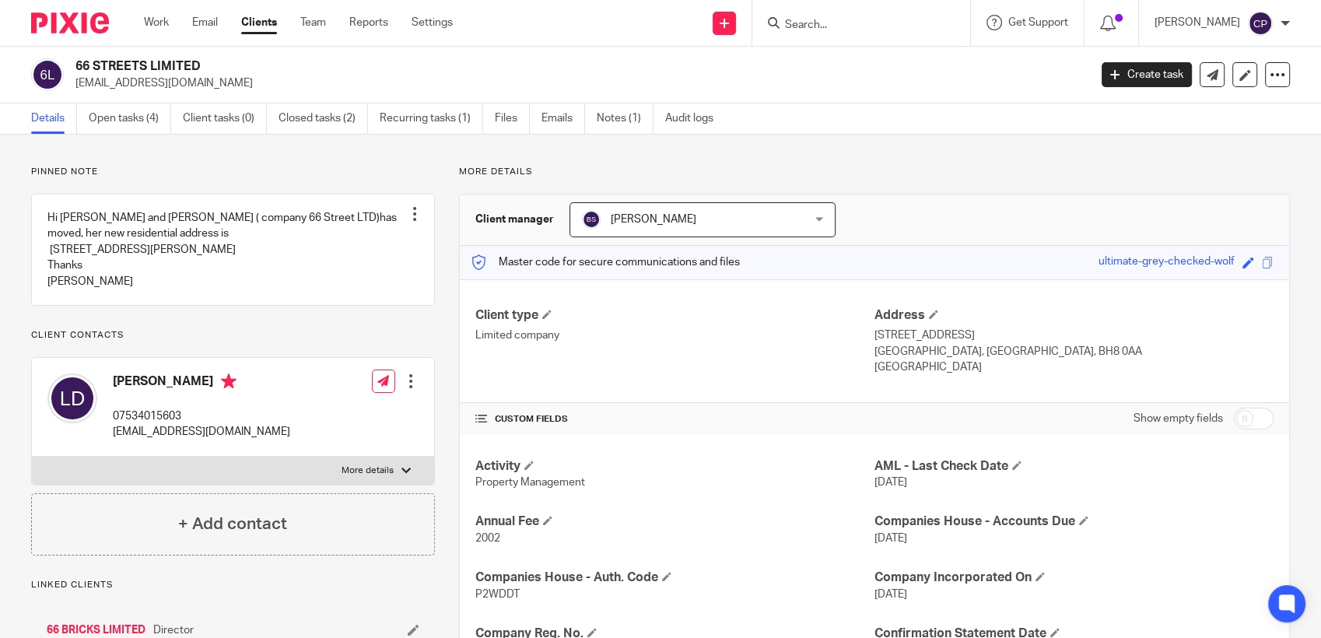
click at [814, 24] on input "Search" at bounding box center [854, 26] width 140 height 14
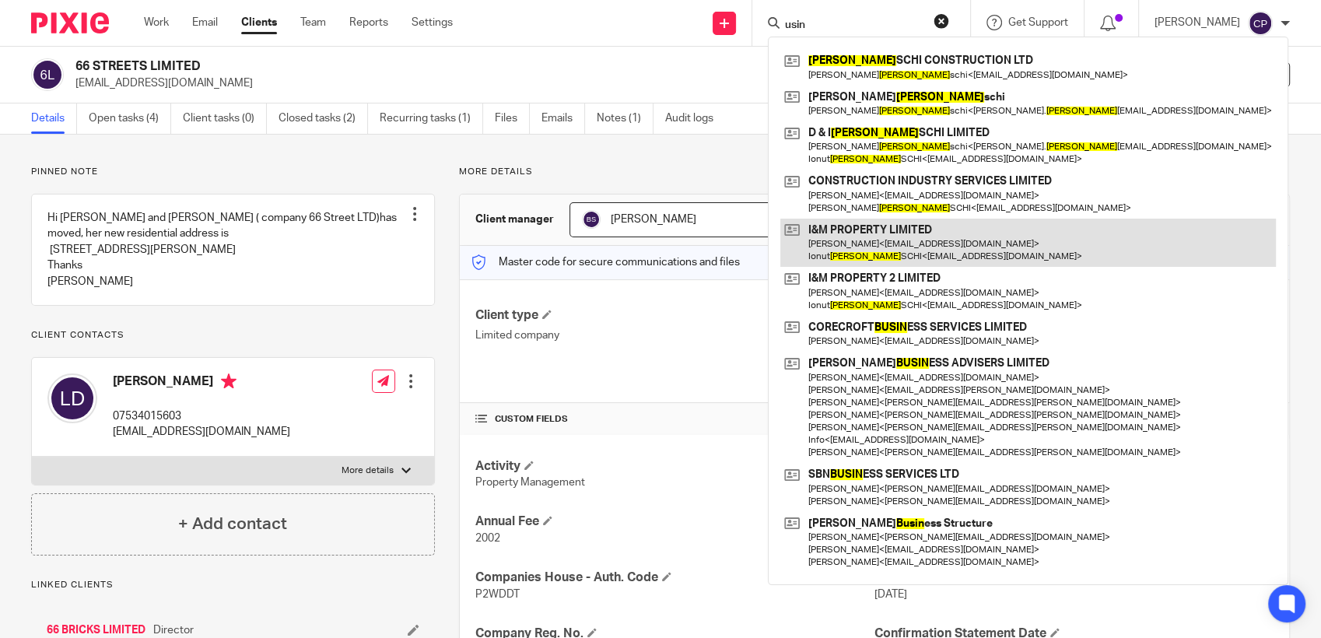
type input "usin"
click at [880, 252] on link at bounding box center [1029, 243] width 496 height 48
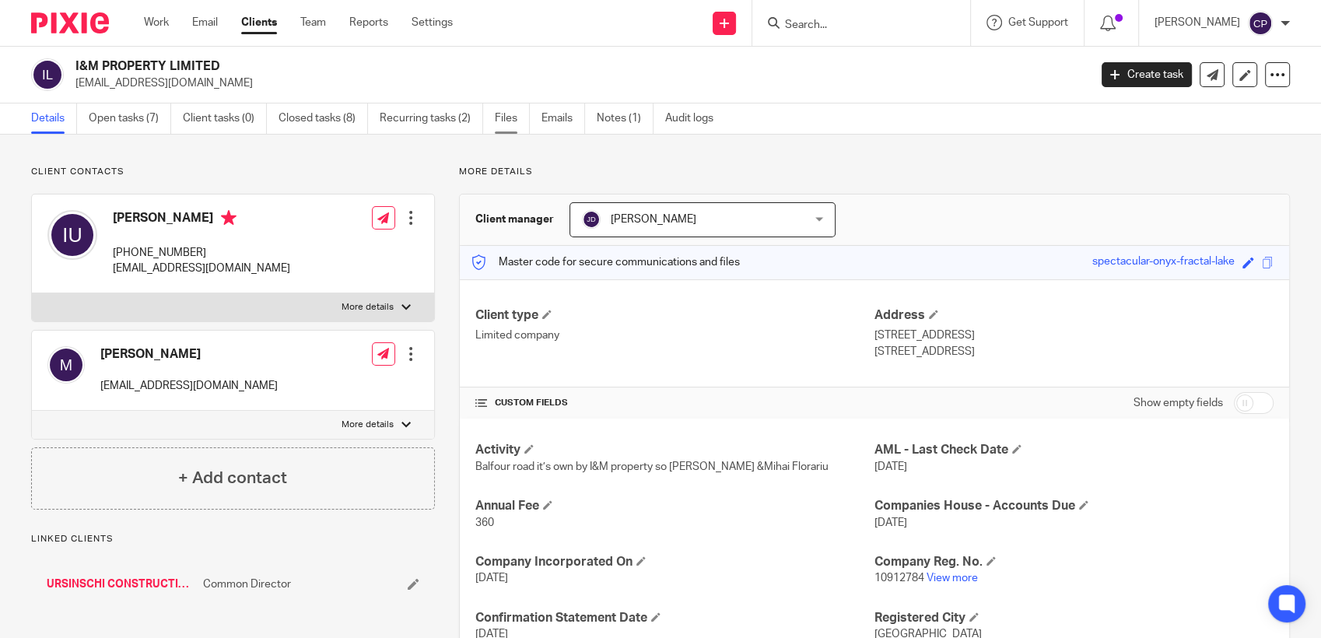
click at [499, 118] on link "Files" at bounding box center [512, 119] width 35 height 30
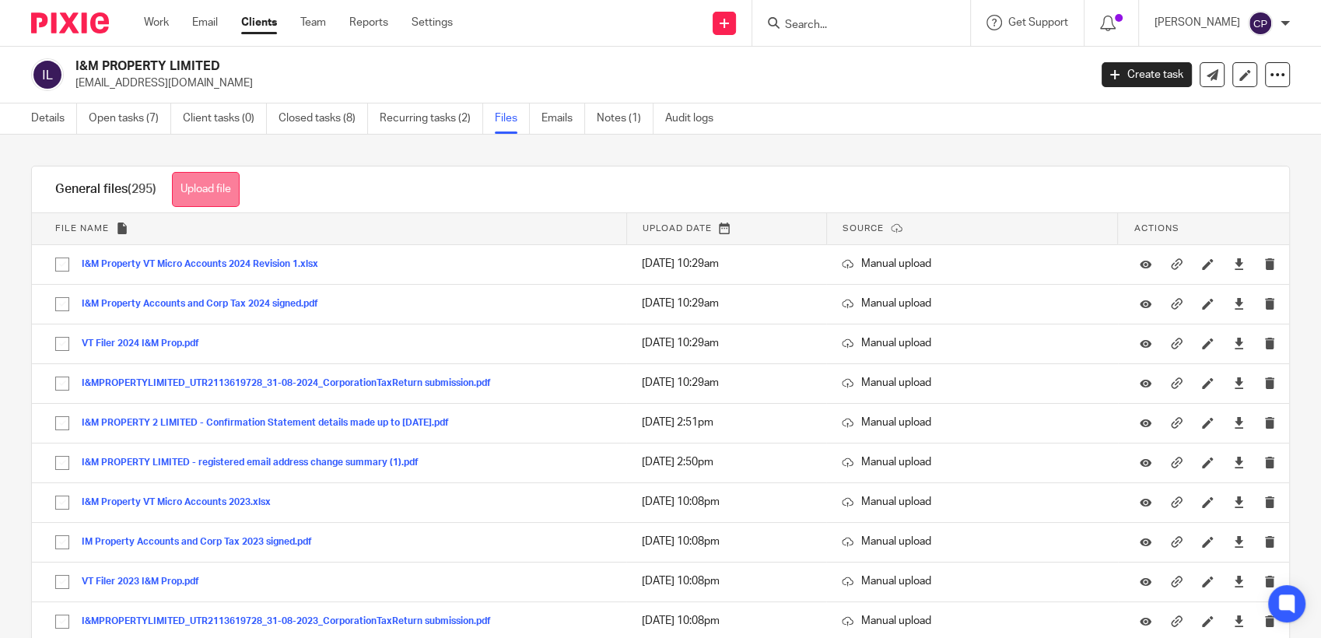
click at [219, 190] on button "Upload file" at bounding box center [206, 189] width 68 height 35
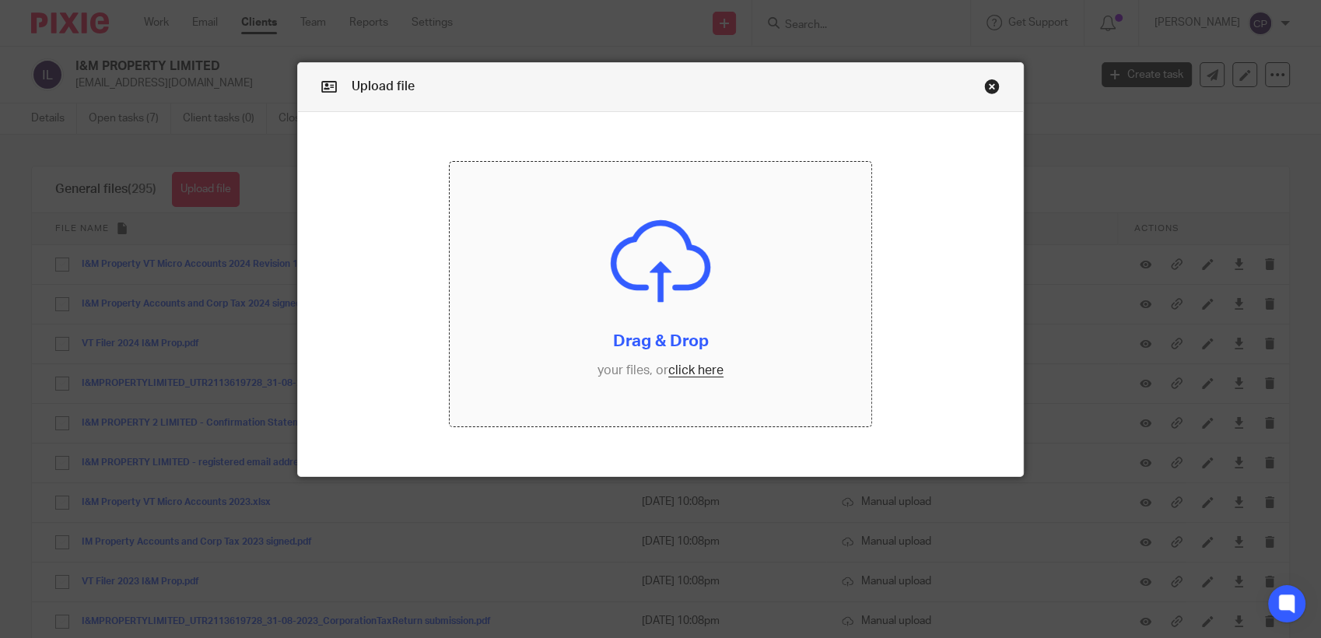
click at [670, 367] on input "file" at bounding box center [661, 294] width 422 height 265
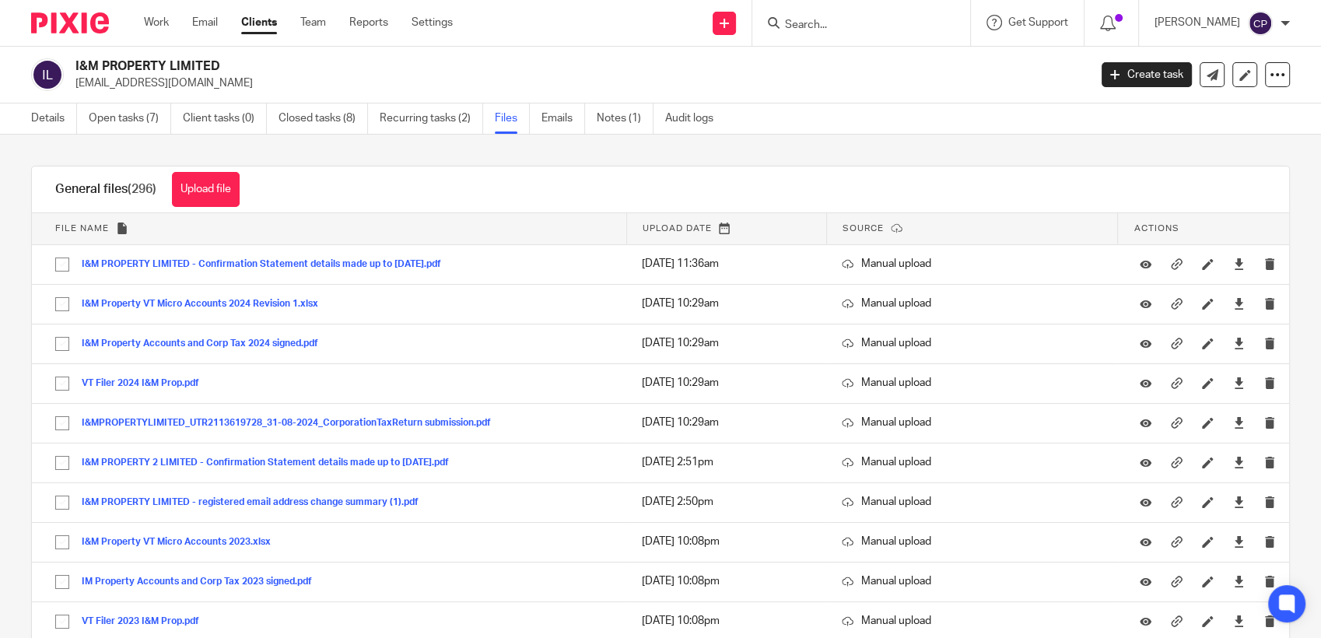
click at [793, 23] on input "Search" at bounding box center [854, 26] width 140 height 14
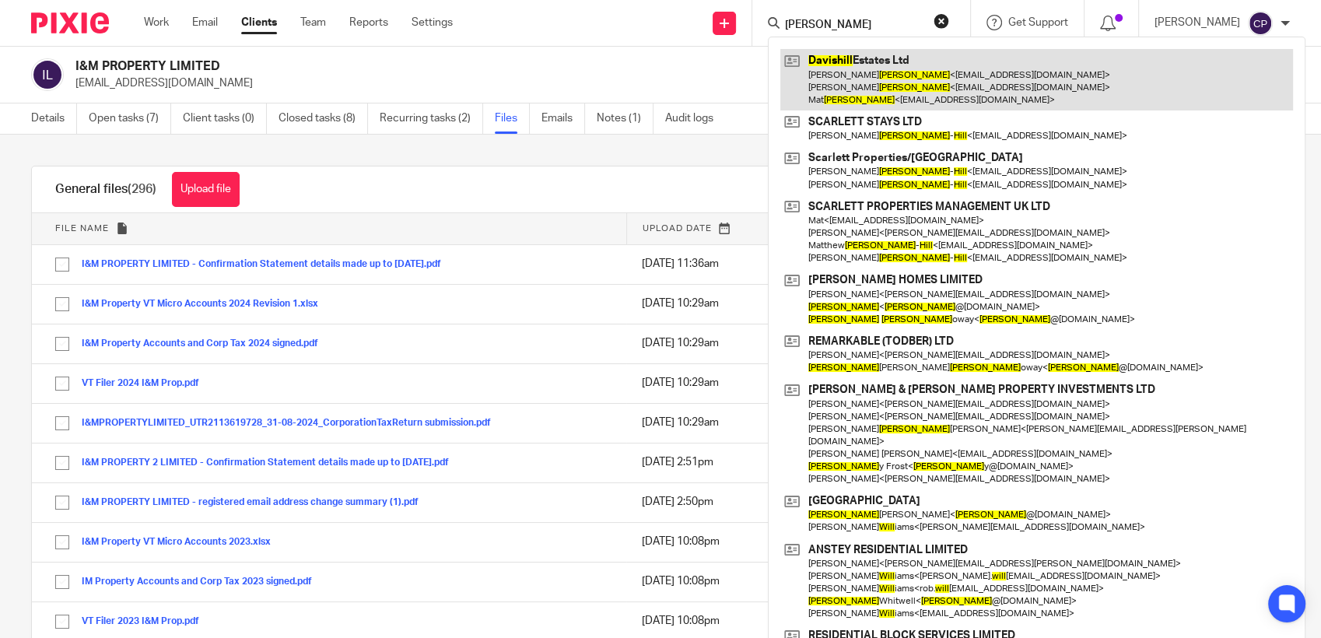
type input "davis hill"
click at [874, 89] on link at bounding box center [1037, 79] width 513 height 61
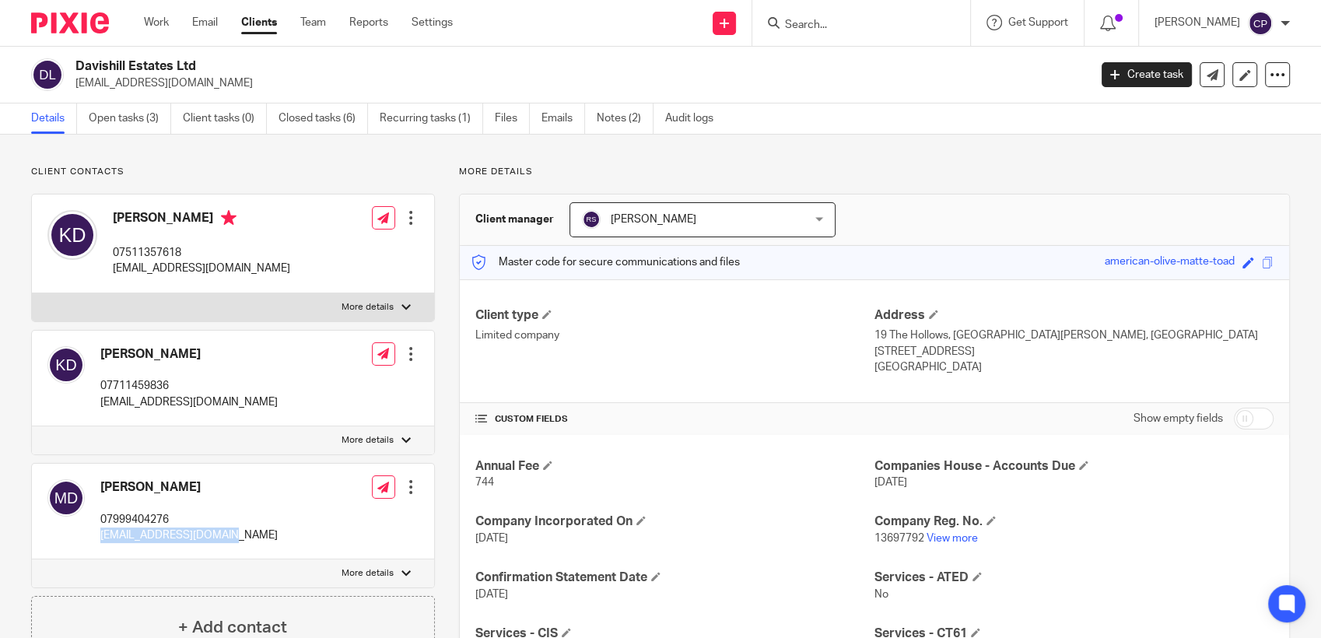
drag, startPoint x: 0, startPoint y: 0, endPoint x: 162, endPoint y: 535, distance: 559.4
click at [801, 19] on input "Search" at bounding box center [854, 26] width 140 height 14
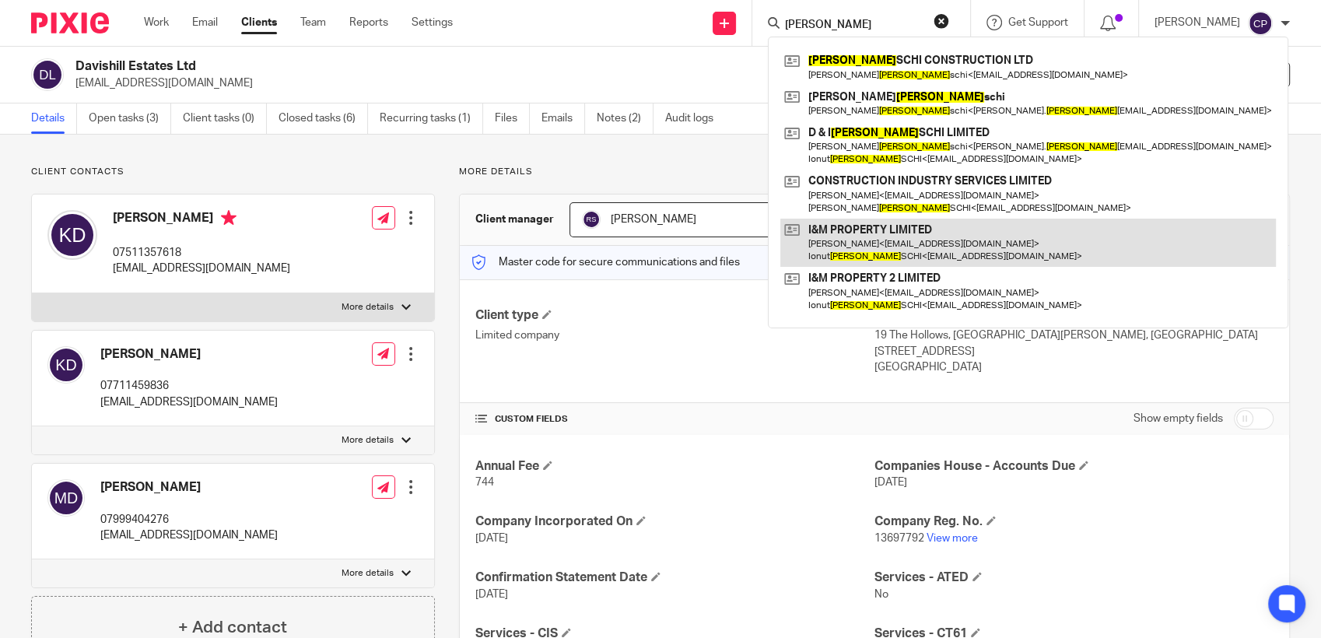
type input "[PERSON_NAME]"
click at [890, 244] on link at bounding box center [1029, 243] width 496 height 48
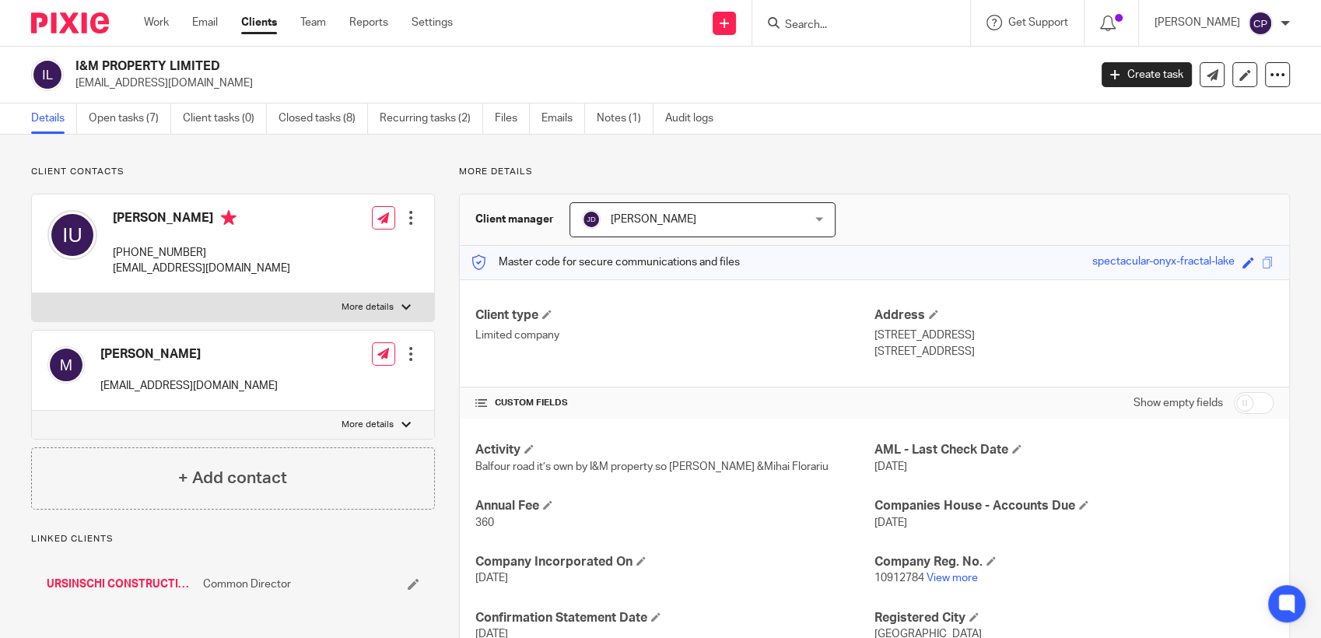
drag, startPoint x: 75, startPoint y: 80, endPoint x: 196, endPoint y: 83, distance: 121.4
click at [196, 83] on p "[EMAIL_ADDRESS][DOMAIN_NAME]" at bounding box center [576, 83] width 1003 height 16
drag, startPoint x: 196, startPoint y: 83, endPoint x: 140, endPoint y: 85, distance: 56.1
copy p "[EMAIL_ADDRESS][DOMAIN_NAME]"
click at [321, 22] on link "Team" at bounding box center [313, 23] width 26 height 16
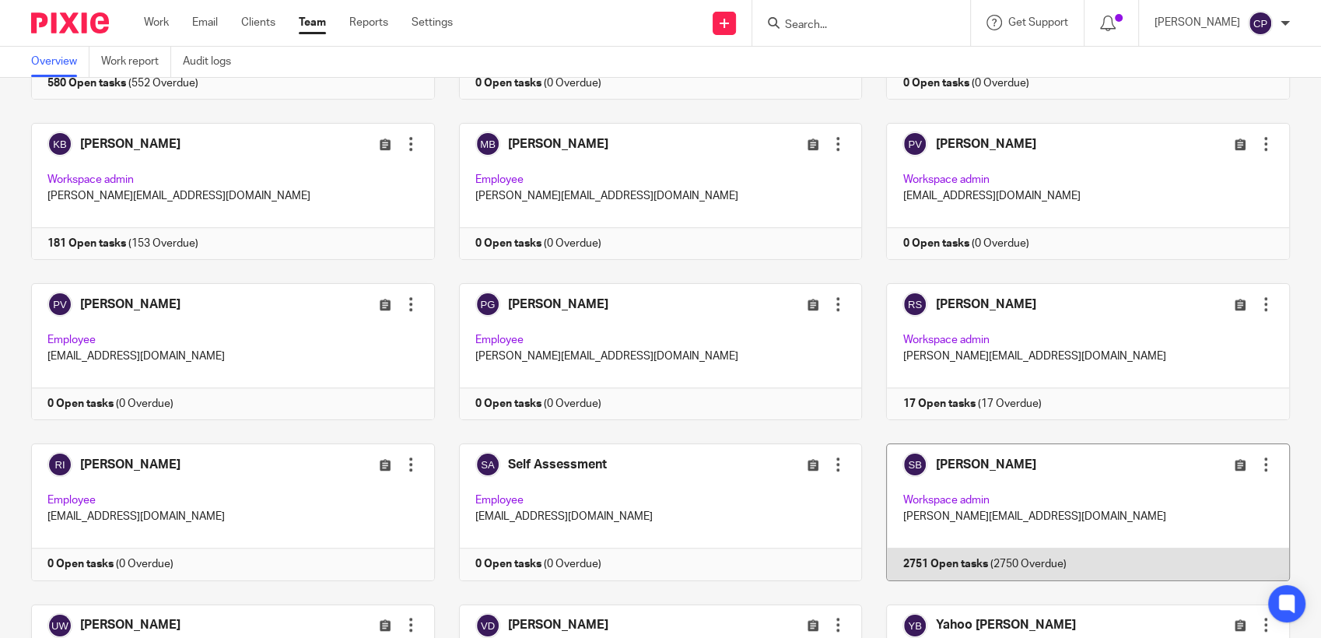
scroll to position [1160, 0]
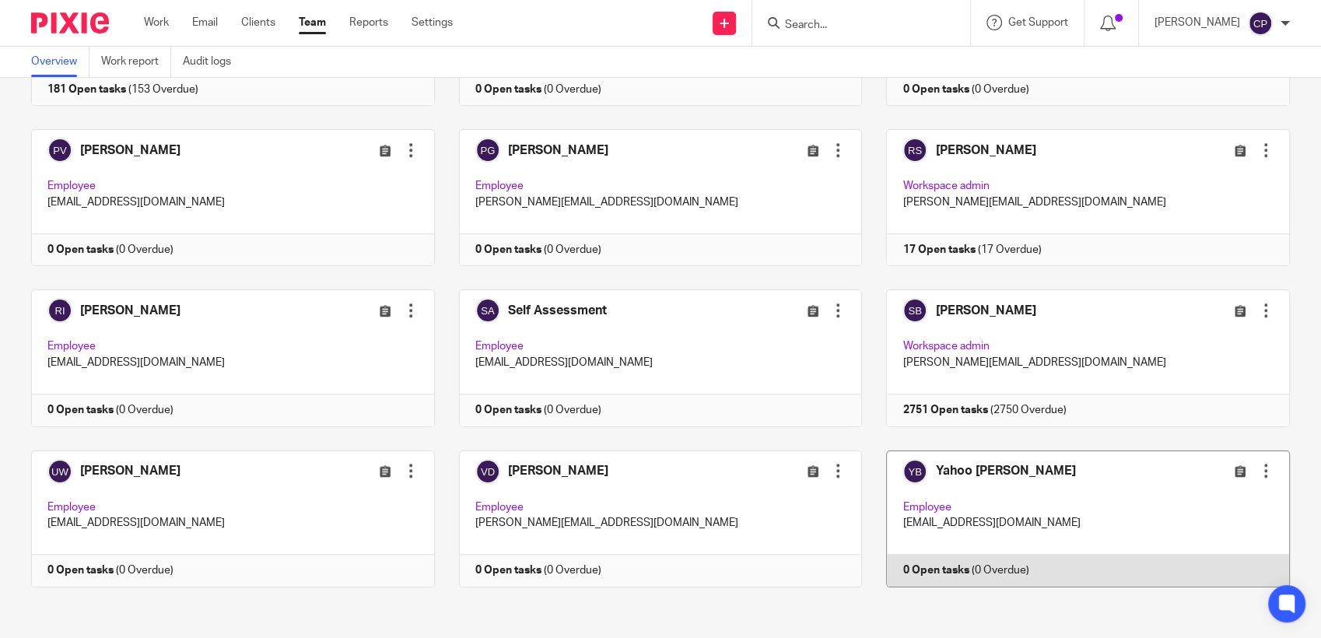
click at [1116, 506] on link at bounding box center [1076, 519] width 428 height 137
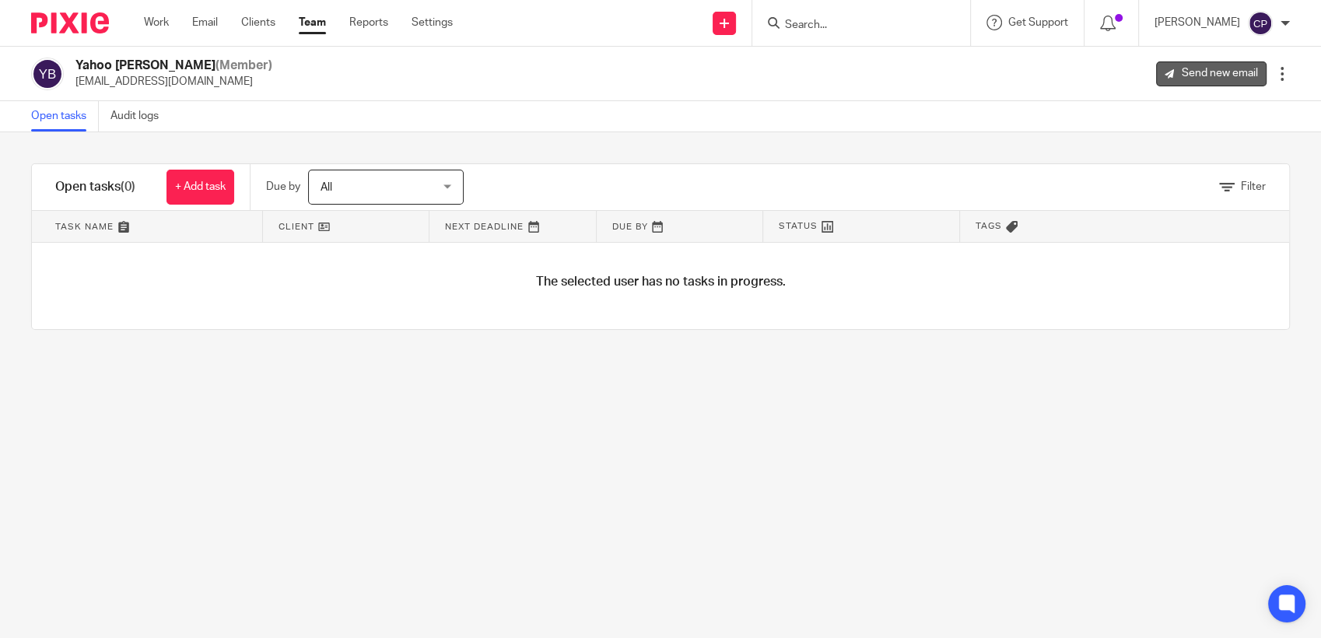
click at [1202, 72] on link "Send new email" at bounding box center [1211, 73] width 111 height 25
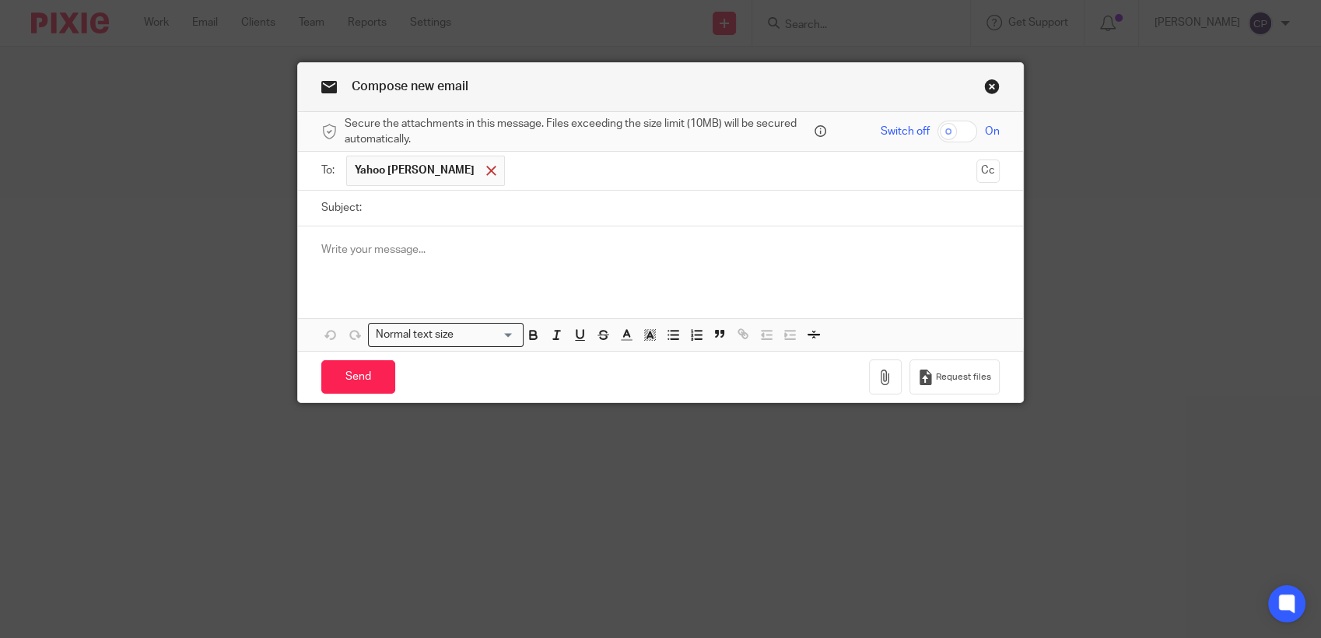
click at [483, 171] on div at bounding box center [492, 171] width 18 height 23
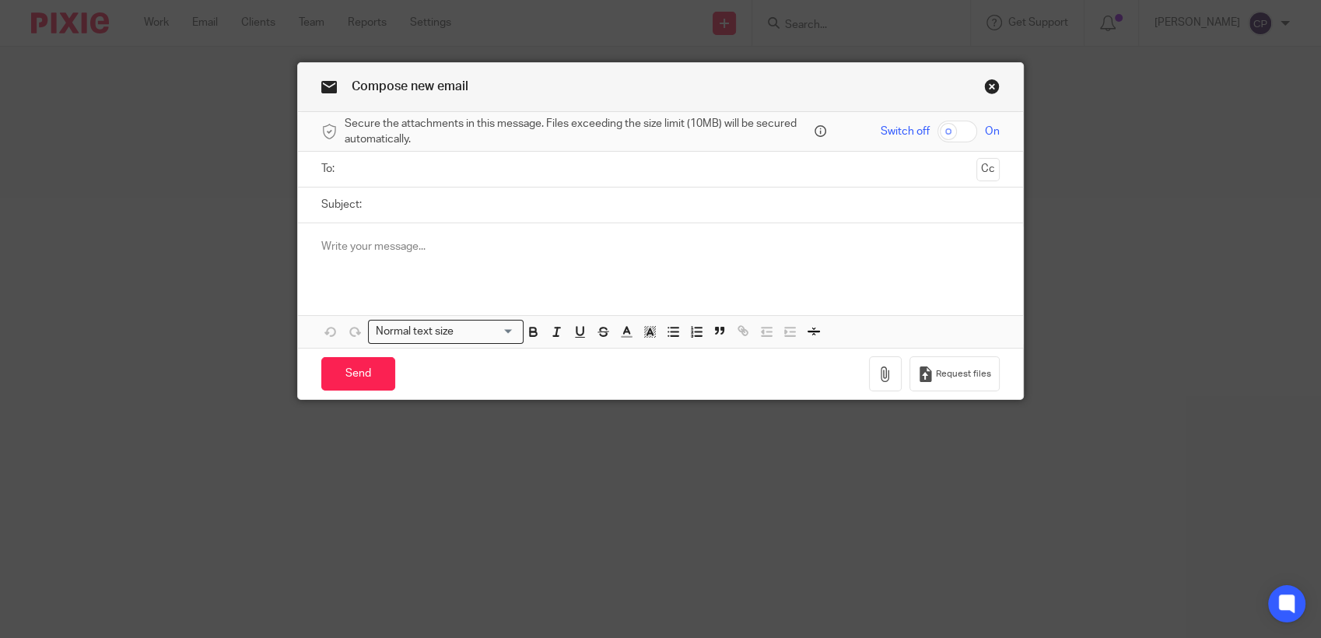
paste input "ursy_no1@yahoo.com"
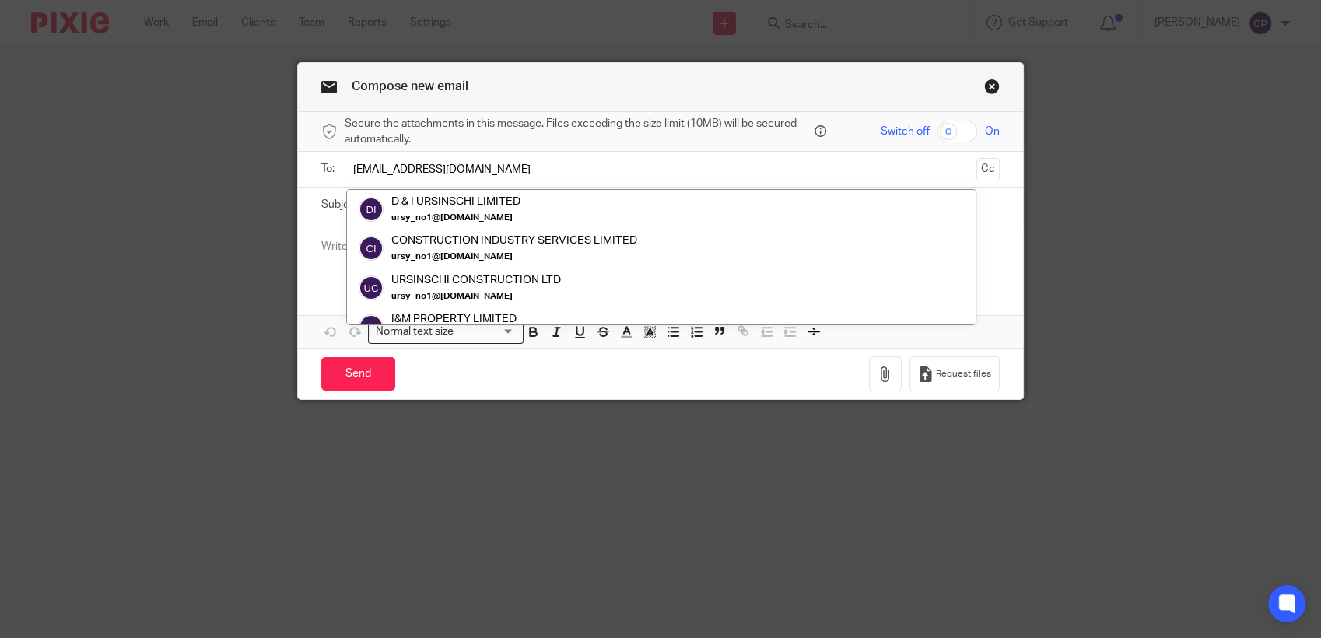
scroll to position [61, 0]
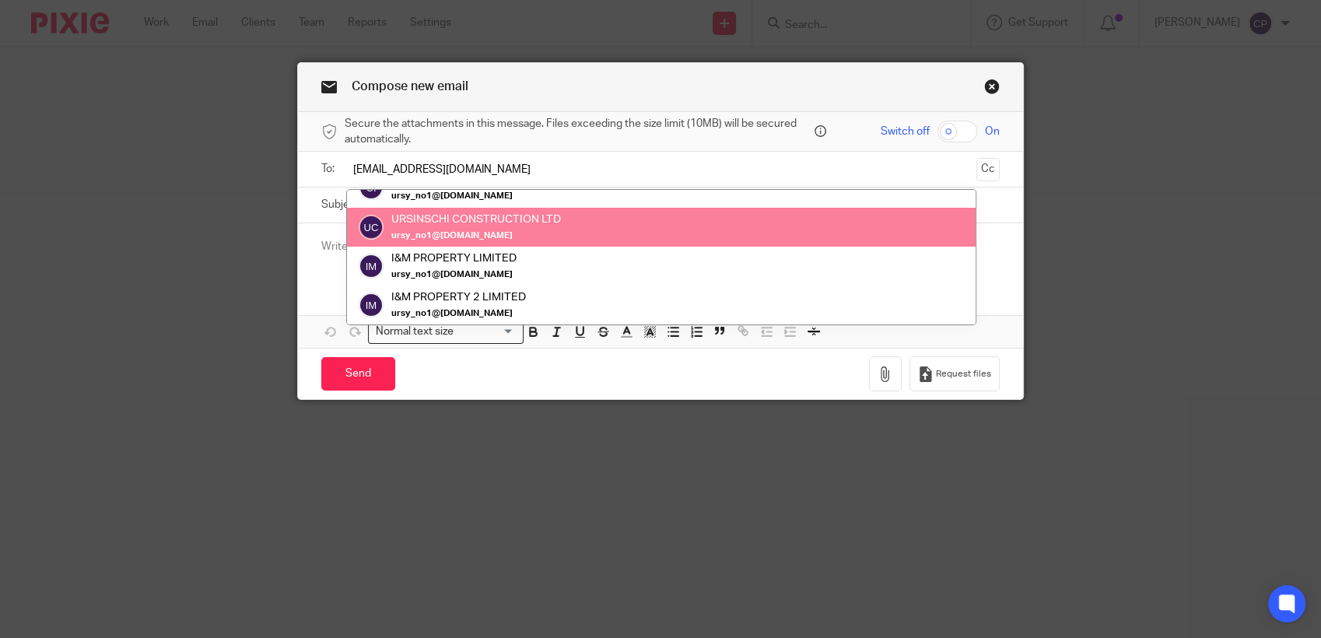
type input "ursy_no1@yahoo.com"
click at [330, 208] on label "Subject:" at bounding box center [341, 205] width 40 height 16
click at [370, 208] on input "Subject:" at bounding box center [685, 205] width 630 height 35
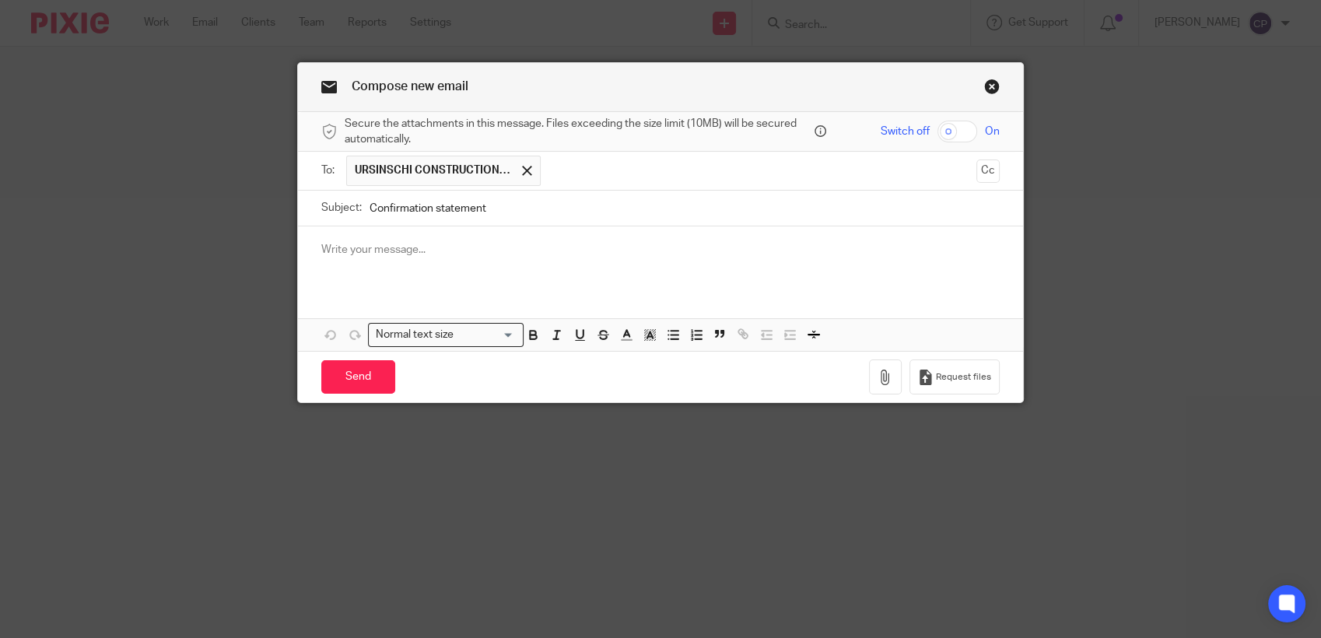
type input "Confirmation statement"
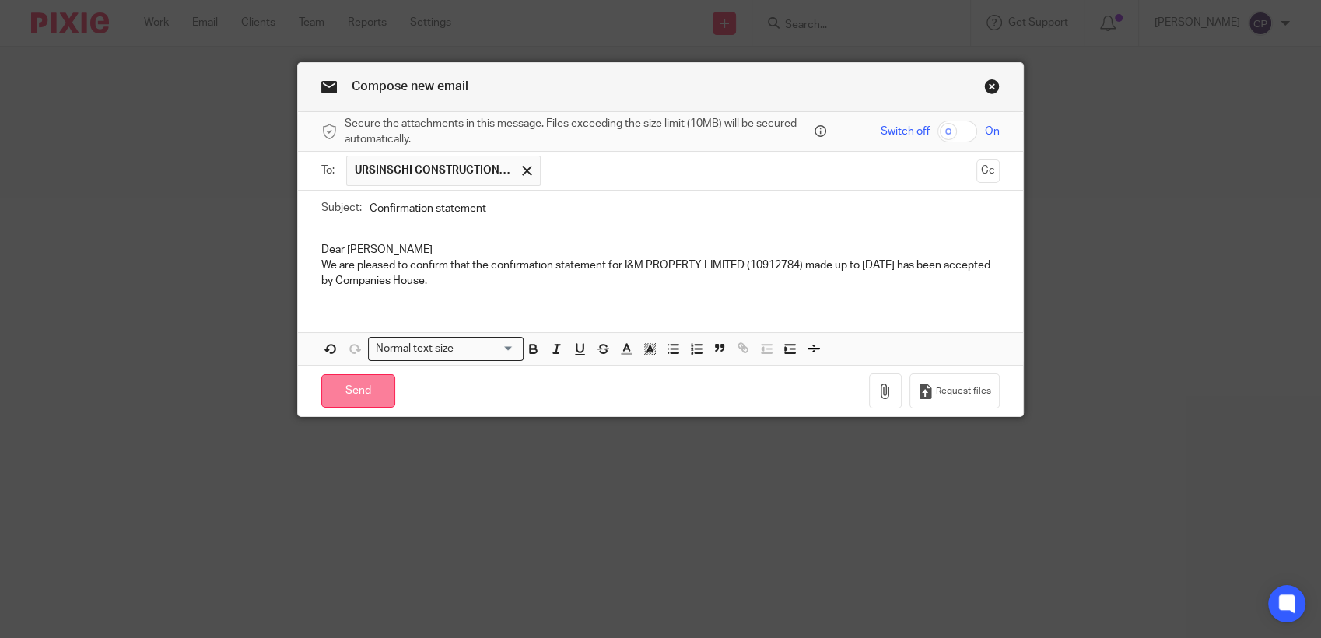
click at [381, 401] on input "Send" at bounding box center [358, 390] width 74 height 33
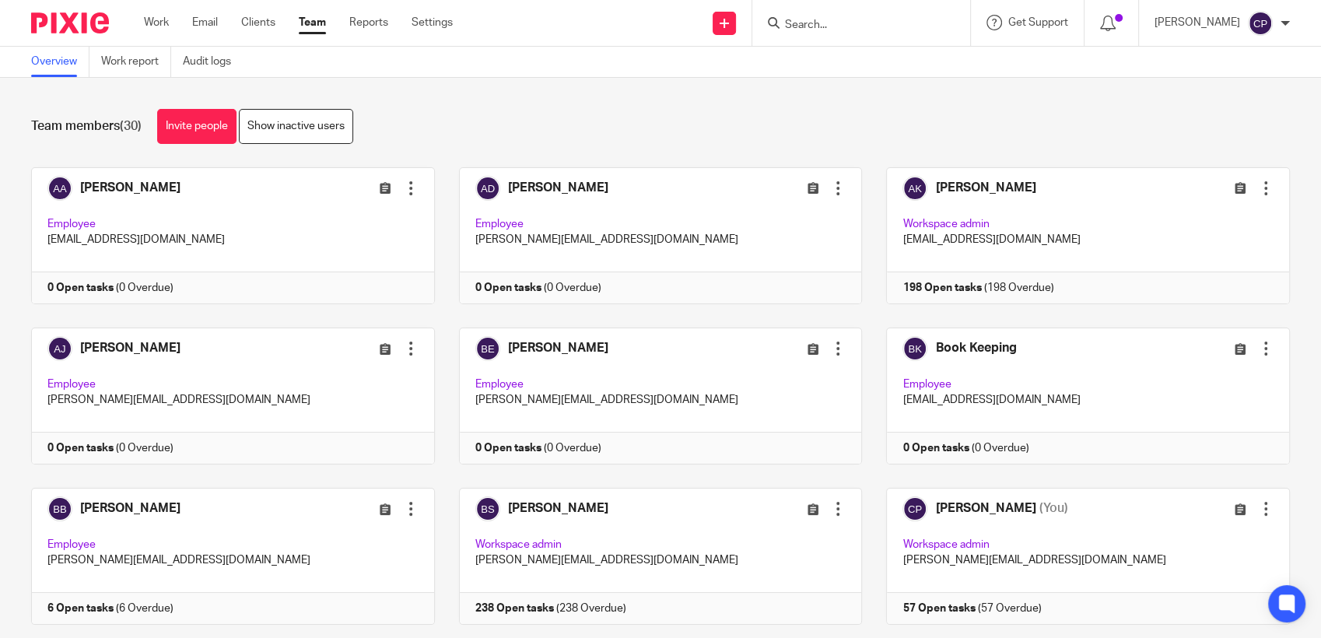
click at [862, 23] on input "Search" at bounding box center [854, 26] width 140 height 14
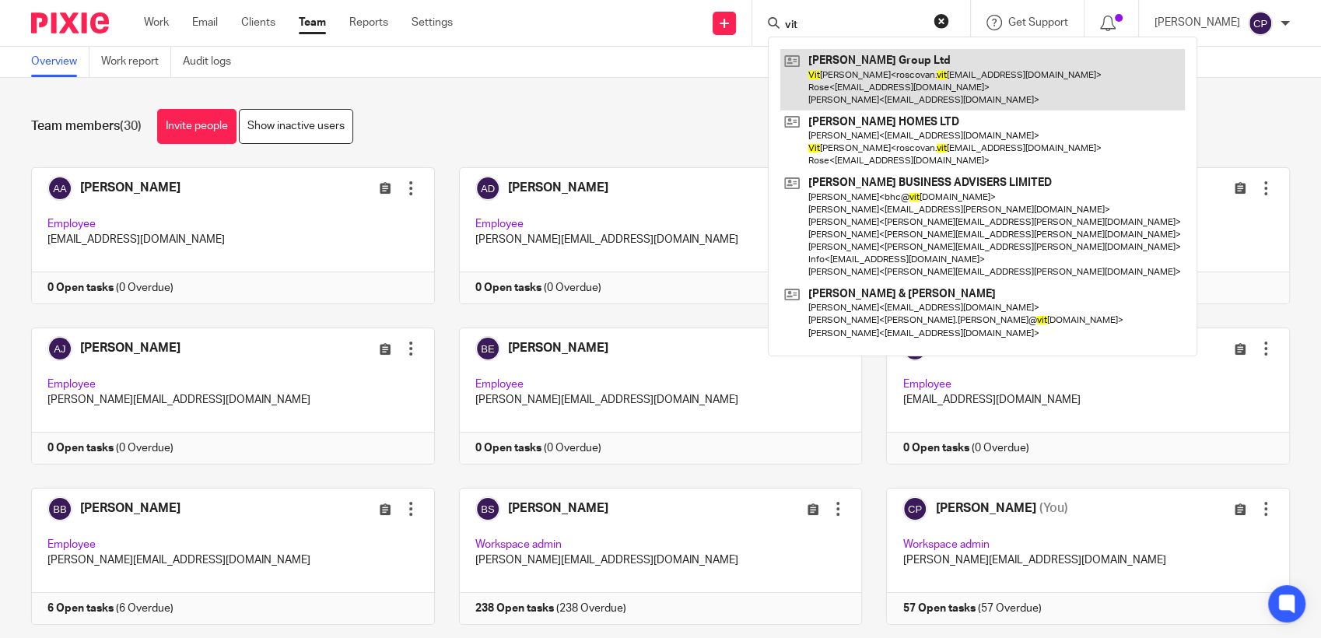
type input "vit"
click at [857, 84] on link at bounding box center [983, 79] width 405 height 61
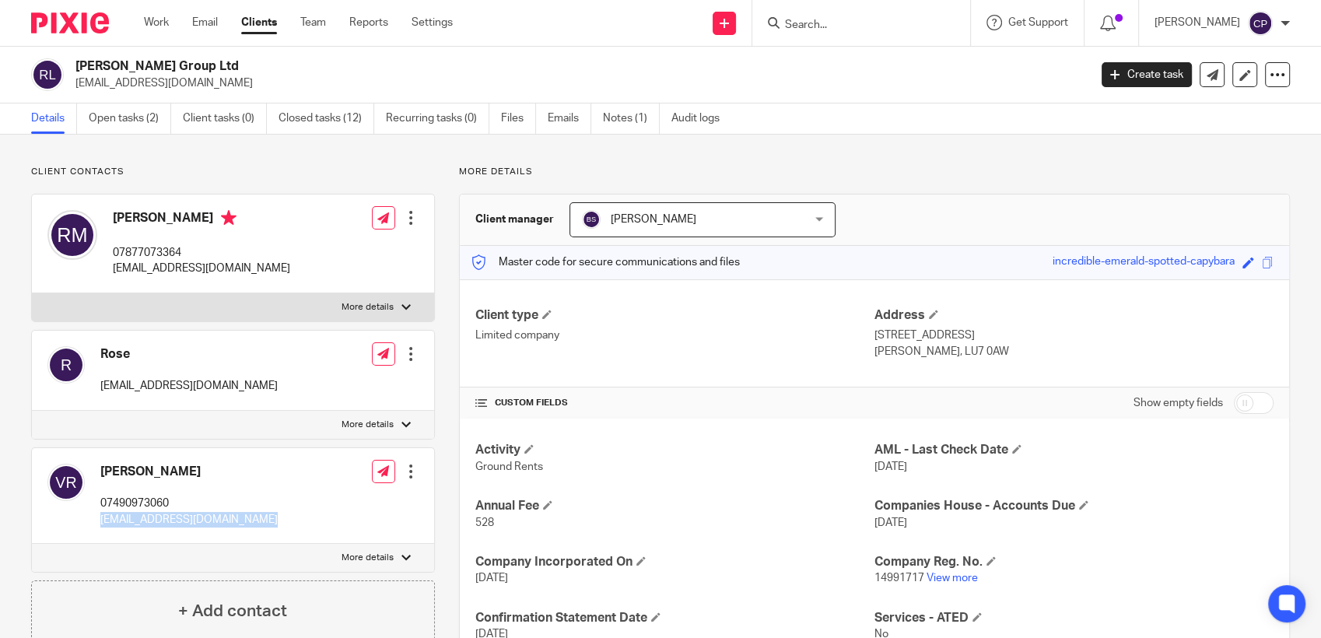
click at [291, 525] on div "[PERSON_NAME] 07490973060 [EMAIL_ADDRESS][DOMAIN_NAME] Edit contact Create clie…" at bounding box center [233, 496] width 402 height 96
drag, startPoint x: 291, startPoint y: 525, endPoint x: 204, endPoint y: 520, distance: 87.3
click at [808, 26] on input "Search" at bounding box center [854, 26] width 140 height 14
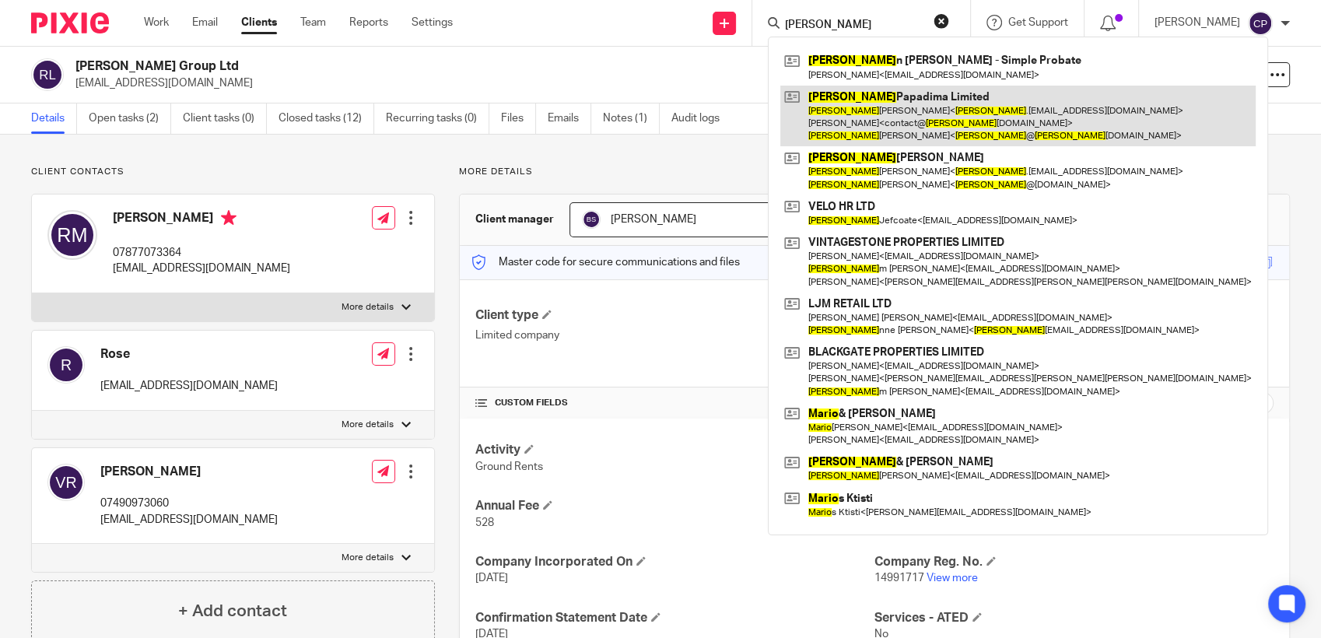
type input "[PERSON_NAME]"
click at [841, 138] on link at bounding box center [1019, 116] width 476 height 61
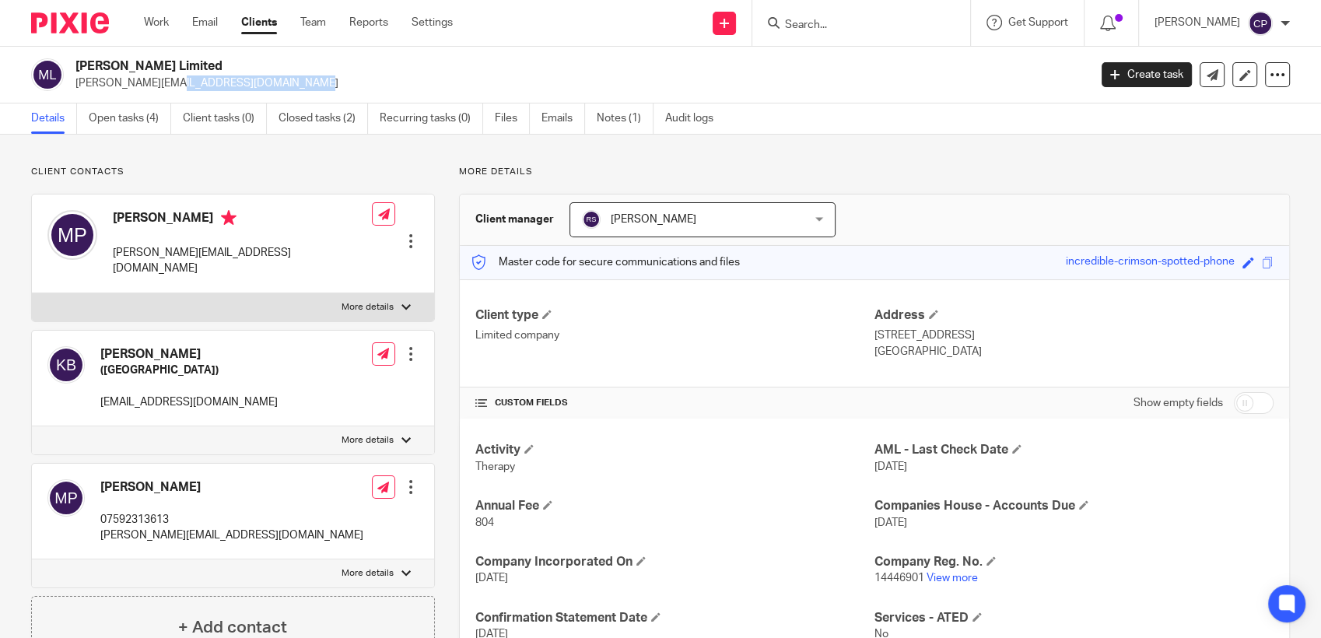
drag, startPoint x: 72, startPoint y: 86, endPoint x: 255, endPoint y: 90, distance: 182.9
click at [255, 90] on div "[PERSON_NAME] Limited [PERSON_NAME][EMAIL_ADDRESS][DOMAIN_NAME]" at bounding box center [555, 74] width 1048 height 33
drag, startPoint x: 255, startPoint y: 90, endPoint x: 185, endPoint y: 86, distance: 70.2
copy p "[PERSON_NAME][EMAIL_ADDRESS][DOMAIN_NAME]"
